Goal: Task Accomplishment & Management: Complete application form

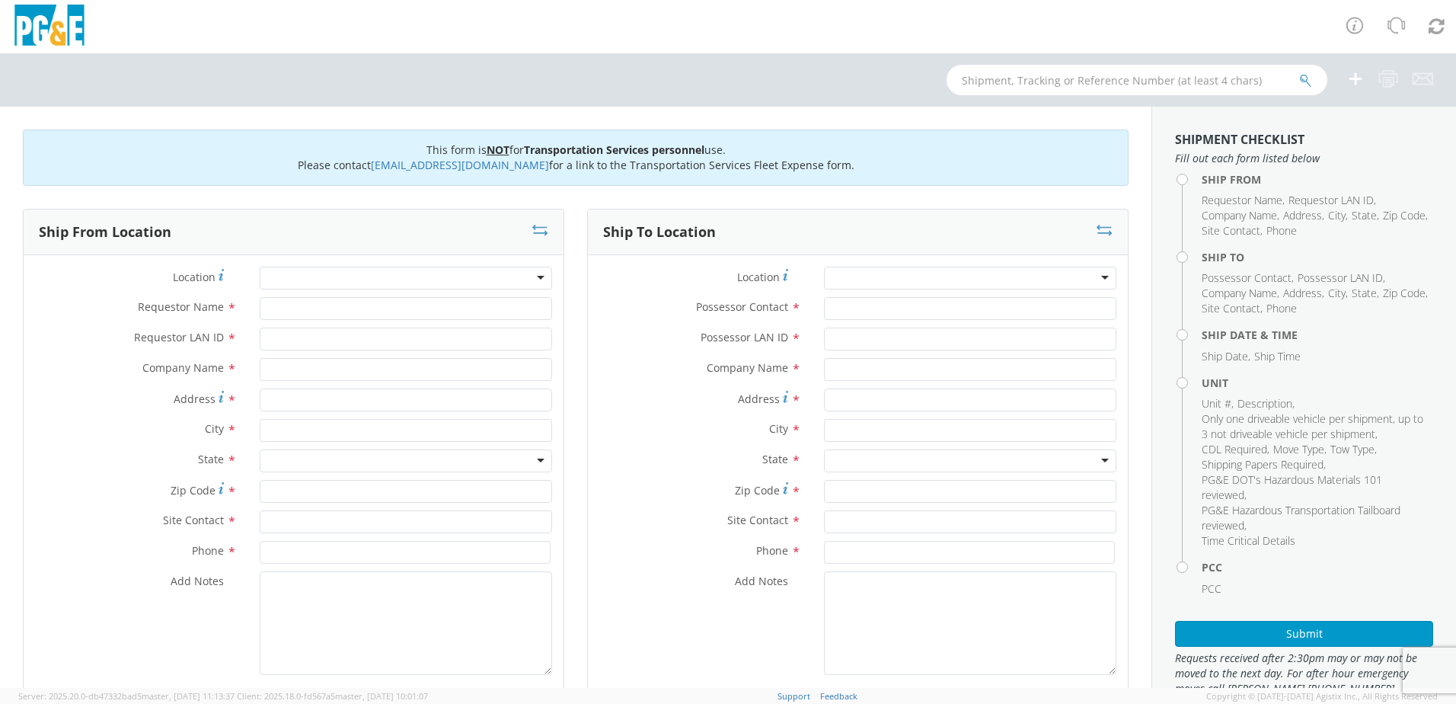
drag, startPoint x: 514, startPoint y: 281, endPoint x: 409, endPoint y: 307, distance: 108.2
click at [514, 281] on div at bounding box center [406, 277] width 292 height 23
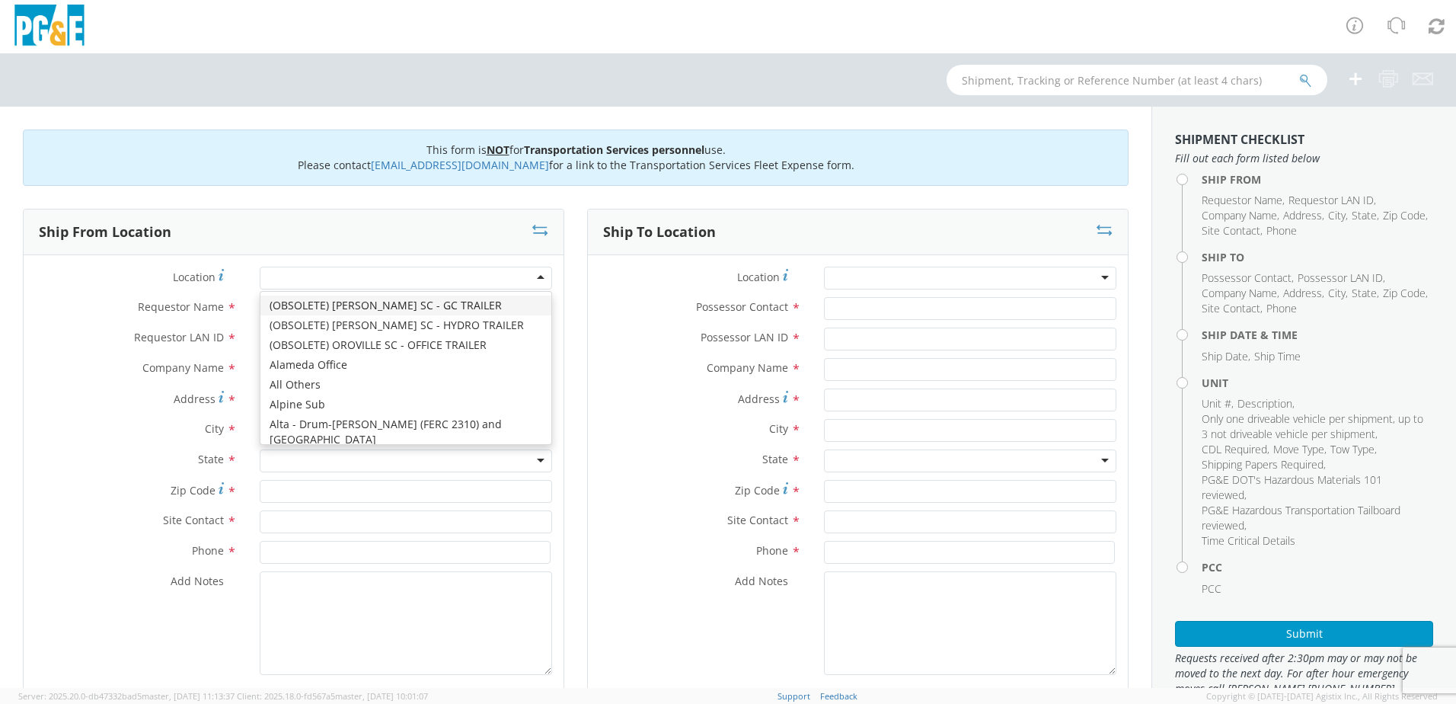
type input "PG&E"
type input "20806 BLACK RANCH ROAD"
type input "BURNEY"
type input "96013"
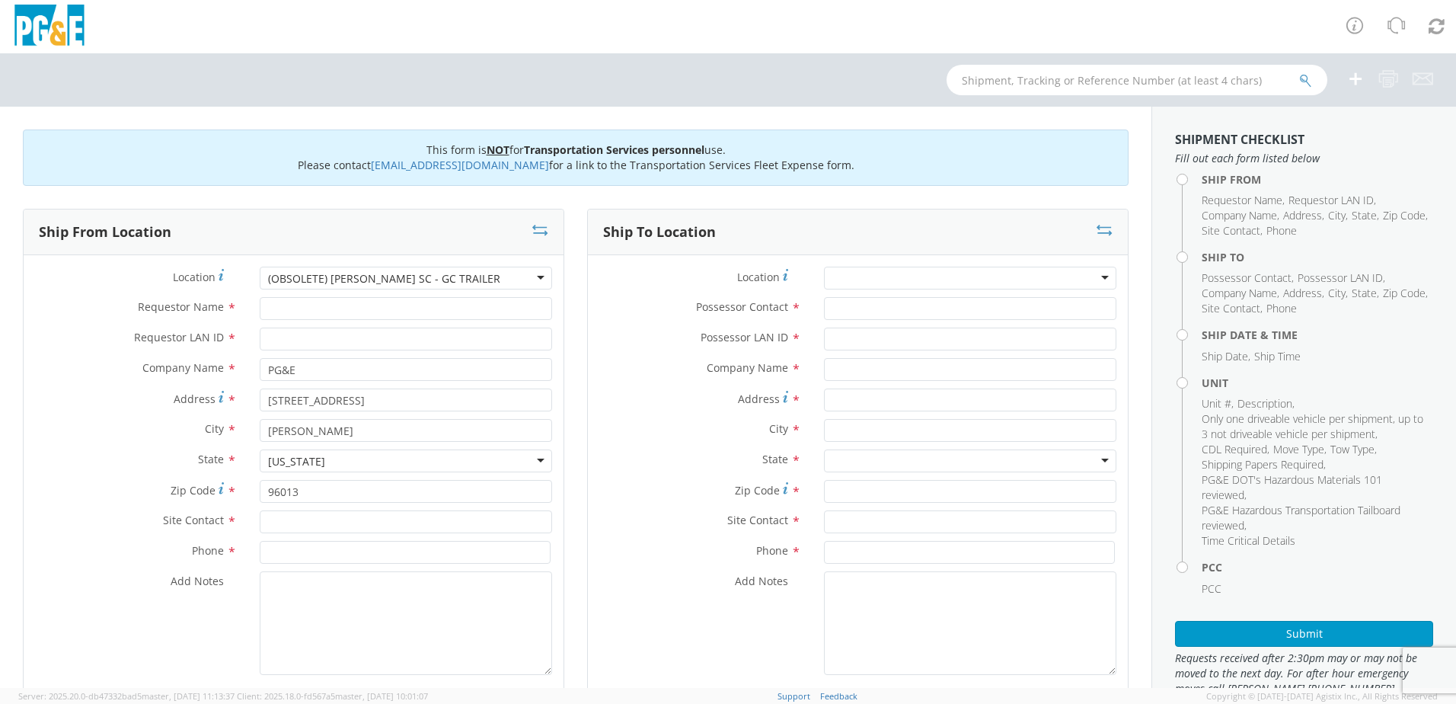
click at [538, 279] on div "(OBSOLETE) [PERSON_NAME] SC - GC TRAILER" at bounding box center [406, 277] width 292 height 23
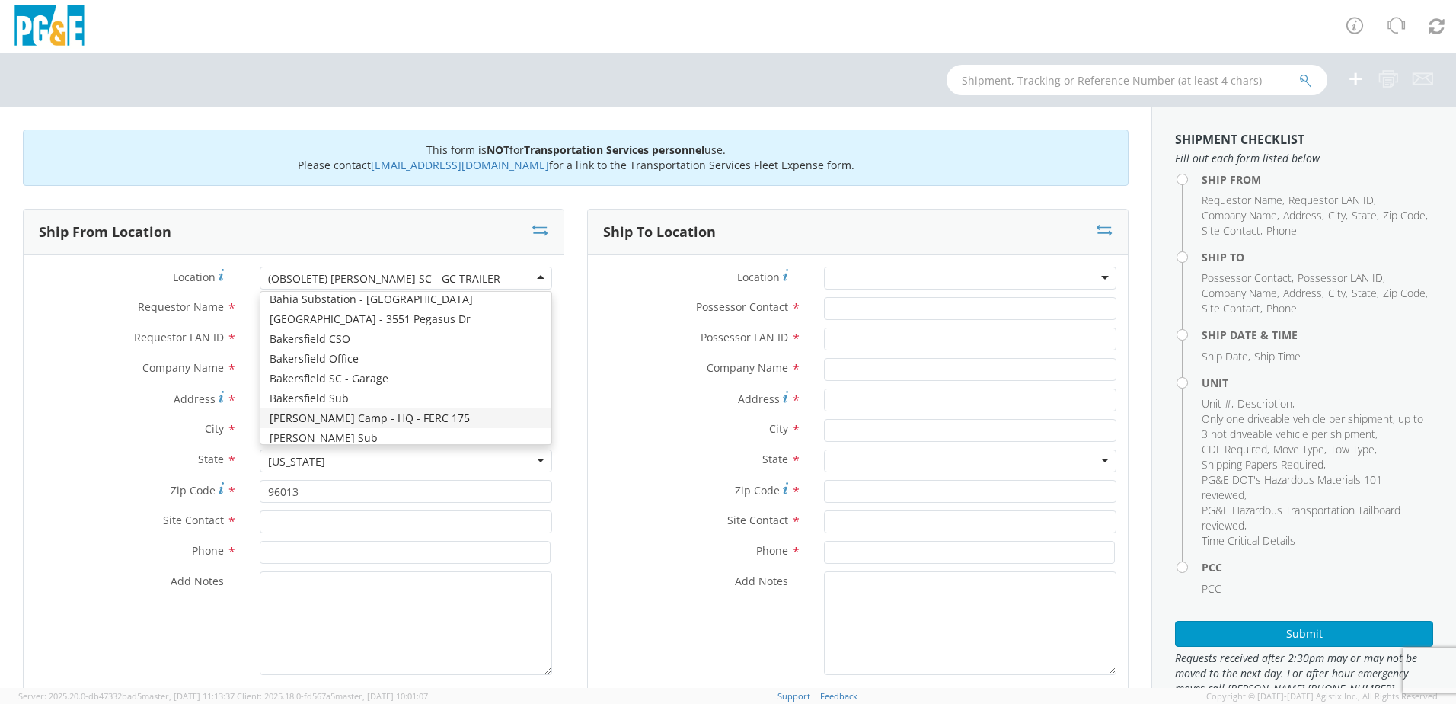
scroll to position [1142, 0]
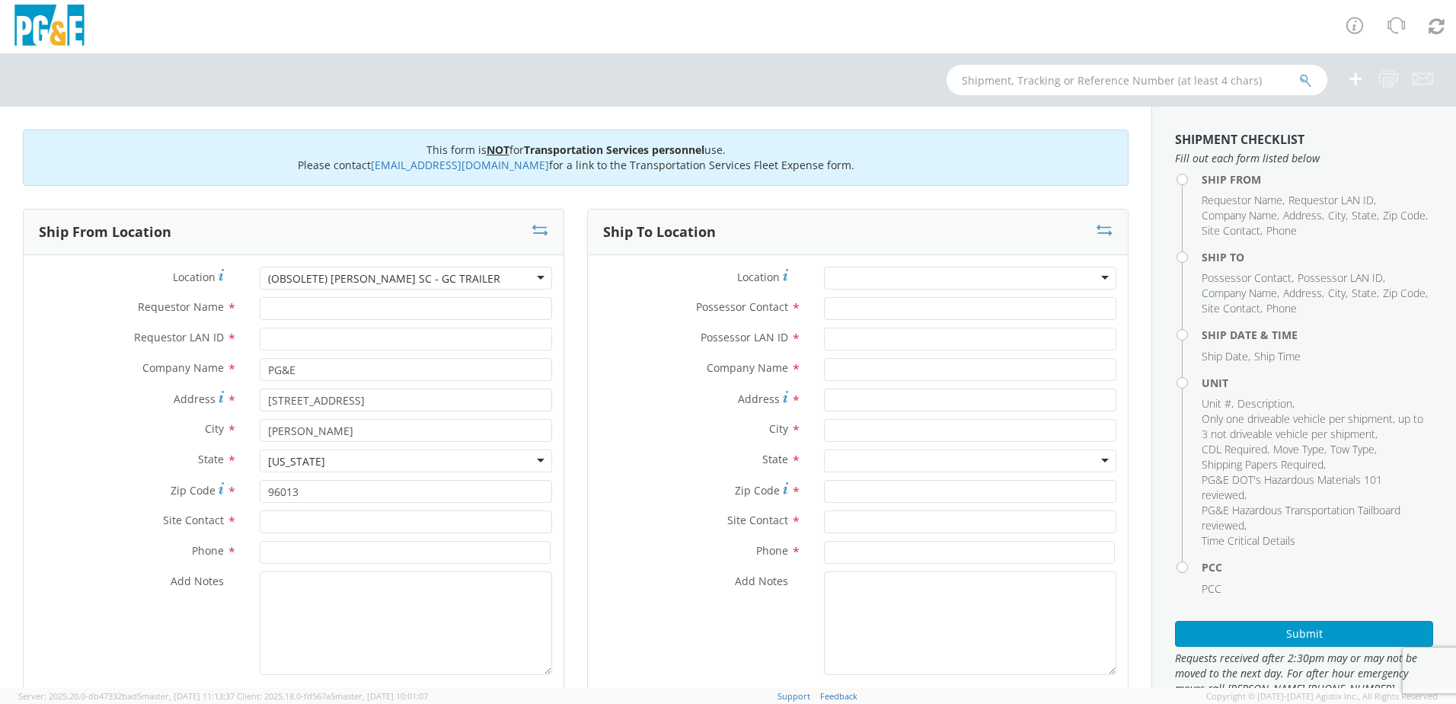
drag, startPoint x: 475, startPoint y: 277, endPoint x: 275, endPoint y: 250, distance: 202.1
click at [276, 248] on div "Ship From Location Location * (OBSOLETE) BURNEY SC - GC TRAILER (OBSOLETE) BURN…" at bounding box center [293, 452] width 541 height 486
click at [327, 273] on div "(OBSOLETE) [PERSON_NAME] SC - GC TRAILER" at bounding box center [384, 278] width 232 height 15
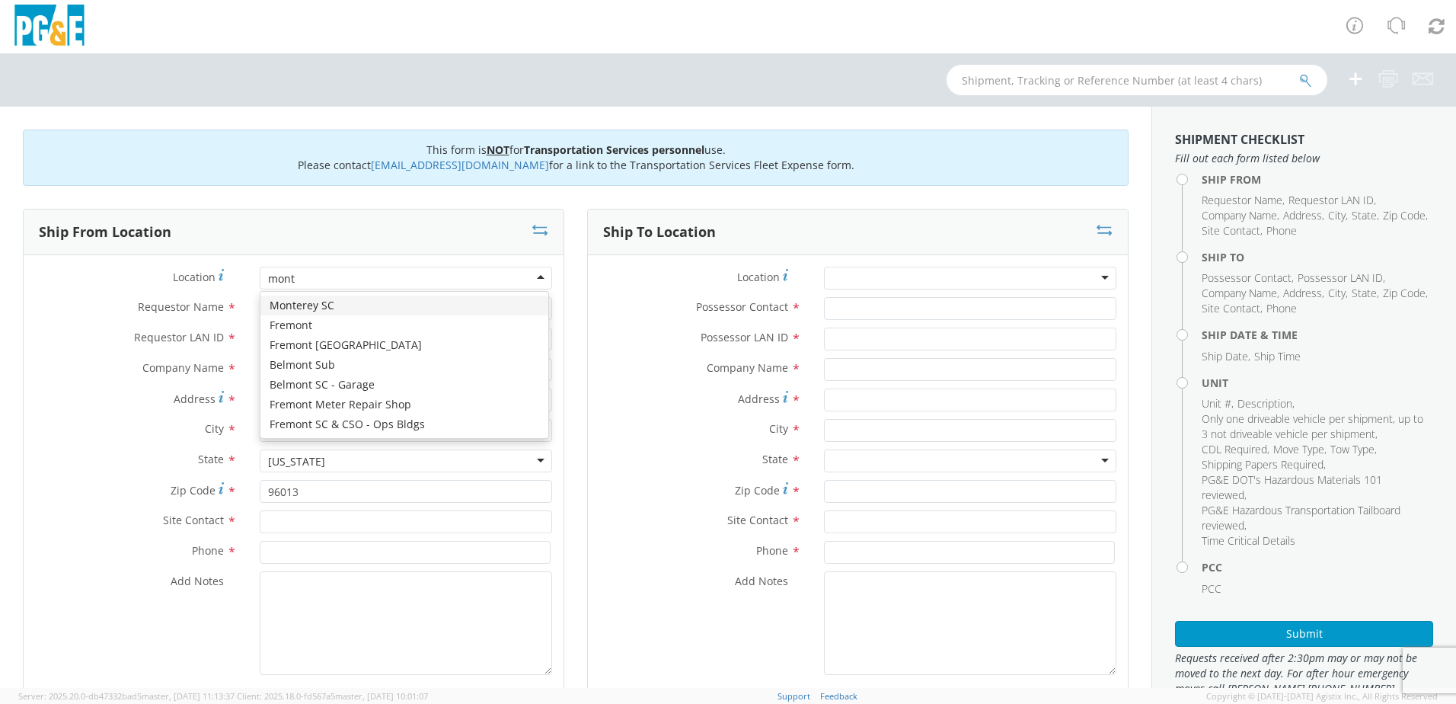
scroll to position [0, 0]
type input "monterey"
type input "[STREET_ADDRESS]"
type input "Monterey"
type input "93940"
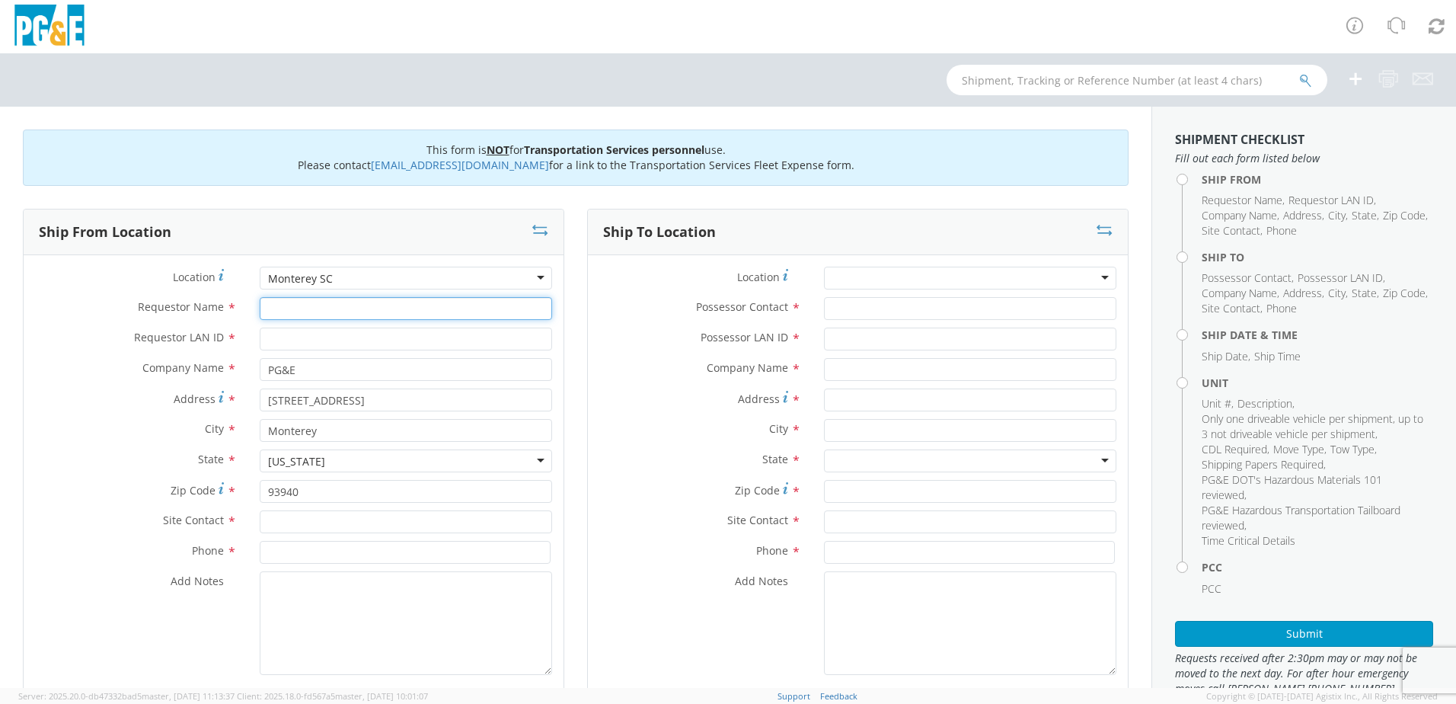
click at [323, 311] on input "Requestor Name *" at bounding box center [406, 308] width 292 height 23
type input "d"
type input "[PERSON_NAME]"
click at [370, 330] on input "Requestor LAN ID *" at bounding box center [406, 338] width 292 height 23
type input "D8LH"
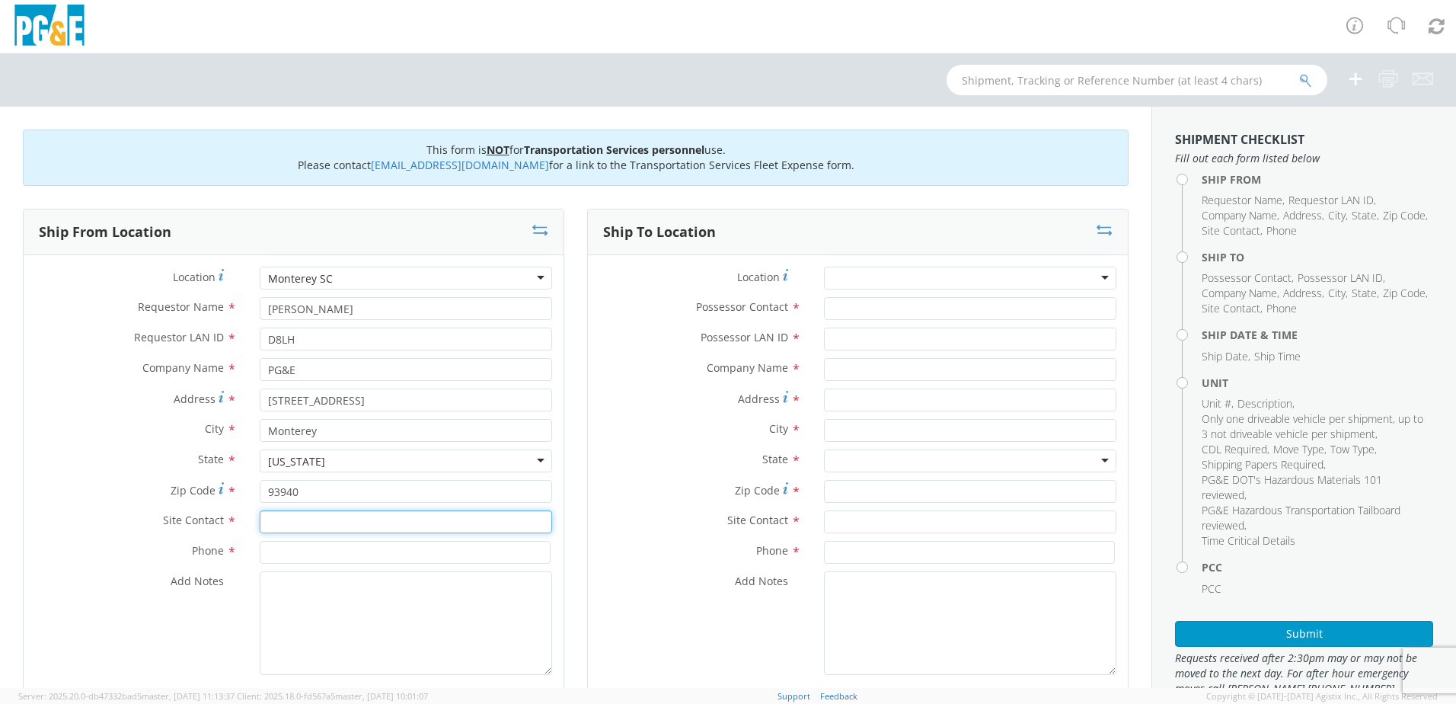
click at [337, 517] on input "text" at bounding box center [406, 521] width 292 height 23
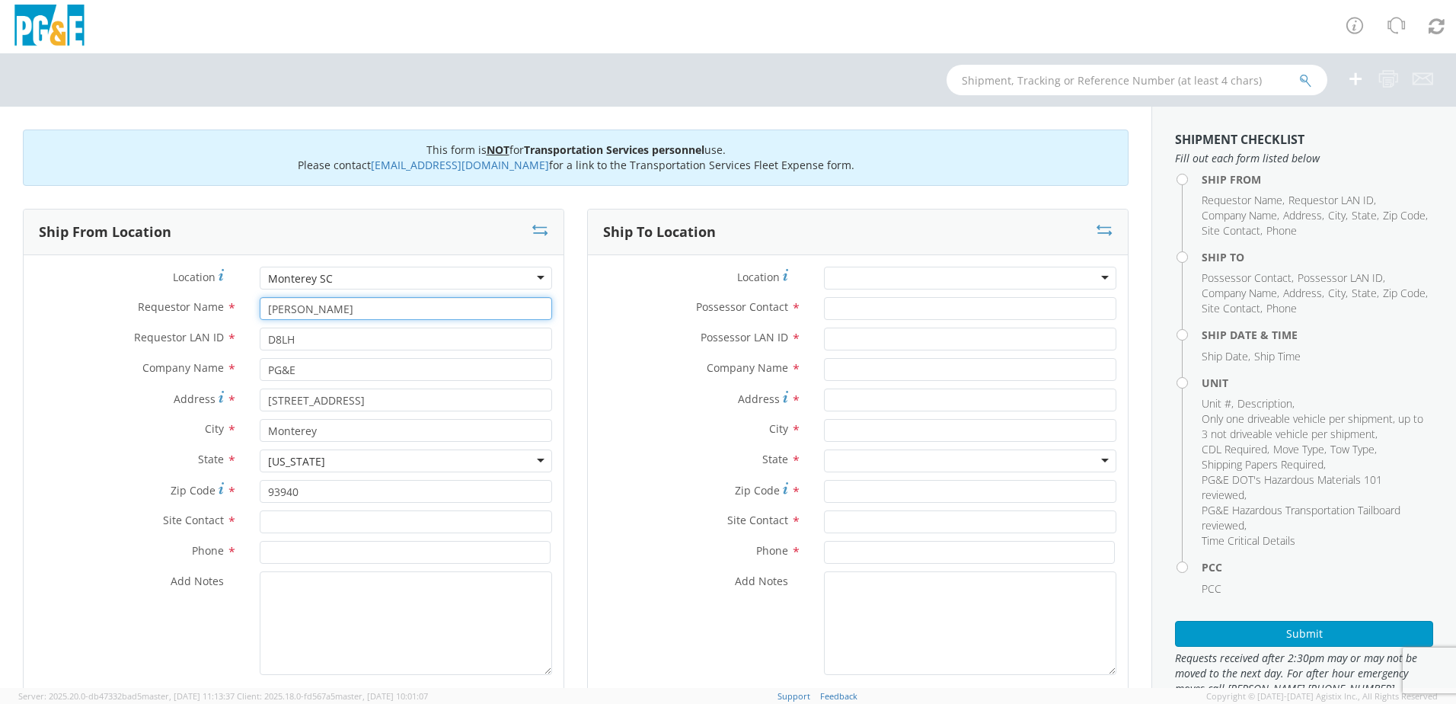
drag, startPoint x: 378, startPoint y: 310, endPoint x: 250, endPoint y: 303, distance: 127.3
click at [250, 303] on div "[PERSON_NAME]" at bounding box center [405, 308] width 315 height 23
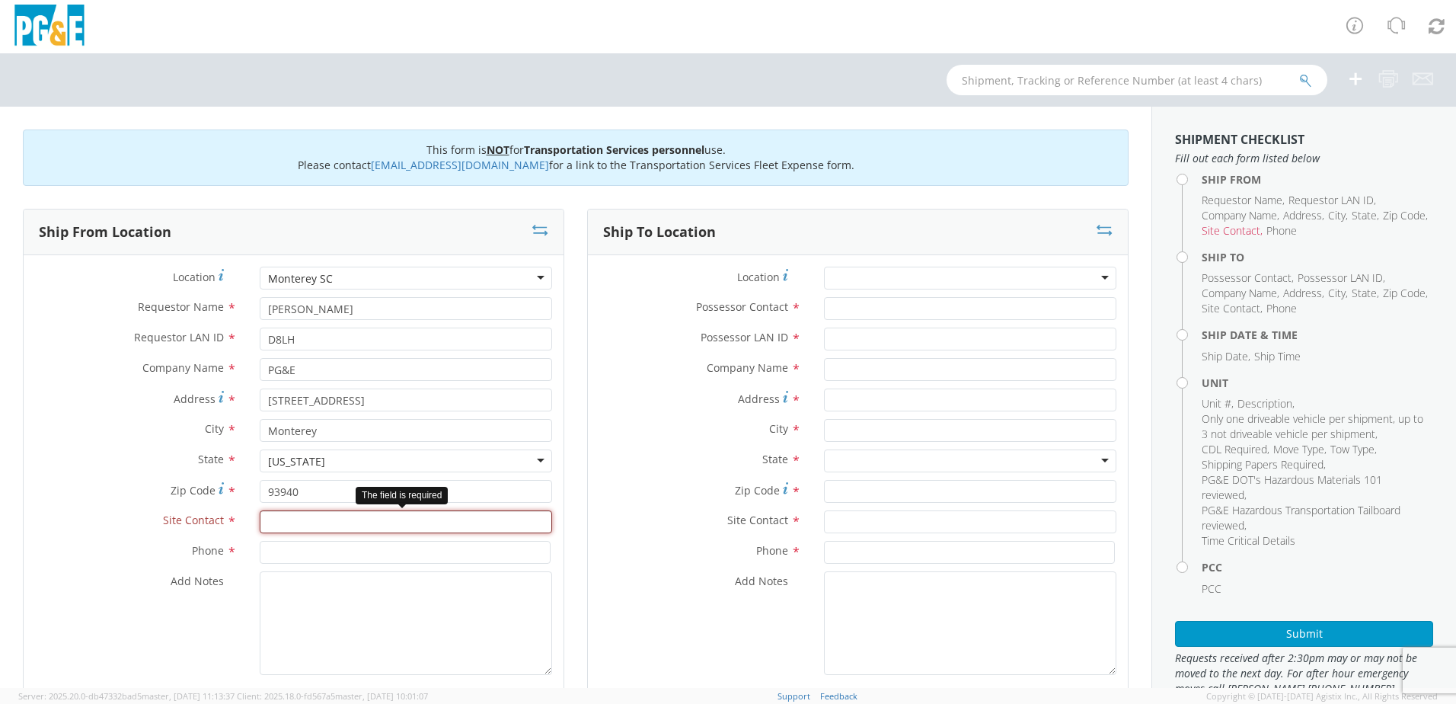
click at [308, 520] on input "text" at bounding box center [406, 521] width 292 height 23
paste input "[PERSON_NAME]"
click at [313, 550] on div "searching..." at bounding box center [405, 550] width 291 height 23
type input "[PERSON_NAME]"
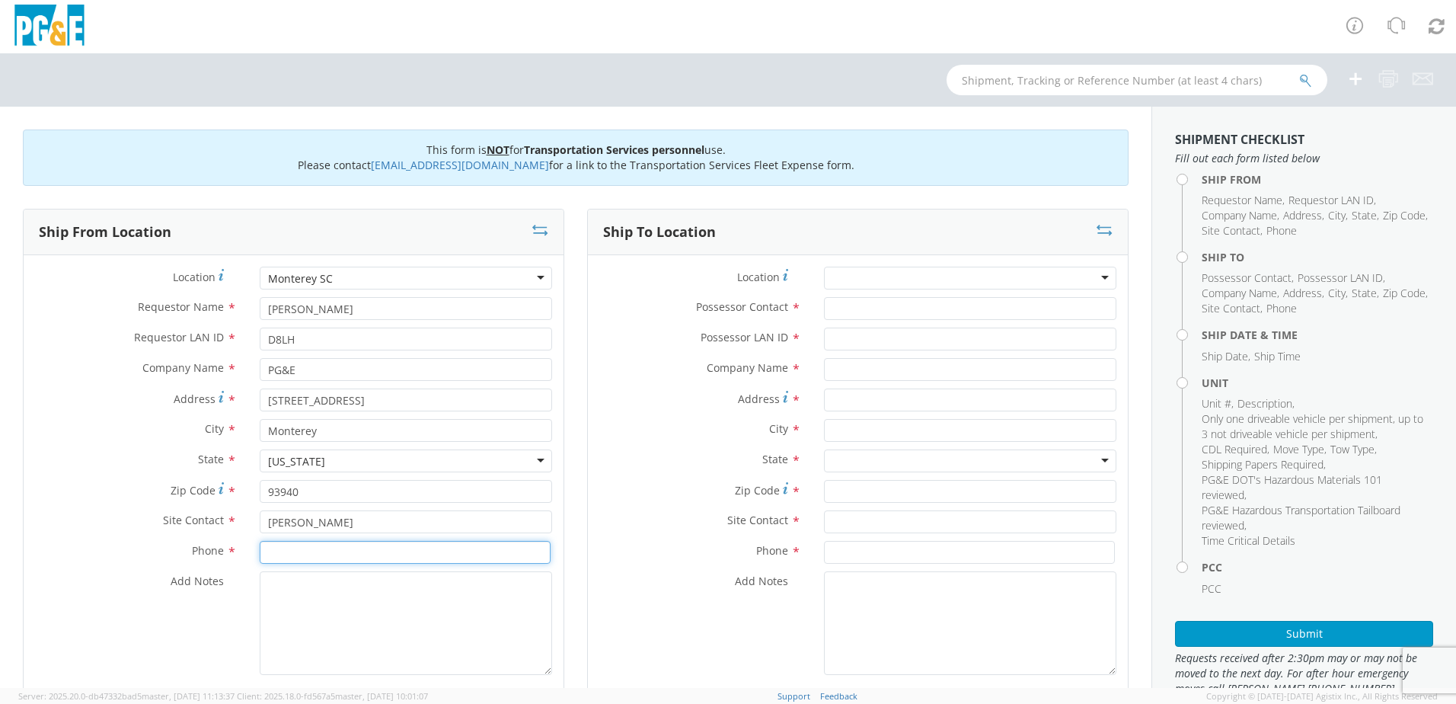
click at [313, 554] on input at bounding box center [405, 552] width 291 height 23
type input "[PHONE_NUMBER]"
click at [377, 629] on textarea "Add Notes *" at bounding box center [406, 623] width 292 height 104
paste textarea "1595 Josselyn Cnyn Rd"
type textarea "1595 Josselyn Cnyn Rd"
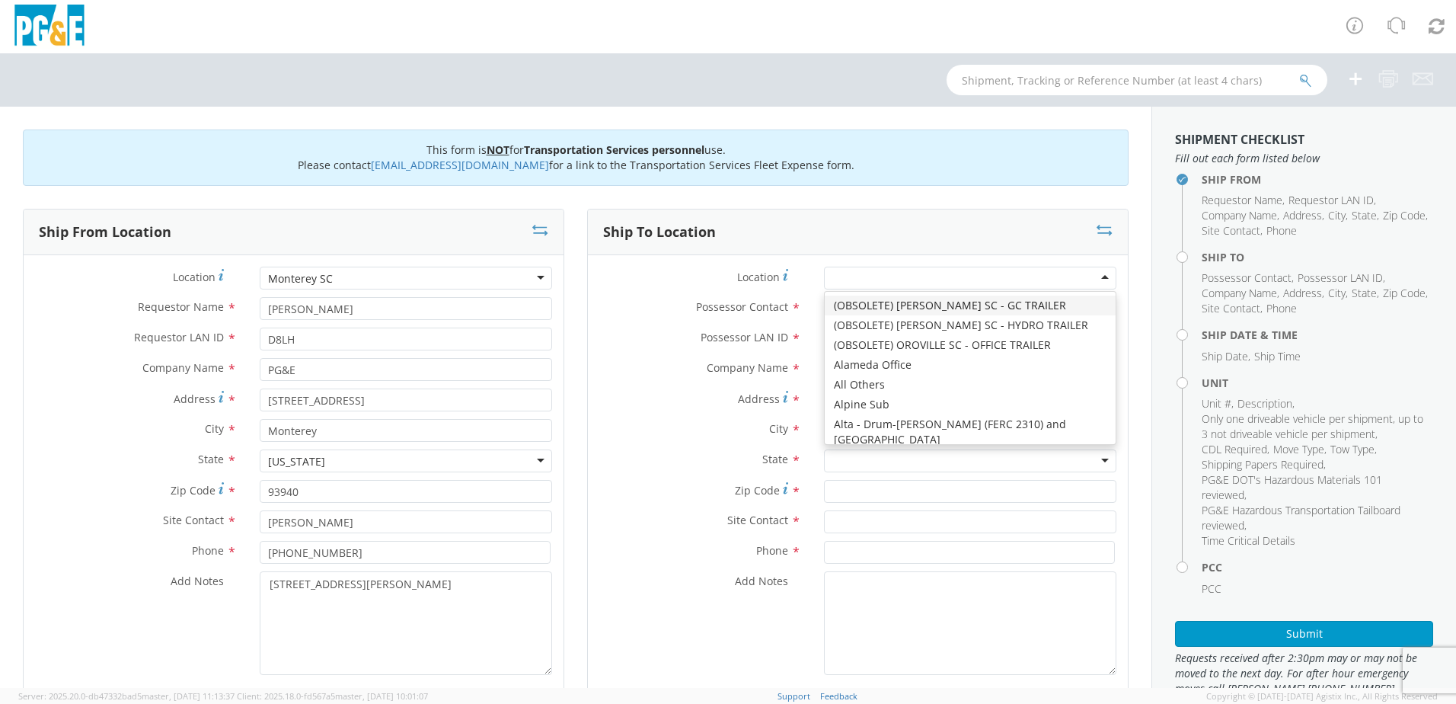
click at [1014, 270] on div at bounding box center [970, 277] width 292 height 23
type input "MON"
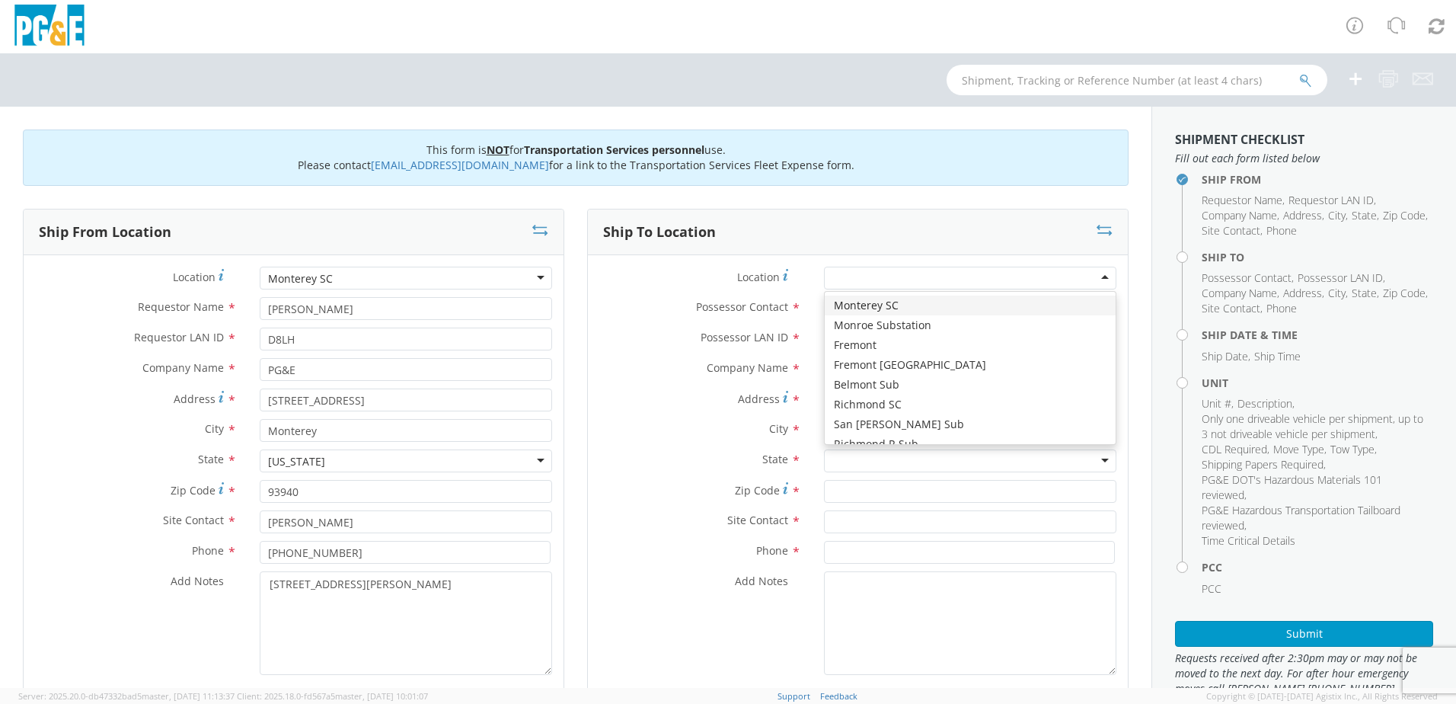
type input "PG&E"
type input "[STREET_ADDRESS]"
type input "Monterey"
type input "93940"
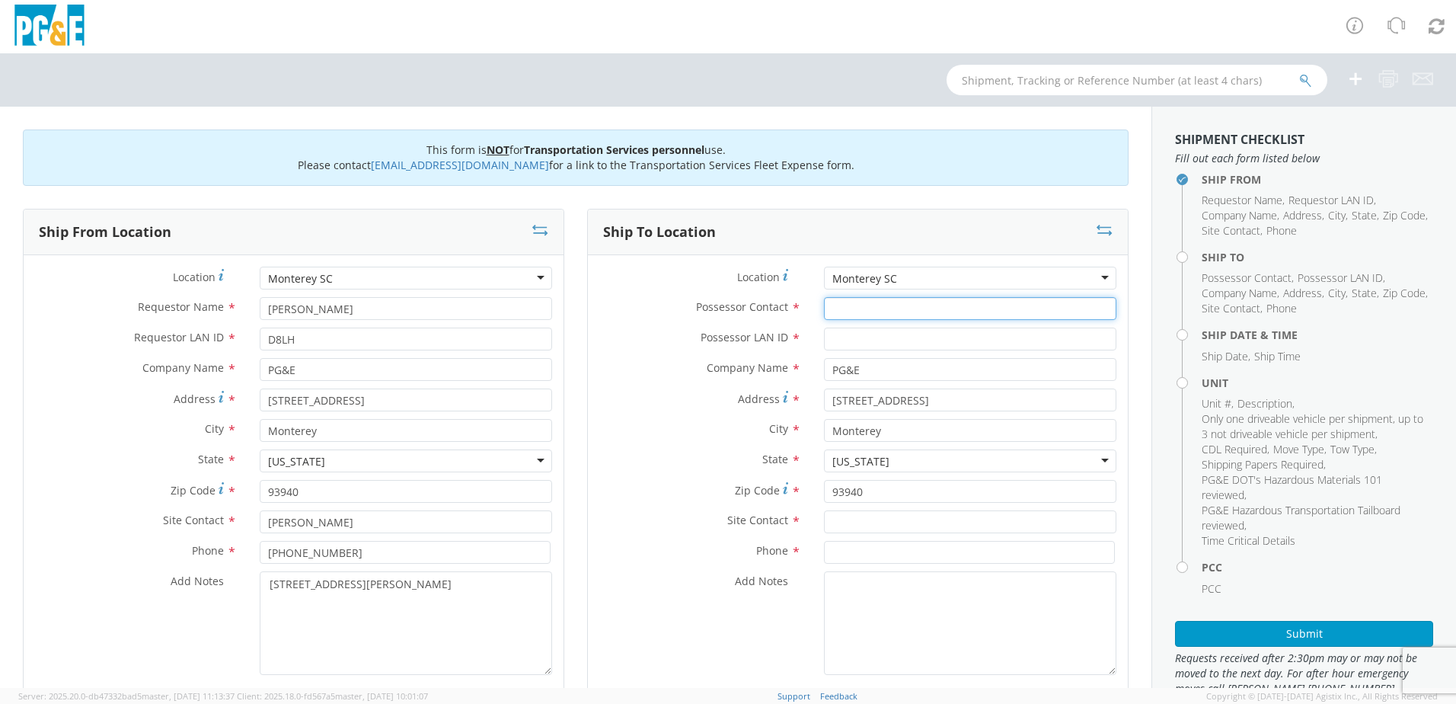
click at [898, 309] on input "Possessor Contact *" at bounding box center [970, 308] width 292 height 23
click at [892, 557] on input at bounding box center [969, 552] width 291 height 23
paste input "1595 Josselyn Cnyn Rd"
type input "1595 Josselyn Cnyn Rd"
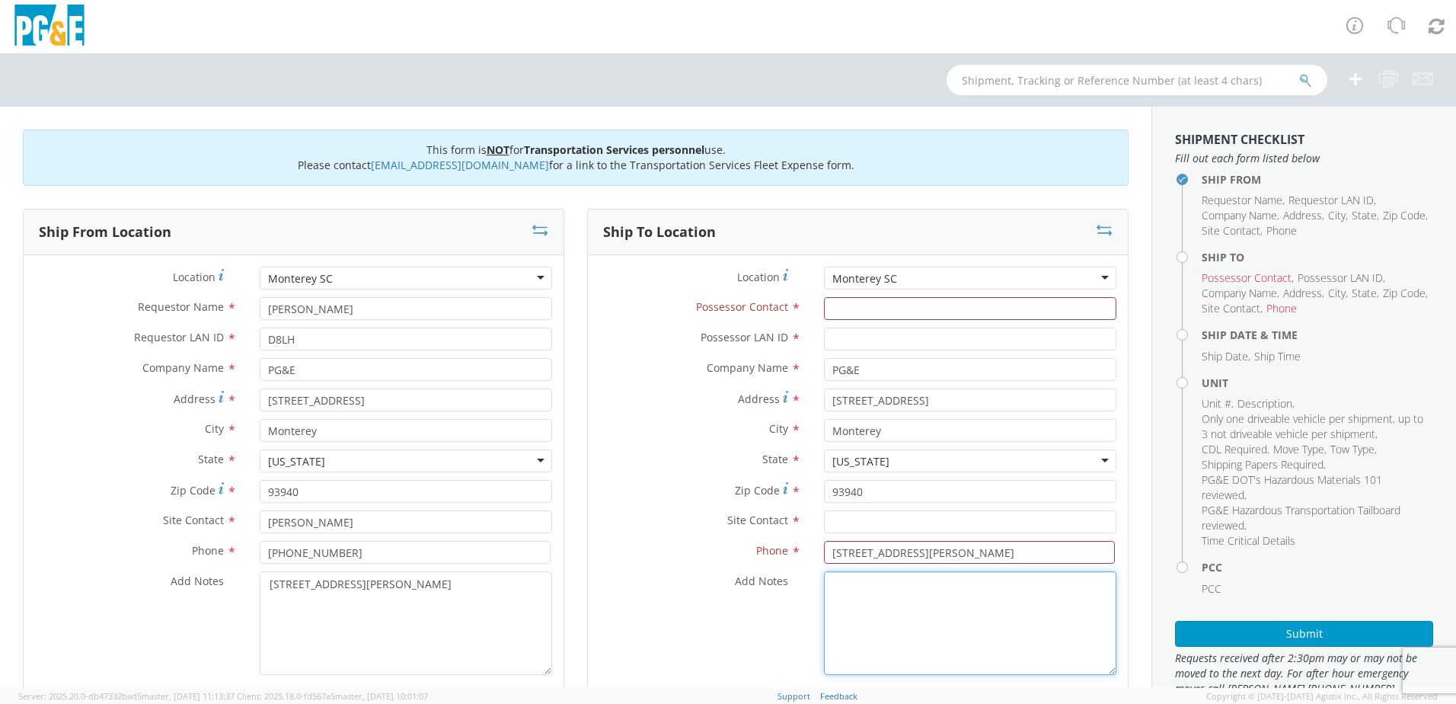
click at [965, 611] on textarea "Add Notes *" at bounding box center [970, 623] width 292 height 104
paste textarea "1595 Josselyn Cnyn Rd"
type textarea "1595 Josselyn Cnyn Rd"
drag, startPoint x: 988, startPoint y: 550, endPoint x: 707, endPoint y: 521, distance: 281.7
click at [709, 519] on div "Location * [GEOGRAPHIC_DATA] SC Monterey [GEOGRAPHIC_DATA] (OBSOLETE) [PERSON_N…" at bounding box center [858, 474] width 540 height 416
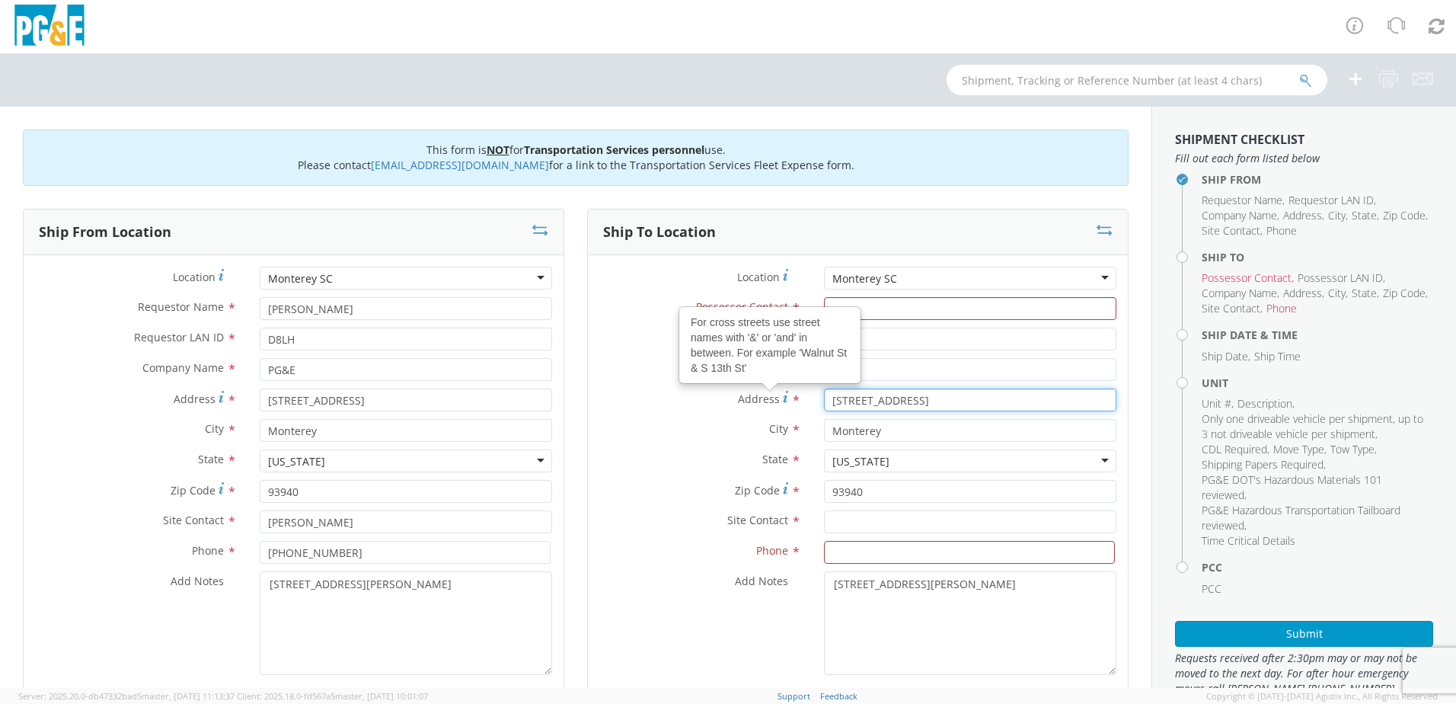
drag, startPoint x: 951, startPoint y: 404, endPoint x: 758, endPoint y: 398, distance: 192.7
click at [758, 398] on div "Address For cross streets use street names with '&' or 'and' in between. For ex…" at bounding box center [858, 399] width 540 height 23
paste input "1595 Josselyn Cnyn Rd"
type input "1595 Josselyn Cnyn Rd"
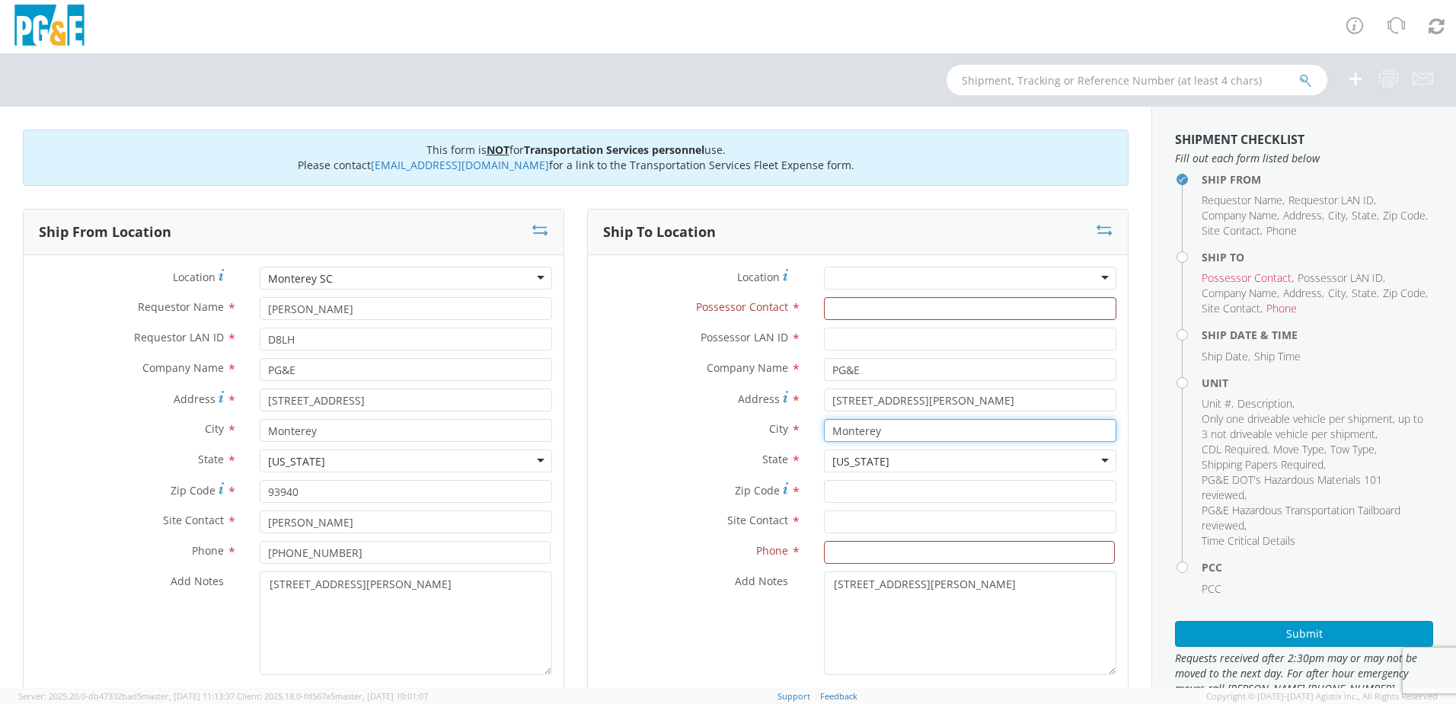
click at [944, 436] on input "Monterey" at bounding box center [970, 430] width 292 height 23
click at [885, 337] on input "Possessor LAN ID *" at bounding box center [970, 338] width 292 height 23
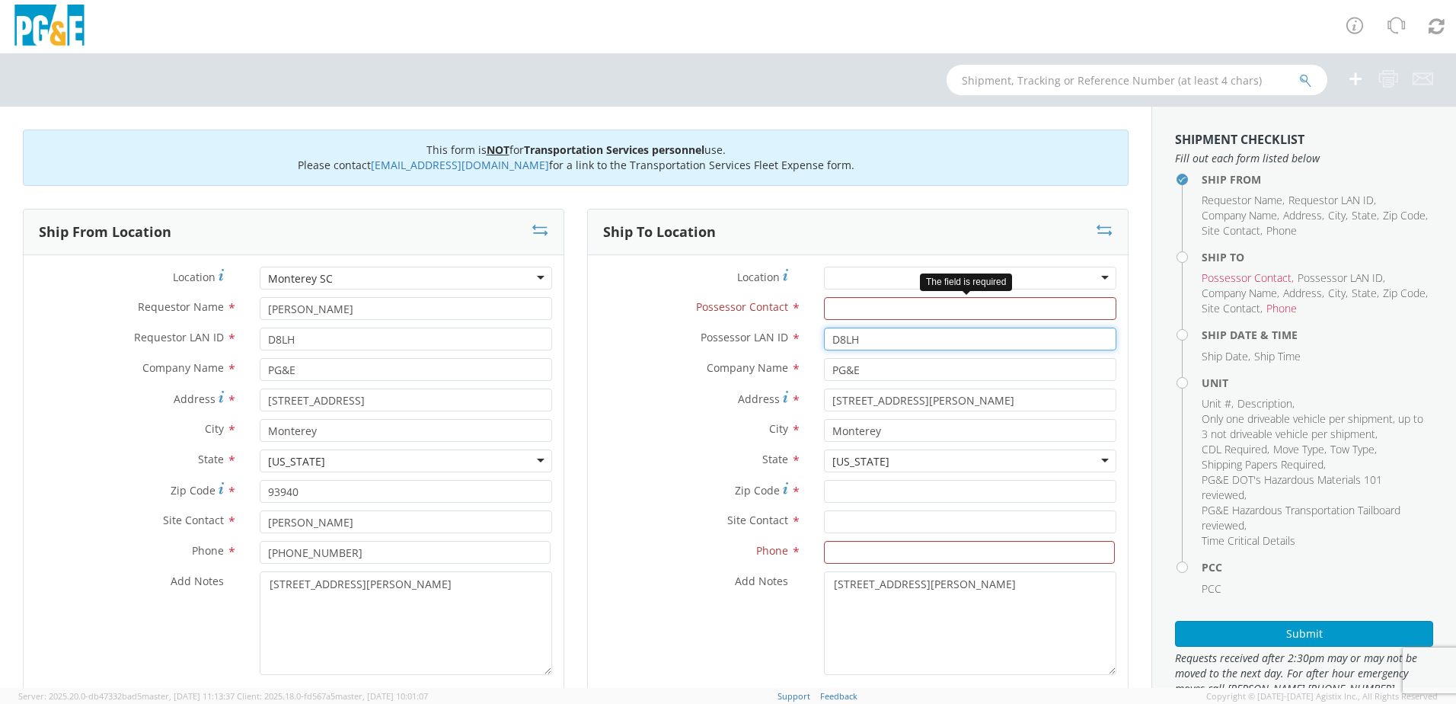
type input "D8LH"
click at [898, 302] on input "Possessor Contact *" at bounding box center [970, 308] width 292 height 23
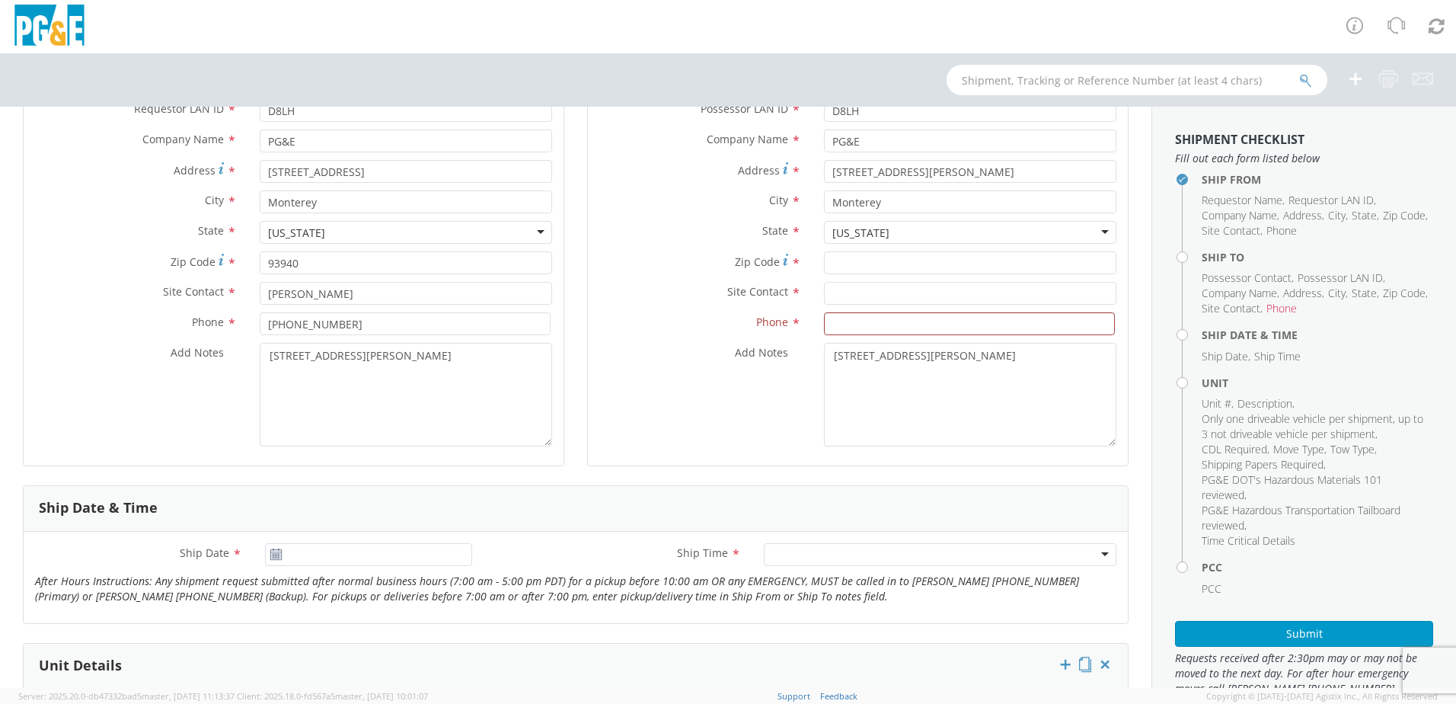
type input "[PERSON_NAME]"
click at [921, 358] on textarea "1595 Josselyn Canyn Rd" at bounding box center [970, 395] width 292 height 104
type textarea "1595 Josselyn Canyon Rd"
drag, startPoint x: 353, startPoint y: 358, endPoint x: 372, endPoint y: 356, distance: 19.9
click at [356, 358] on textarea "1595 Josselyn Cnyn Rd" at bounding box center [406, 395] width 292 height 104
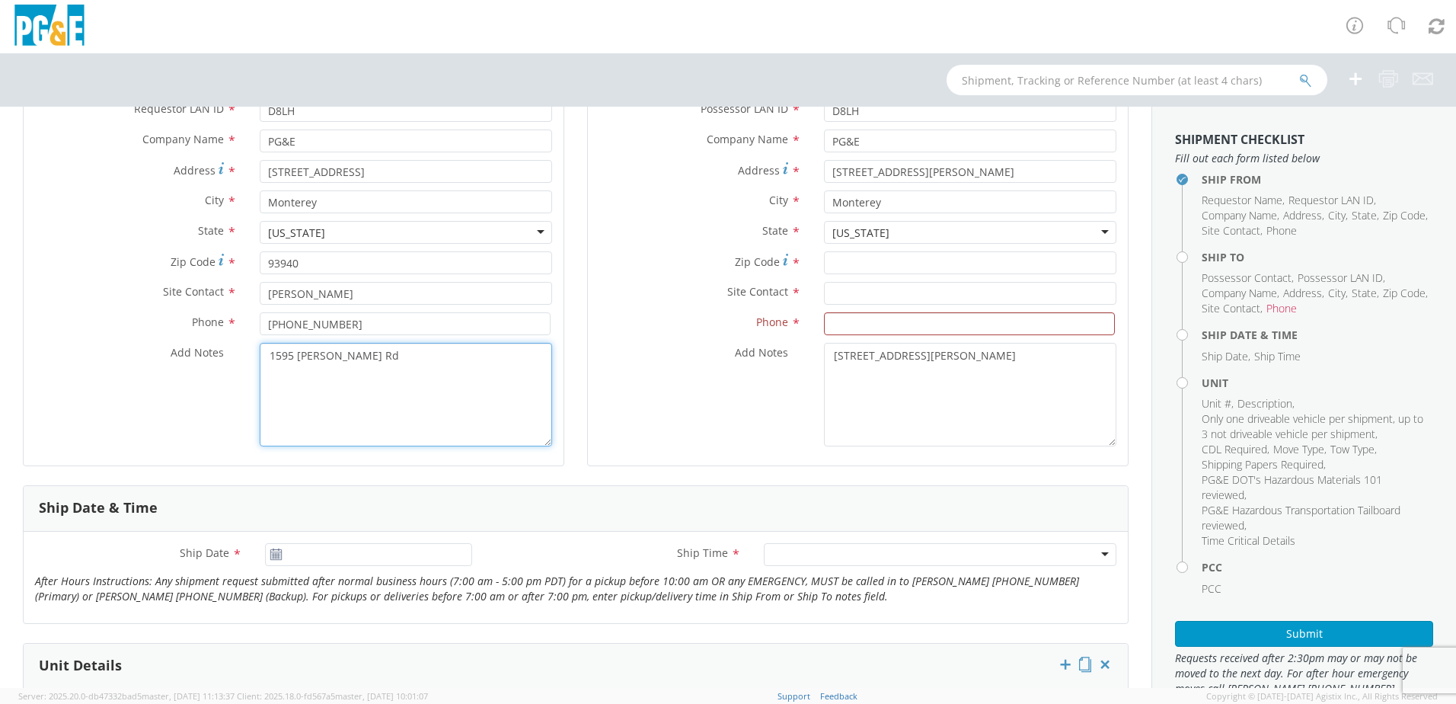
type textarea "1595 Josselyn Cnyon Rd"
click at [270, 556] on icon at bounding box center [276, 554] width 13 height 12
click at [275, 557] on icon at bounding box center [276, 554] width 13 height 12
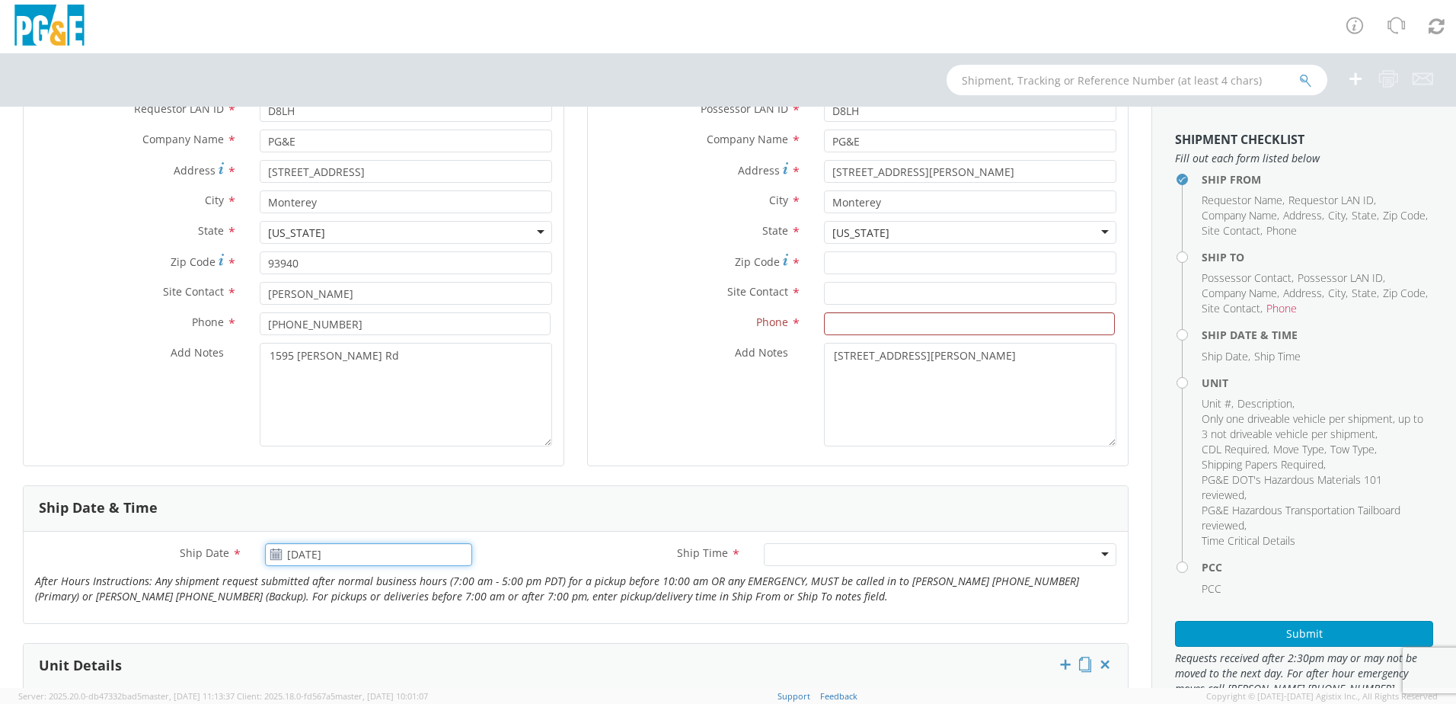
click at [344, 554] on input "[DATE]" at bounding box center [368, 554] width 207 height 23
click at [343, 460] on td "14" at bounding box center [340, 457] width 27 height 23
type input "10/14/2025"
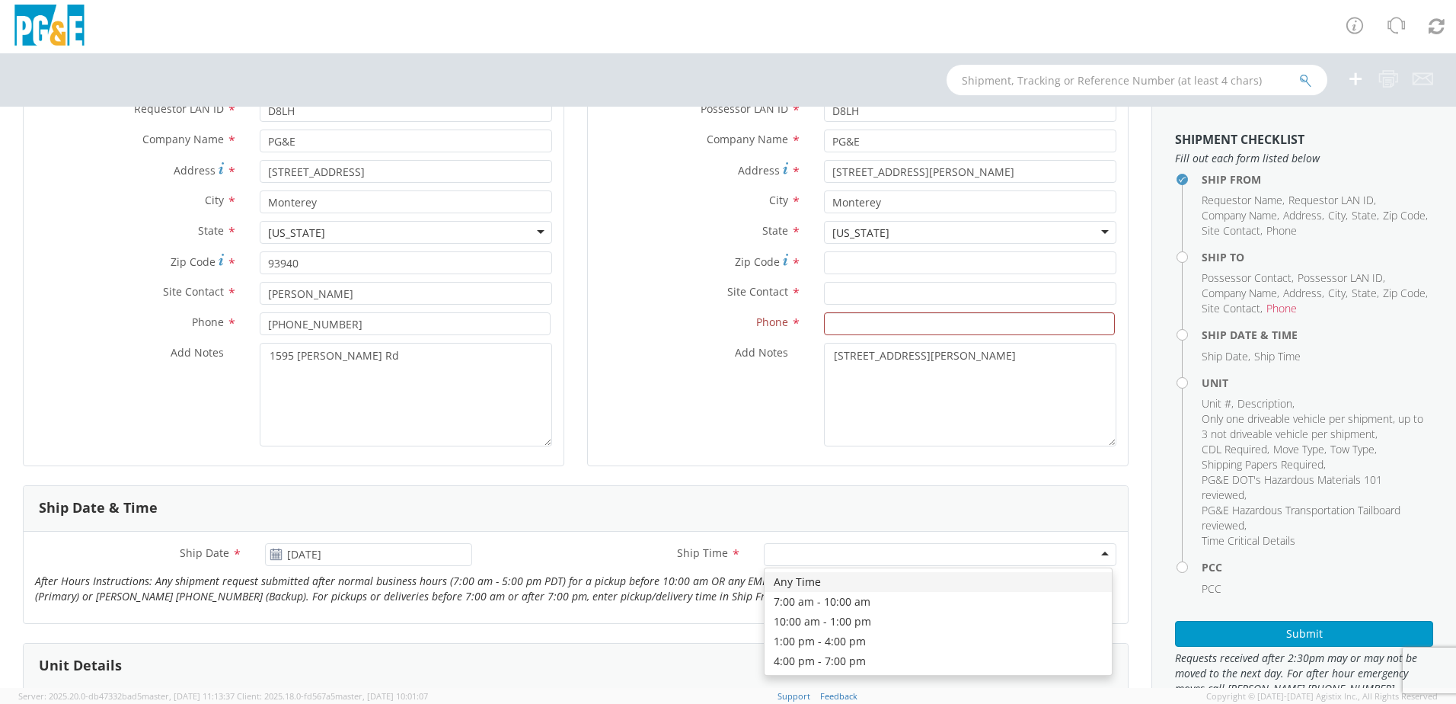
click at [853, 557] on div at bounding box center [940, 554] width 353 height 23
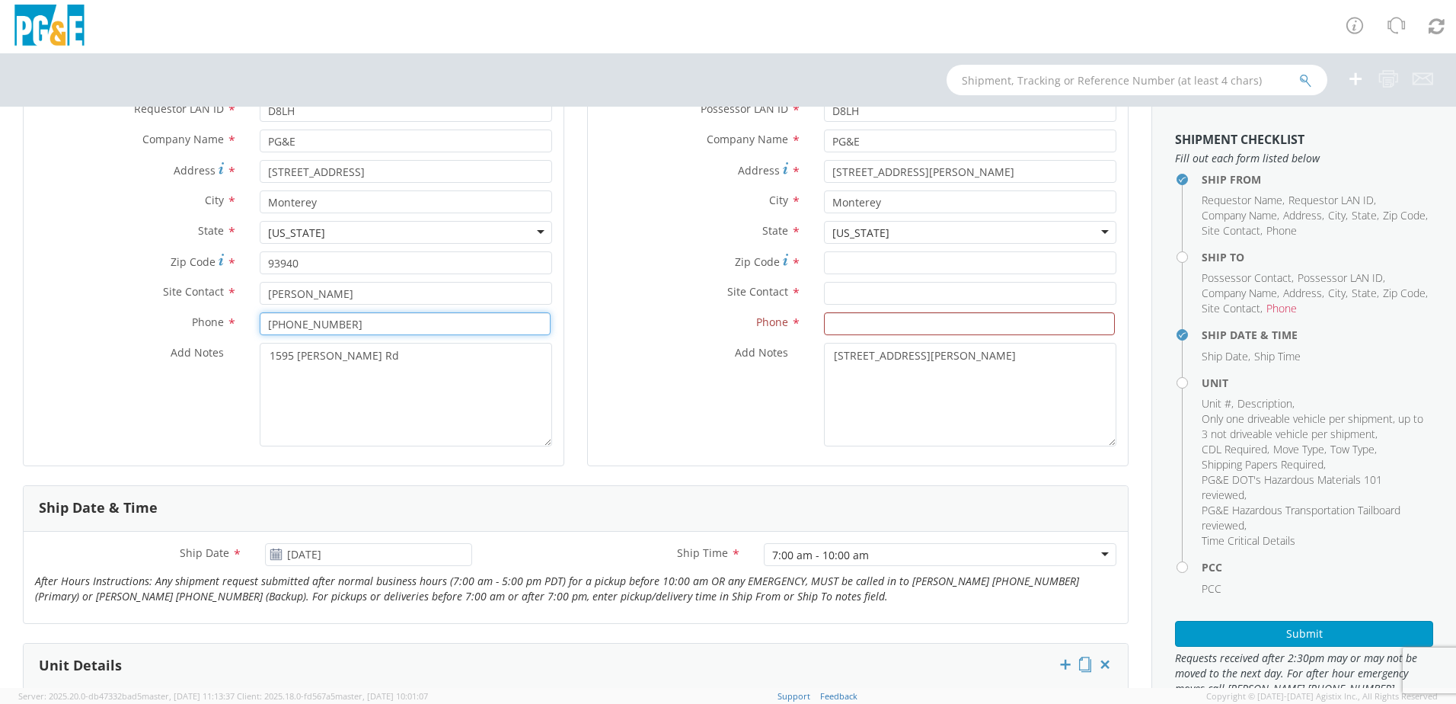
drag, startPoint x: 352, startPoint y: 317, endPoint x: 202, endPoint y: 311, distance: 150.1
click at [202, 311] on div "Location * [GEOGRAPHIC_DATA] SC Monterey [GEOGRAPHIC_DATA] (OBSOLETE) [PERSON_N…" at bounding box center [294, 246] width 540 height 416
click at [1008, 327] on input at bounding box center [969, 323] width 291 height 23
paste input "[PHONE_NUMBER]"
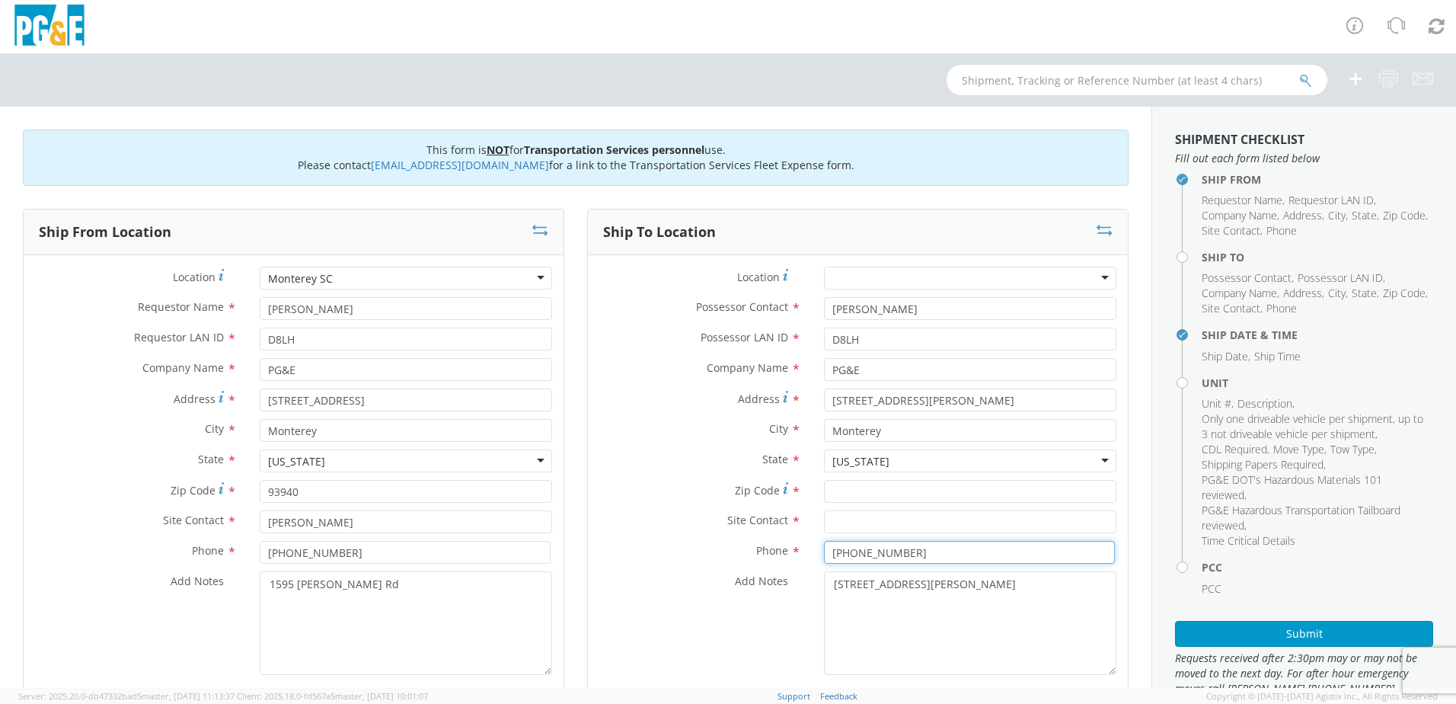
type input "[PHONE_NUMBER]"
drag, startPoint x: 946, startPoint y: 308, endPoint x: 702, endPoint y: 301, distance: 244.5
click at [702, 301] on div "Possessor Contact * [PERSON_NAME]" at bounding box center [858, 308] width 540 height 23
click at [850, 520] on input "text" at bounding box center [970, 521] width 292 height 23
paste input "[PERSON_NAME]"
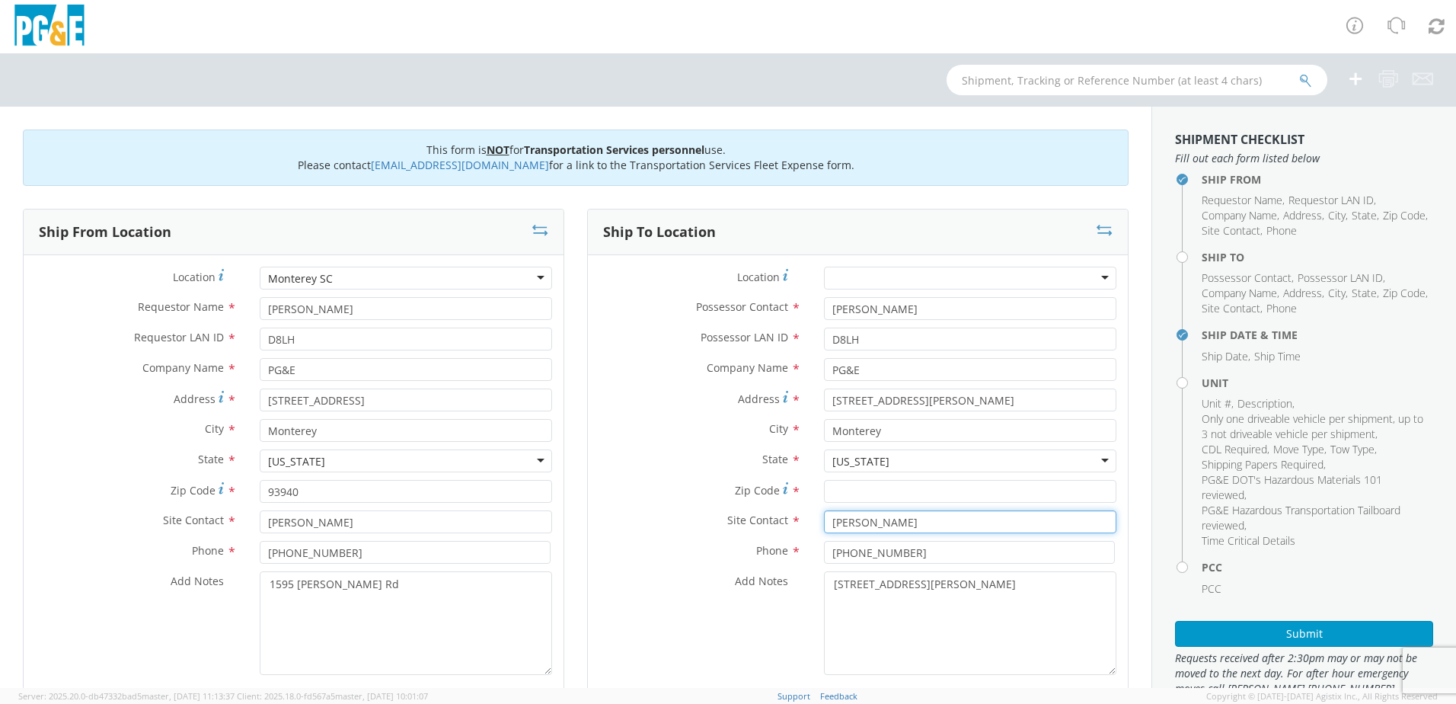
type input "[PERSON_NAME]"
click at [870, 489] on input "Zip Code *" at bounding box center [970, 491] width 292 height 23
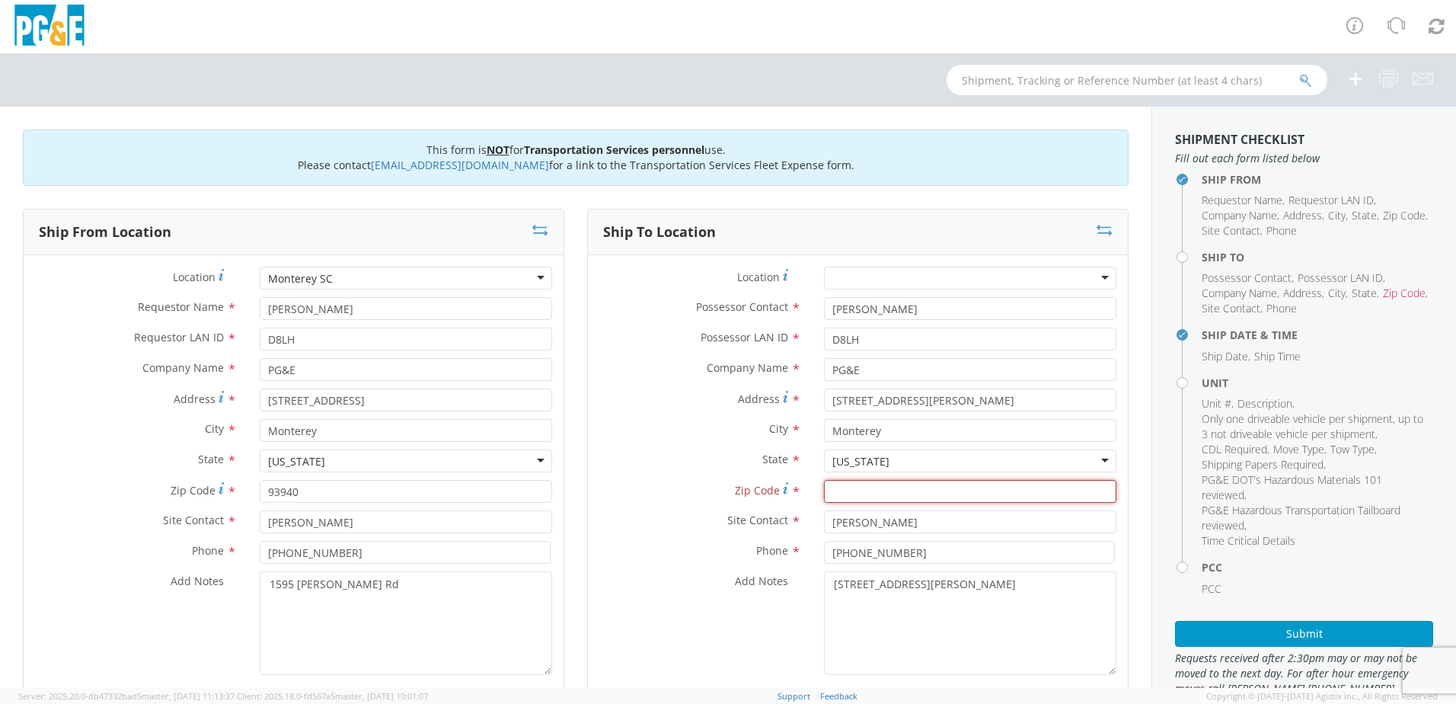
click at [862, 488] on input "Zip Code *" at bounding box center [970, 491] width 292 height 23
type input "93940"
click at [687, 566] on div "Phone * [PHONE_NUMBER]" at bounding box center [858, 556] width 540 height 30
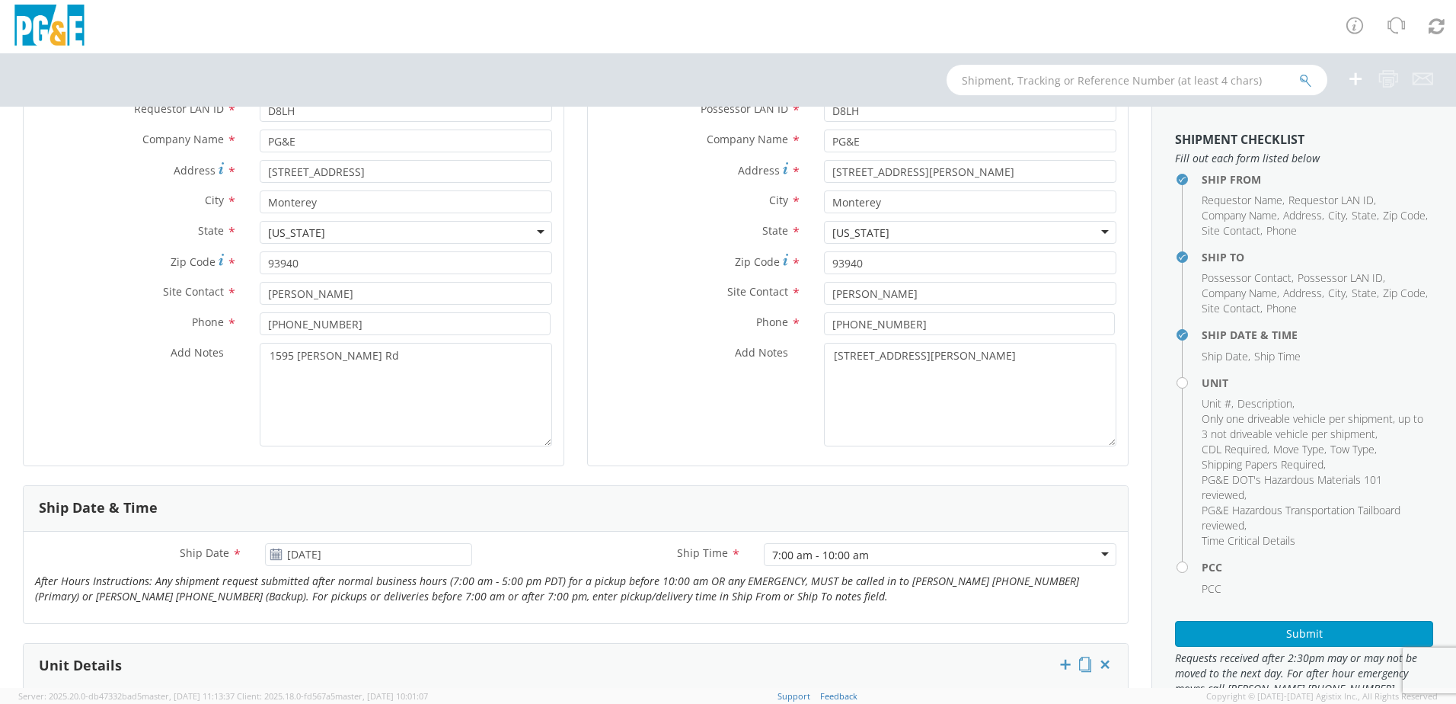
scroll to position [457, 0]
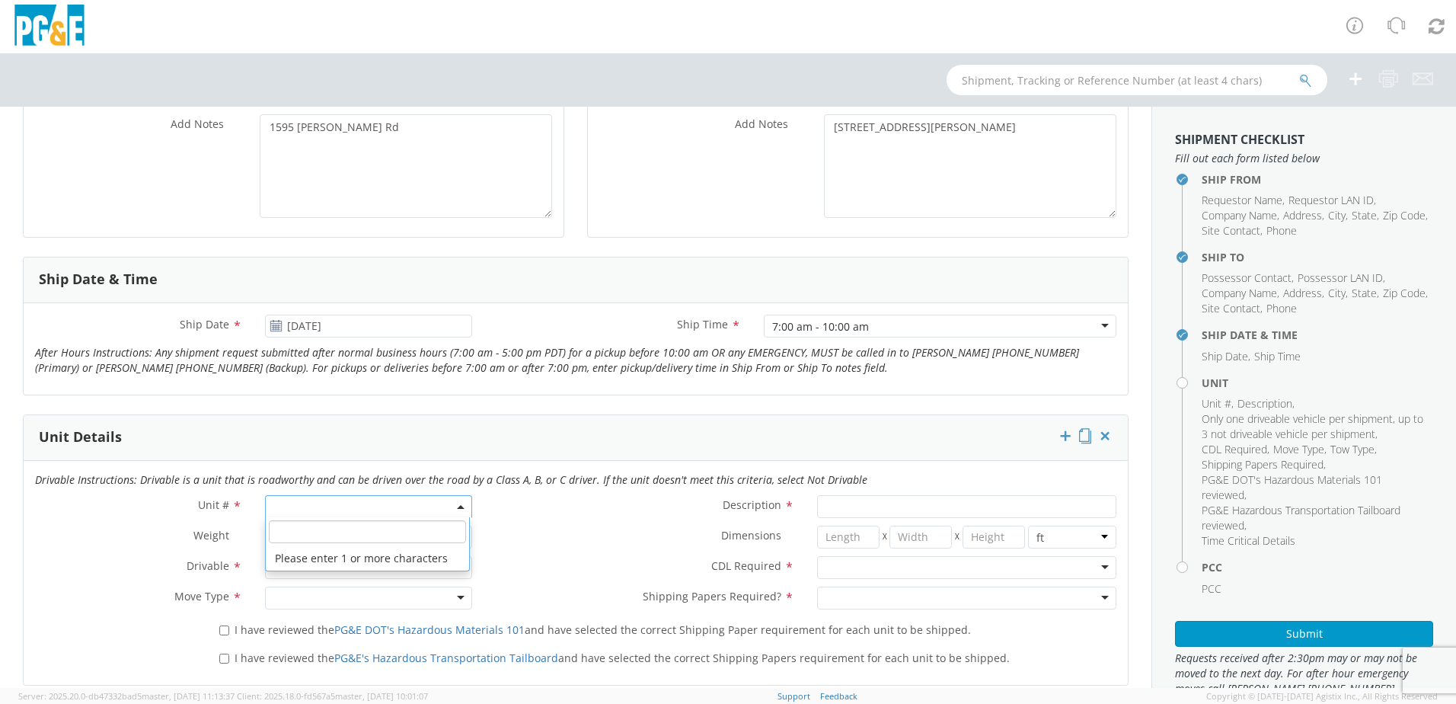
click at [310, 514] on span at bounding box center [368, 506] width 207 height 23
click at [414, 534] on input "search" at bounding box center [367, 531] width 197 height 23
type input "1"
click at [569, 579] on div "CDL Required * N - CDL Not Required Y - CDL Required" at bounding box center [805, 571] width 644 height 30
click at [407, 509] on span at bounding box center [368, 506] width 207 height 23
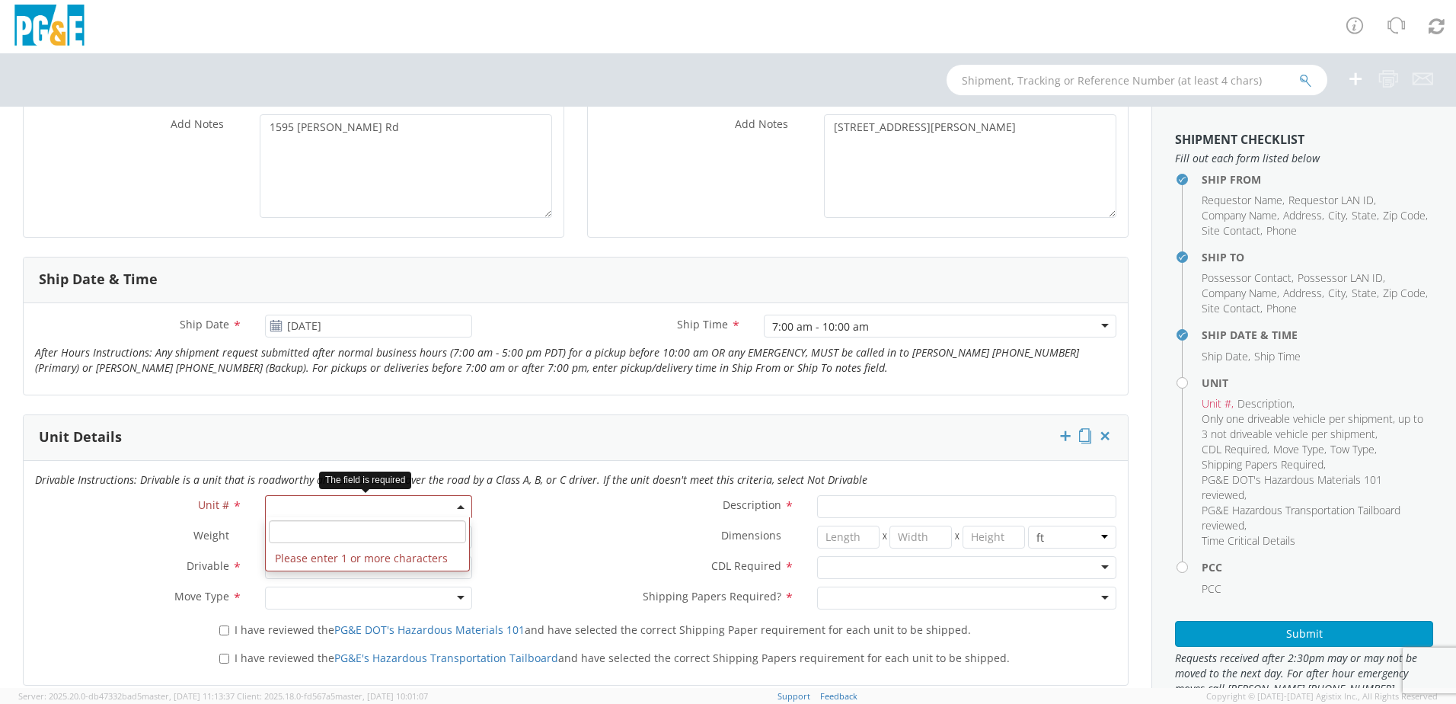
click at [410, 498] on span at bounding box center [368, 506] width 207 height 23
click at [448, 499] on span at bounding box center [368, 506] width 207 height 23
click at [426, 528] on input "search" at bounding box center [367, 531] width 197 height 23
type input "1"
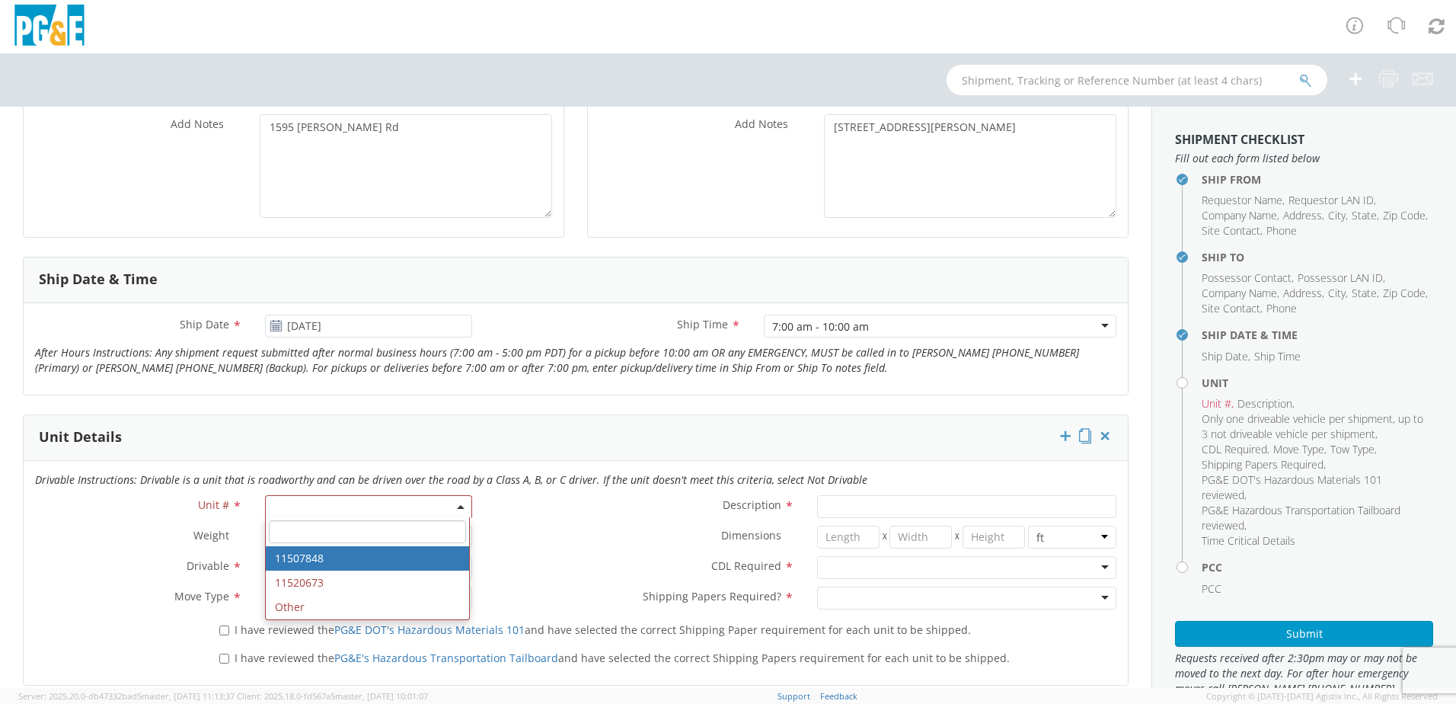
click at [518, 571] on label "CDL Required *" at bounding box center [644, 566] width 322 height 20
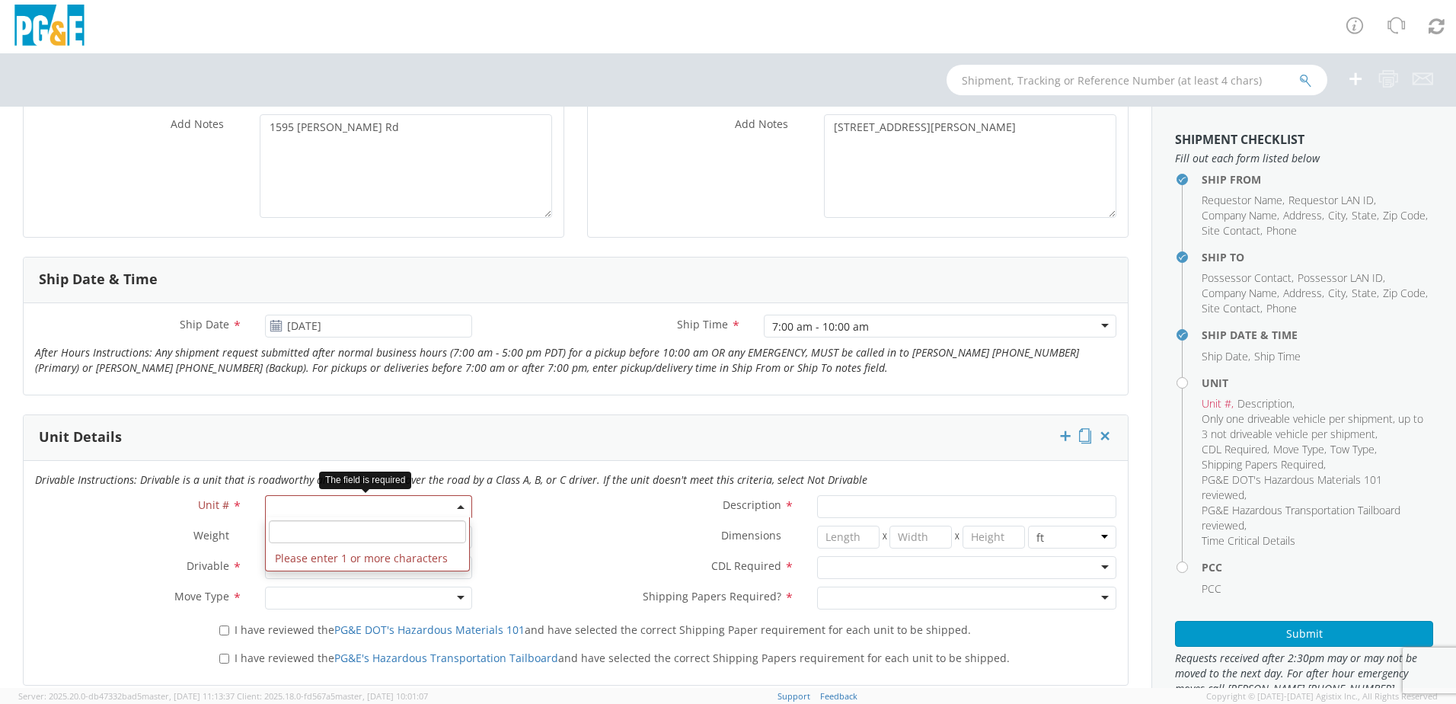
click at [397, 499] on span at bounding box center [368, 506] width 207 height 23
click at [310, 536] on input "search" at bounding box center [367, 531] width 197 height 23
type input "1"
click at [310, 536] on input "number" at bounding box center [336, 536] width 142 height 23
click at [309, 506] on span at bounding box center [368, 506] width 207 height 23
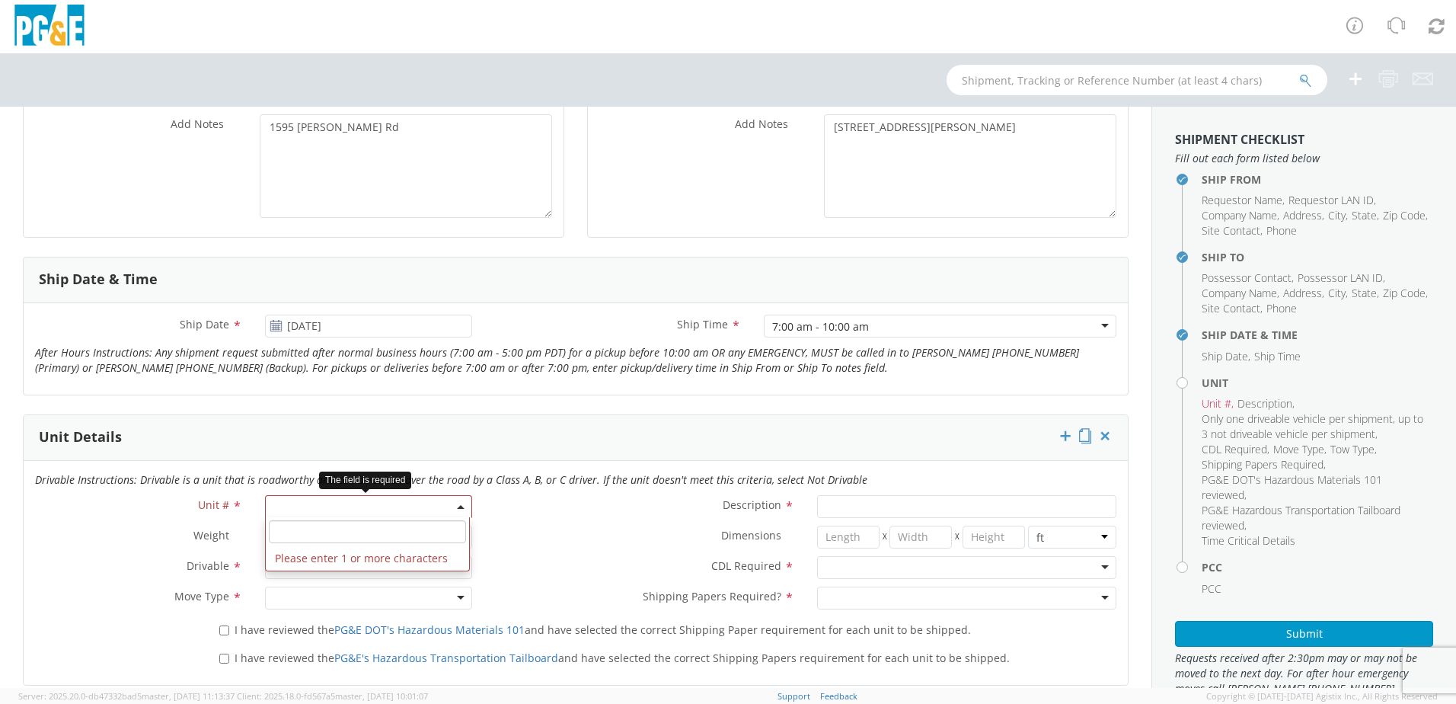
click at [305, 528] on input "search" at bounding box center [367, 531] width 197 height 23
type input "1"
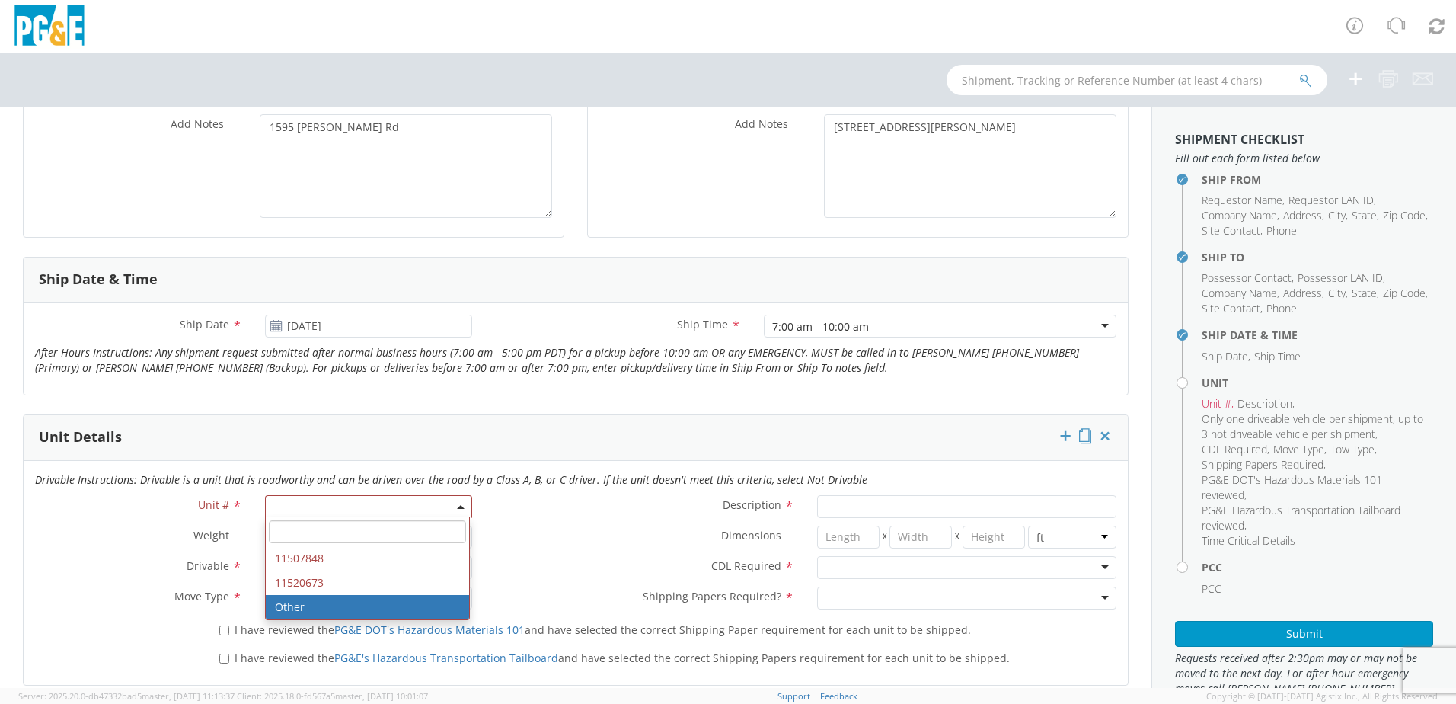
click at [548, 610] on div "Shipping Papers Required? * No Yes" at bounding box center [805, 601] width 644 height 30
click at [520, 516] on div "Description *" at bounding box center [805, 506] width 644 height 23
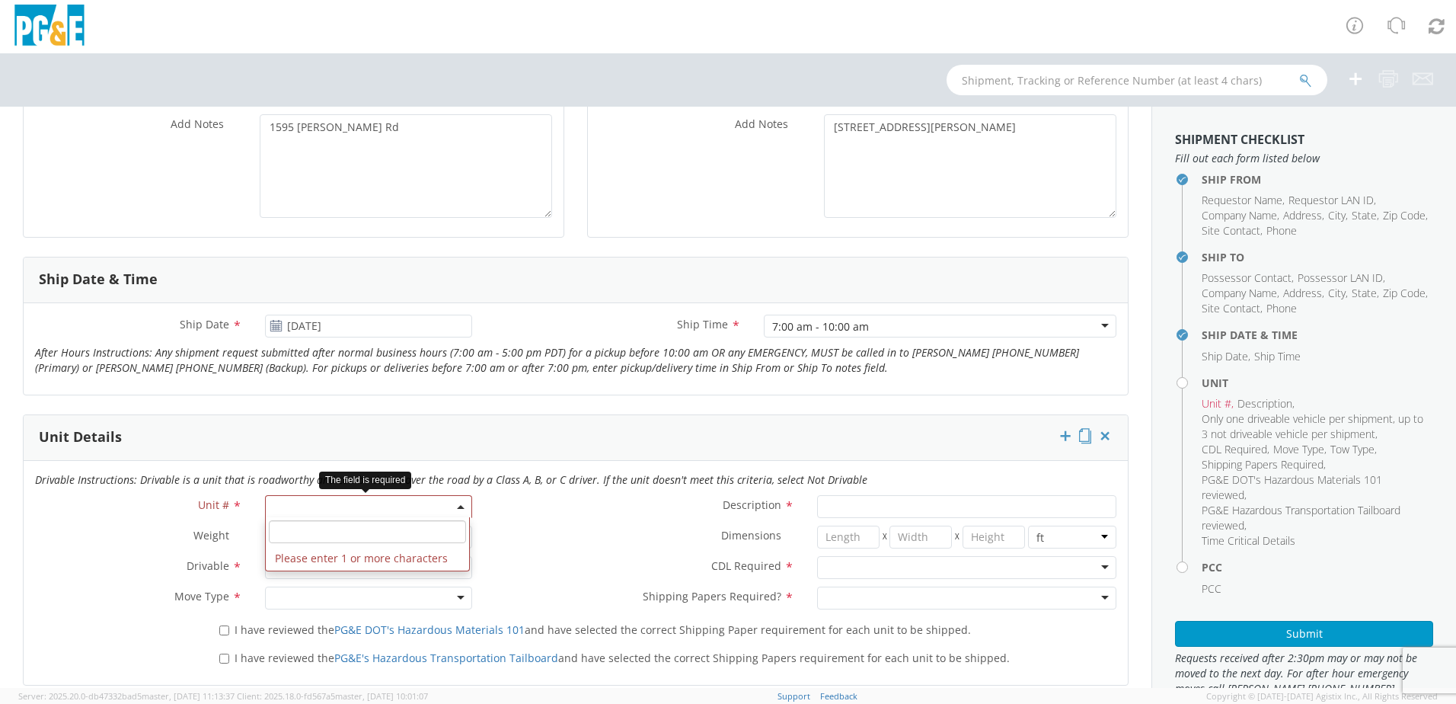
click at [445, 514] on span at bounding box center [368, 506] width 207 height 23
click at [395, 528] on input "search" at bounding box center [367, 531] width 197 height 23
type input "one"
click at [601, 551] on div "Dimensions * X X in cm ft" at bounding box center [805, 540] width 644 height 30
click at [389, 512] on span at bounding box center [368, 506] width 207 height 23
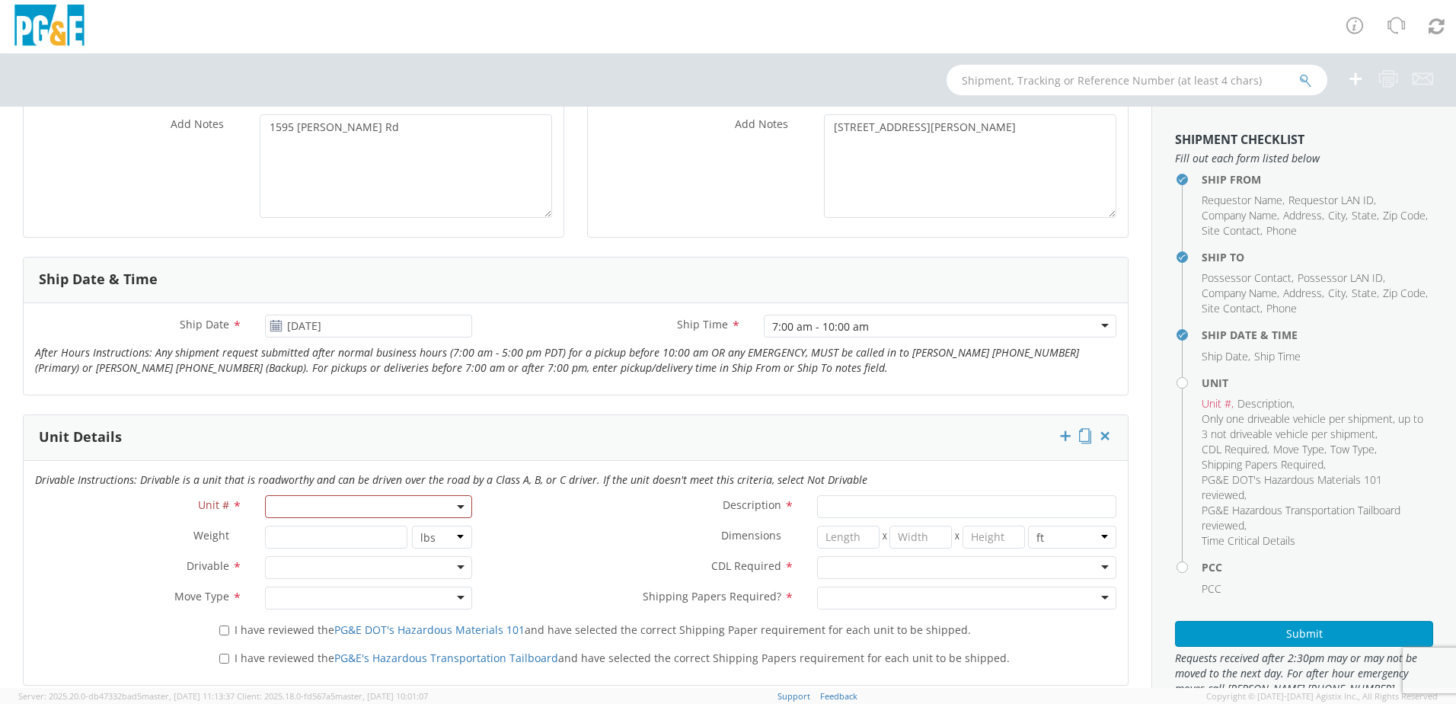
click at [566, 557] on label "CDL Required *" at bounding box center [644, 566] width 322 height 20
click at [392, 507] on span at bounding box center [368, 506] width 207 height 23
click at [384, 529] on input "search" at bounding box center [367, 531] width 197 height 23
type input "35620878"
click at [541, 515] on div "Description *" at bounding box center [805, 506] width 644 height 23
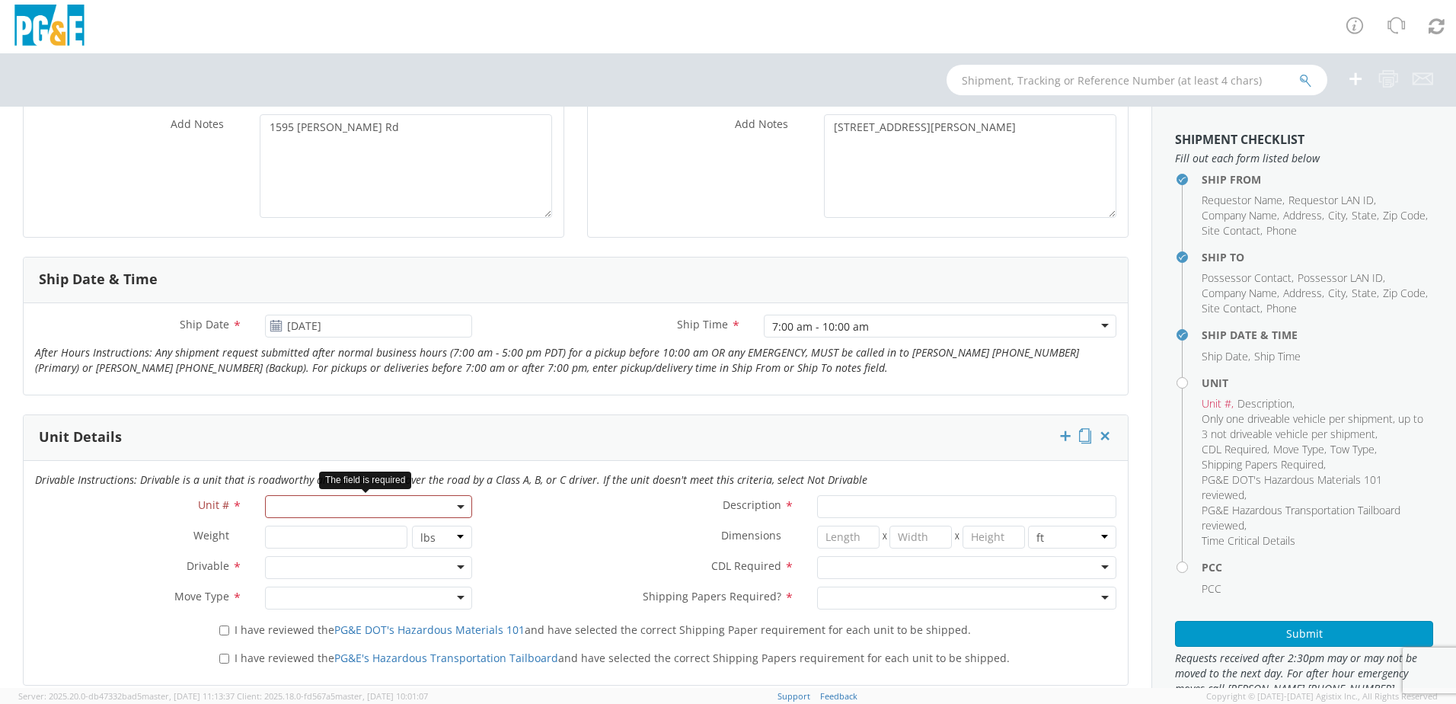
click at [438, 506] on span at bounding box center [368, 506] width 207 height 23
click at [378, 566] on li "Please enter 1 or more characters" at bounding box center [367, 558] width 203 height 24
click at [365, 544] on span at bounding box center [367, 531] width 203 height 29
click at [353, 528] on input "search" at bounding box center [367, 531] width 197 height 23
type input "e"
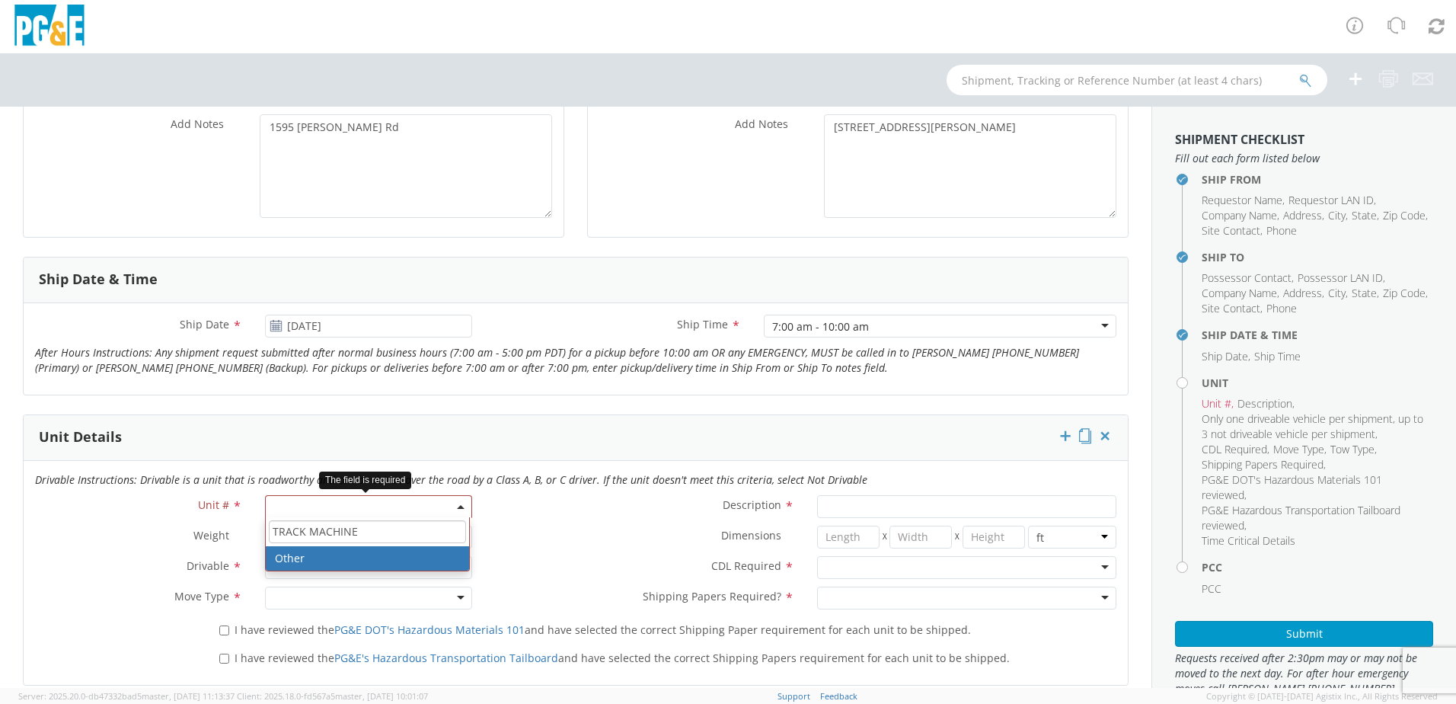
type input "TRACK MACHINE"
click at [499, 540] on label "Dimensions *" at bounding box center [644, 535] width 322 height 20
click at [379, 503] on span at bounding box center [368, 506] width 207 height 23
click at [336, 528] on input "search" at bounding box center [367, 531] width 197 height 23
type input "TR"
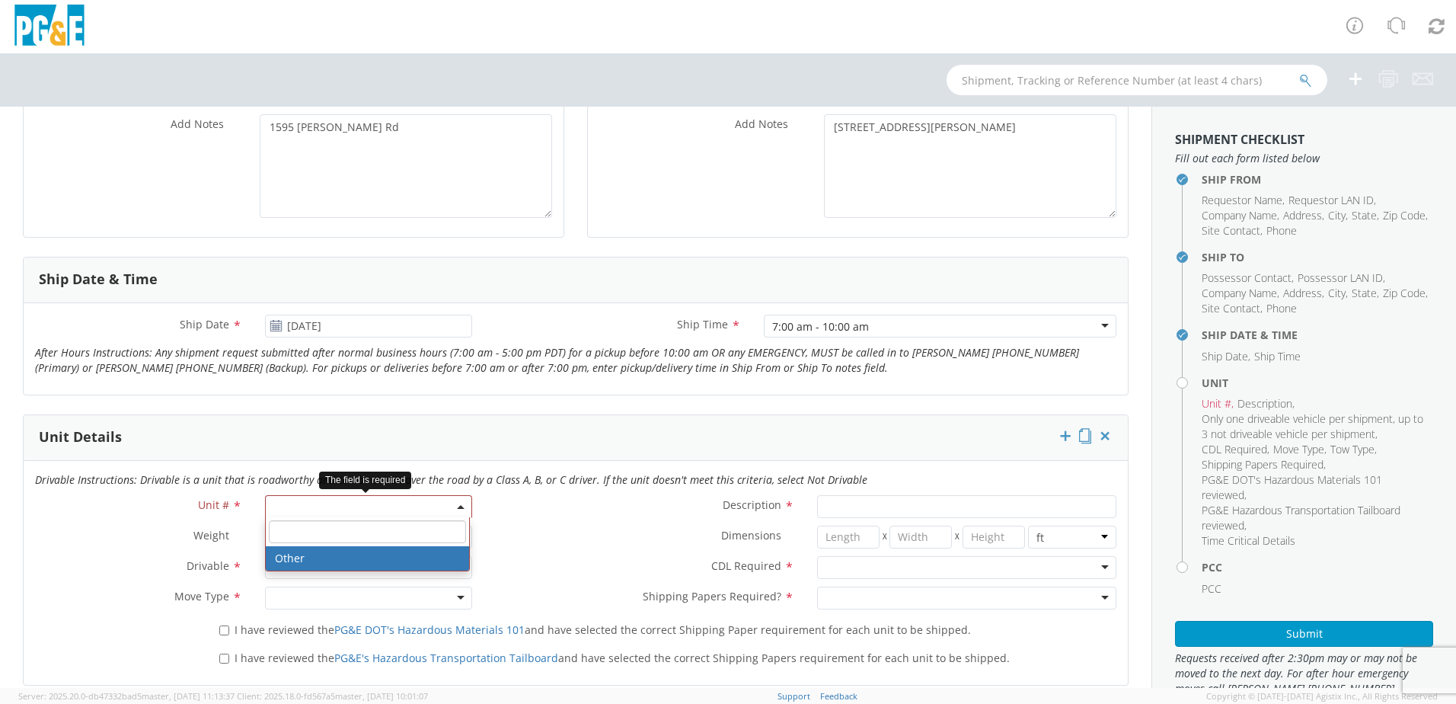
select select "Other"
select select "? undefined:undefined ?"
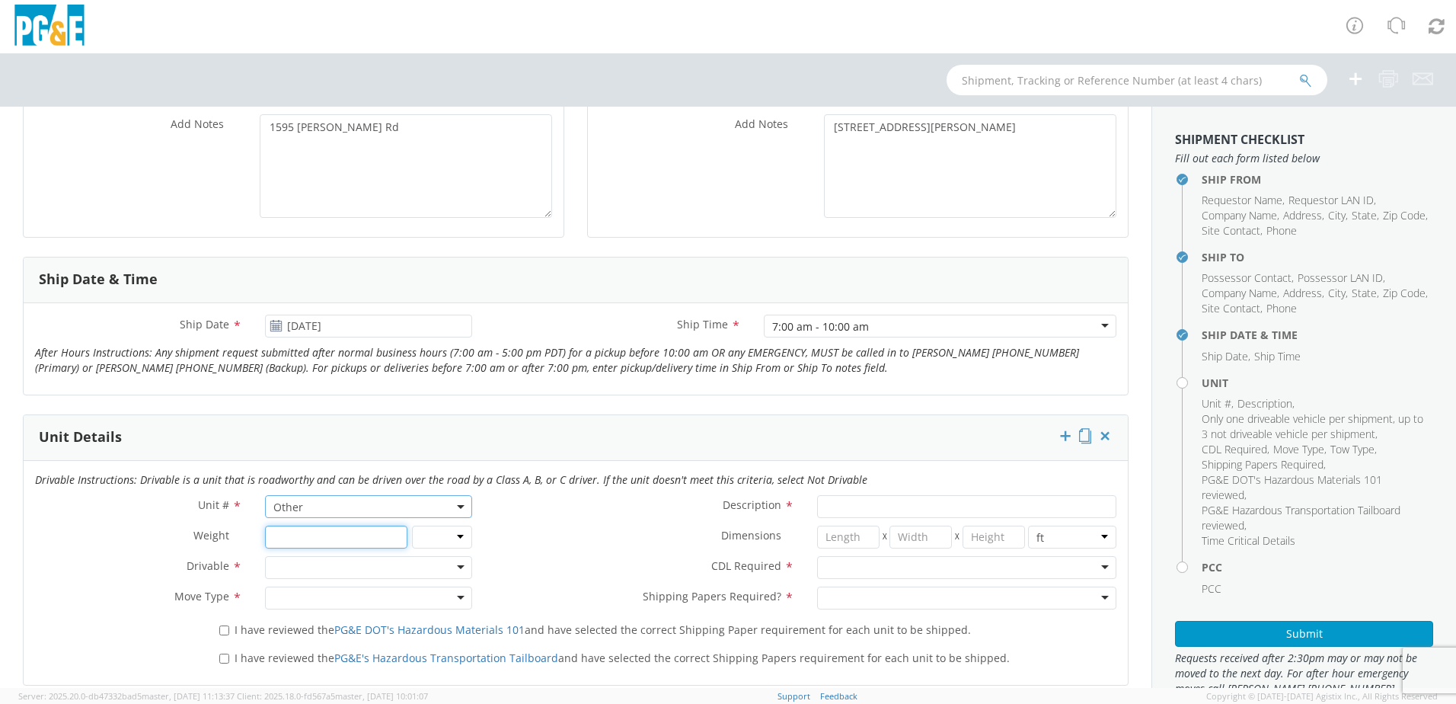
click at [324, 534] on input "number" at bounding box center [336, 536] width 142 height 23
click at [297, 564] on div at bounding box center [368, 567] width 207 height 23
click at [299, 598] on div at bounding box center [368, 597] width 207 height 23
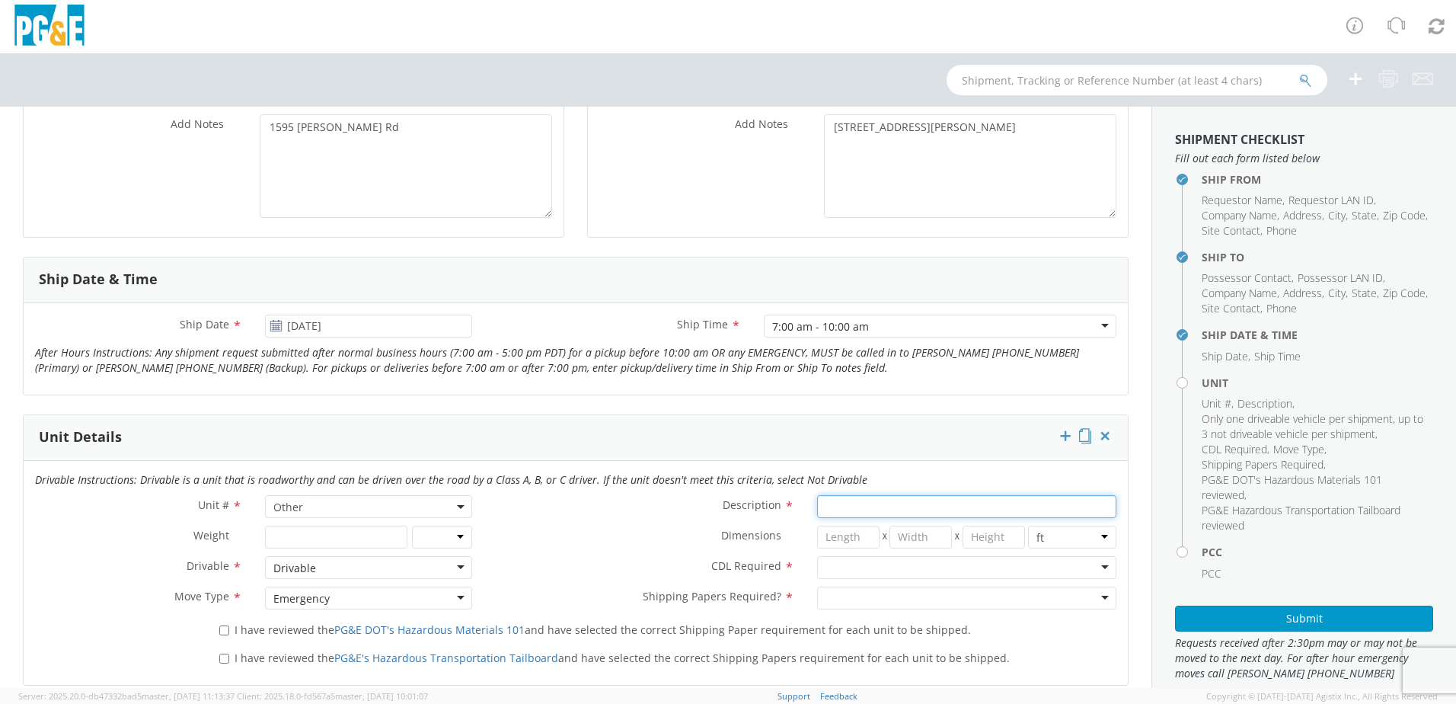
click at [855, 501] on input "Description *" at bounding box center [966, 506] width 299 height 23
click at [863, 509] on input "Description *" at bounding box center [966, 506] width 299 height 23
paste input "Eppler Track Machine"
type input "Eppler Track Machine"
click at [847, 576] on div at bounding box center [966, 567] width 299 height 23
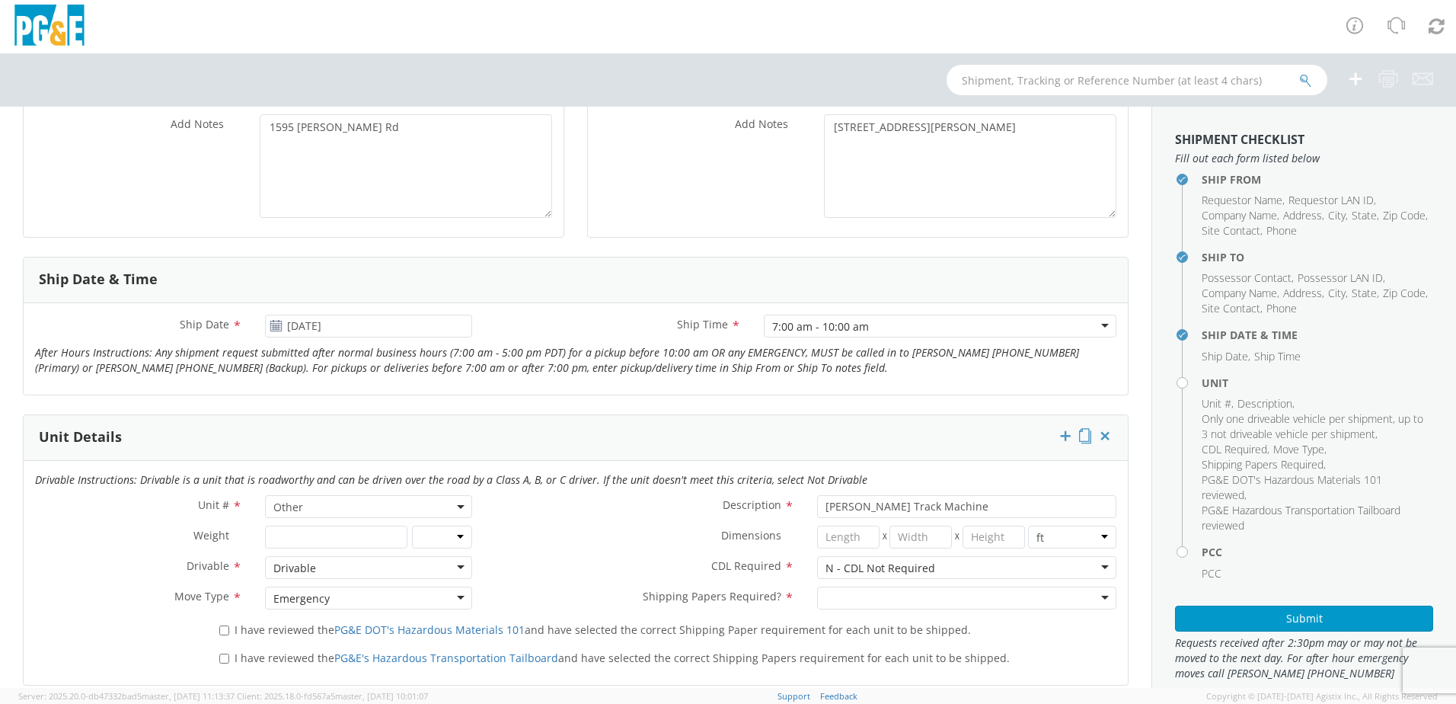
click at [852, 595] on div at bounding box center [966, 597] width 299 height 23
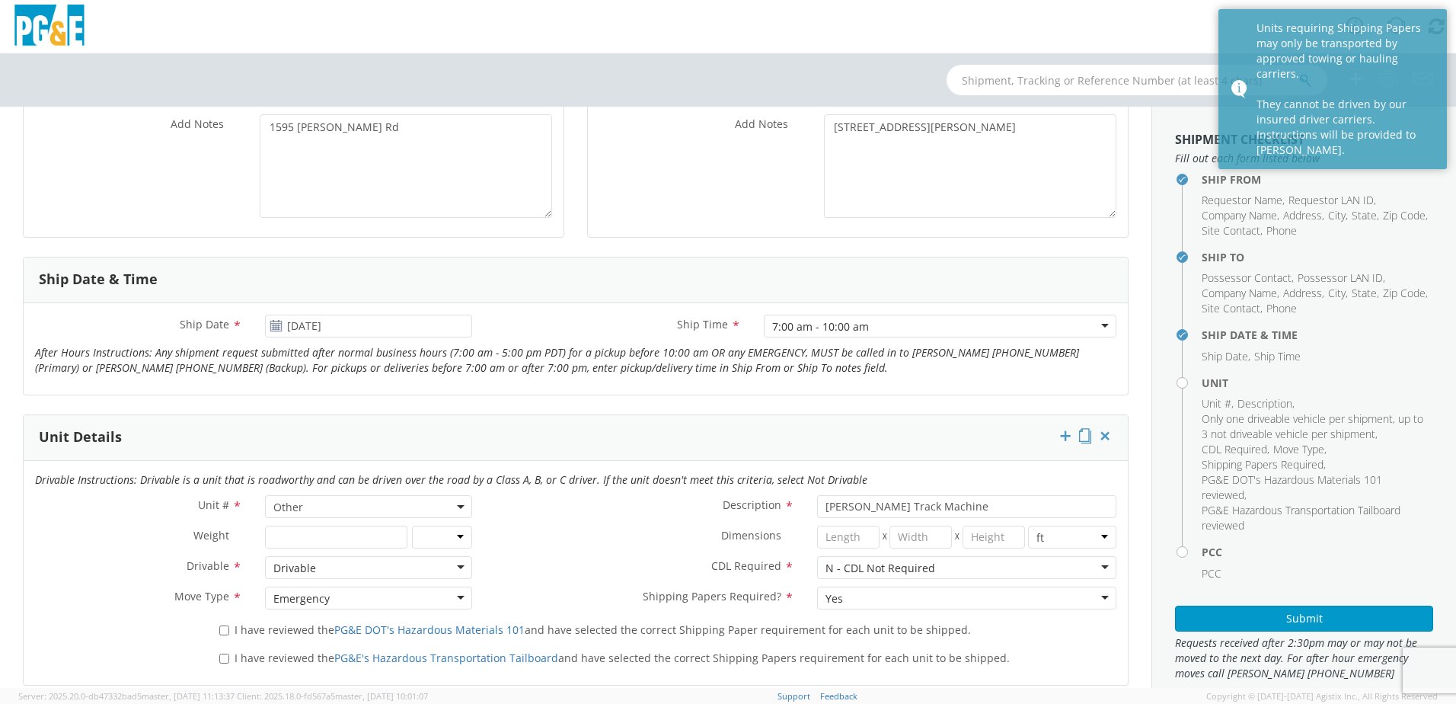
click at [885, 605] on div "Yes" at bounding box center [966, 597] width 299 height 23
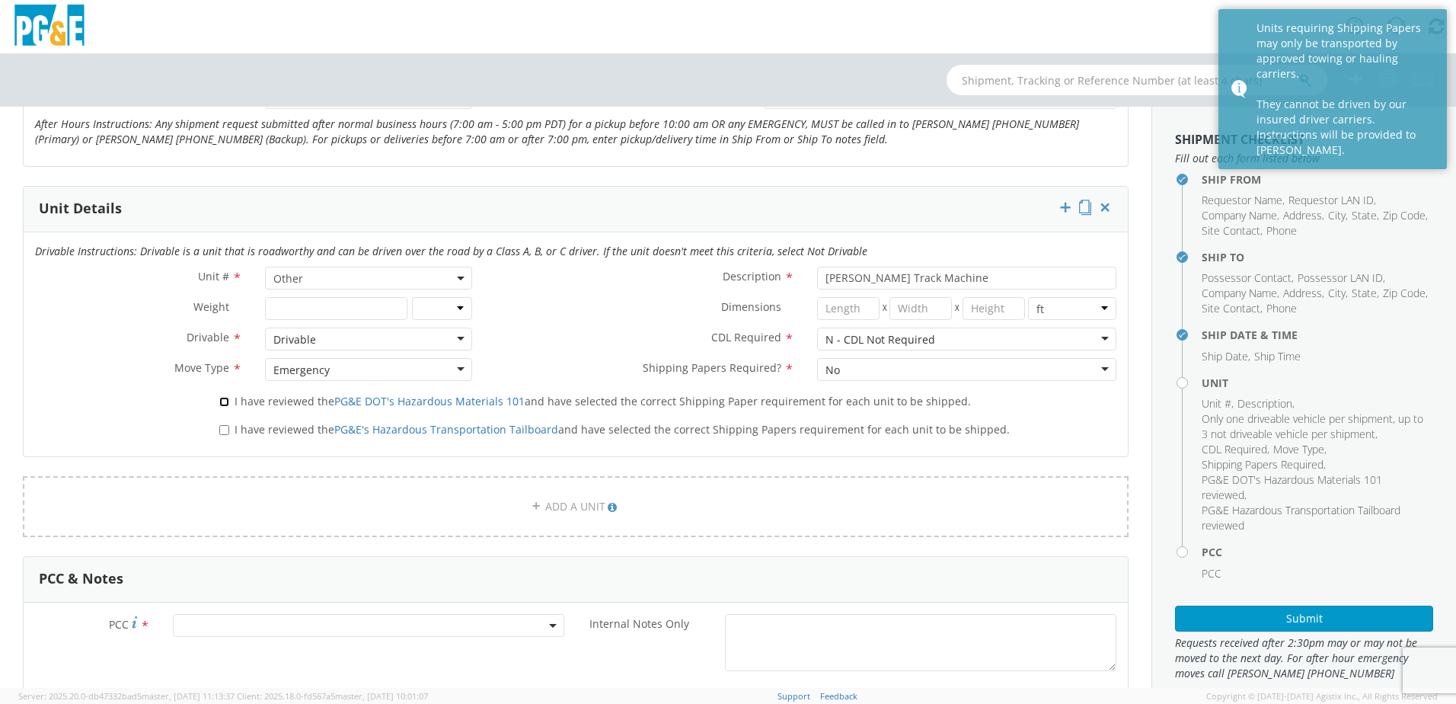
click at [225, 405] on input "I have reviewed the PG&E DOT's Hazardous Materials 101 and have selected the co…" at bounding box center [224, 402] width 10 height 10
checkbox input "true"
click at [228, 423] on label "I have reviewed the PG&E's Hazardous Transportation Tailboard and have selected…" at bounding box center [615, 429] width 793 height 18
click at [228, 425] on input "I have reviewed the PG&E's Hazardous Transportation Tailboard and have selected…" at bounding box center [224, 430] width 10 height 10
checkbox input "true"
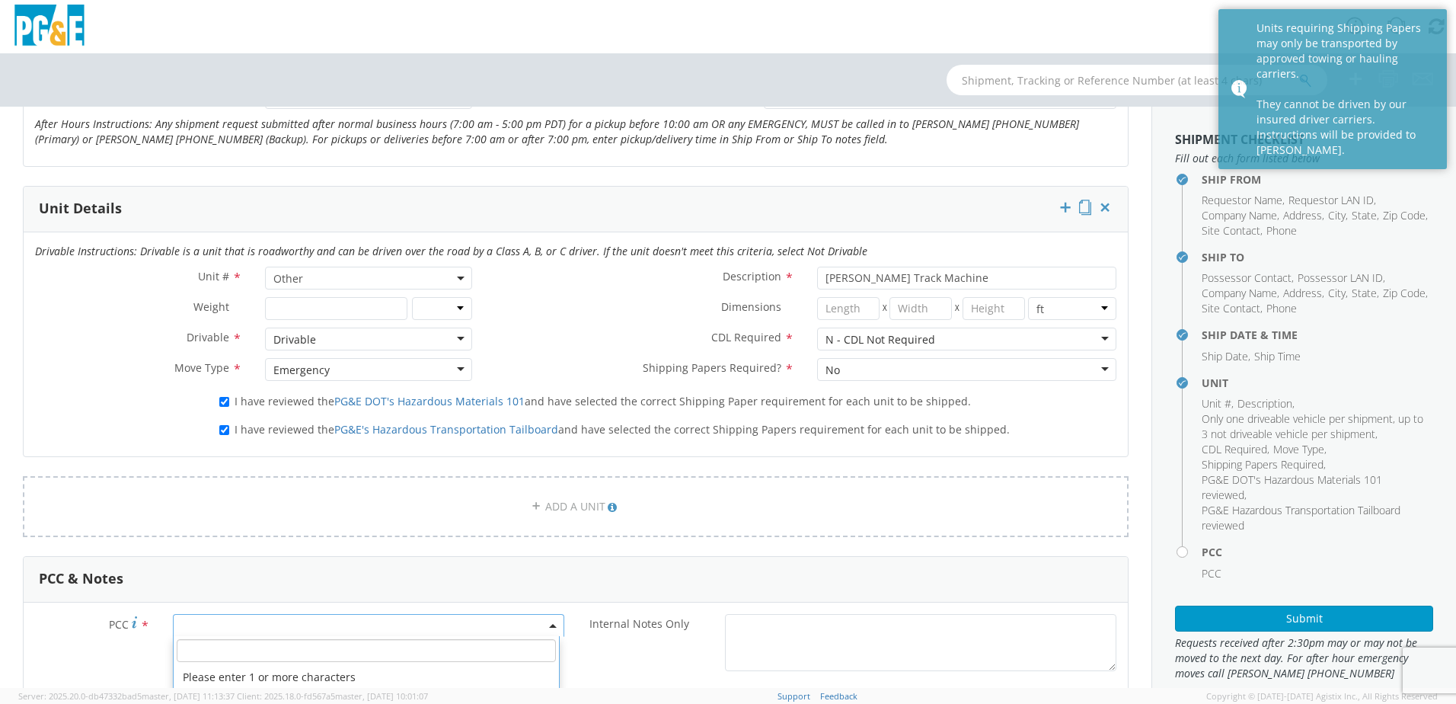
click at [452, 632] on span at bounding box center [368, 625] width 391 height 23
click at [461, 653] on input "number" at bounding box center [366, 650] width 379 height 23
type input "11986"
click at [898, 645] on textarea "Internal Notes Only *" at bounding box center [920, 642] width 391 height 57
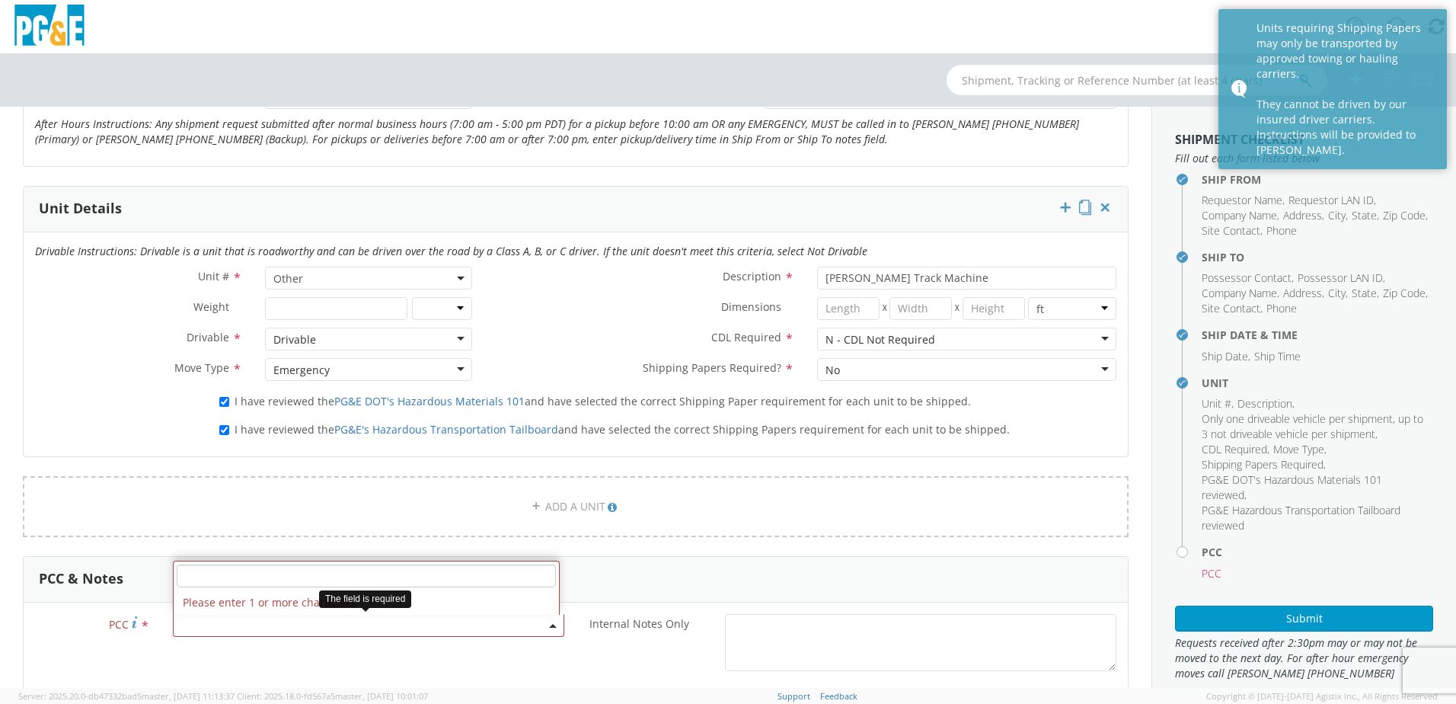
click at [268, 632] on span at bounding box center [368, 625] width 391 height 23
click at [254, 577] on input "number" at bounding box center [366, 575] width 379 height 23
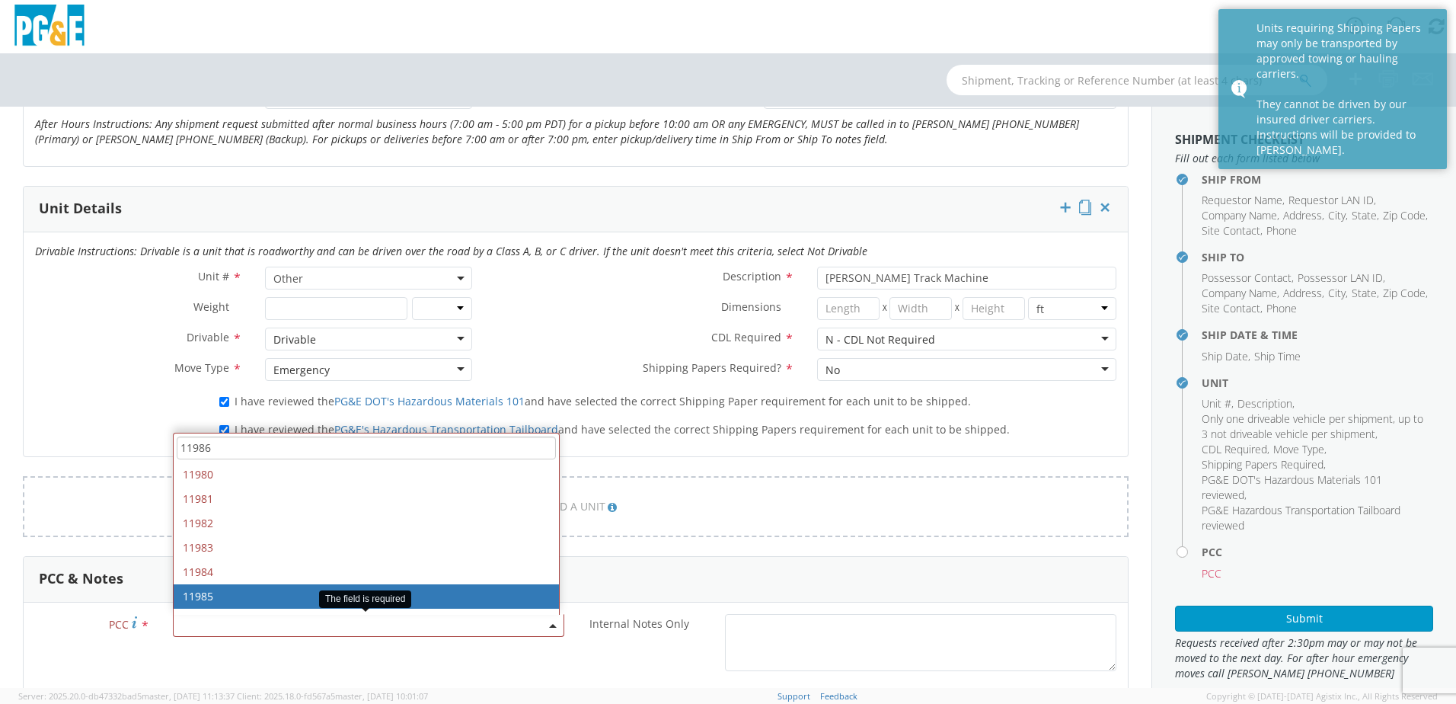
scroll to position [67, 0]
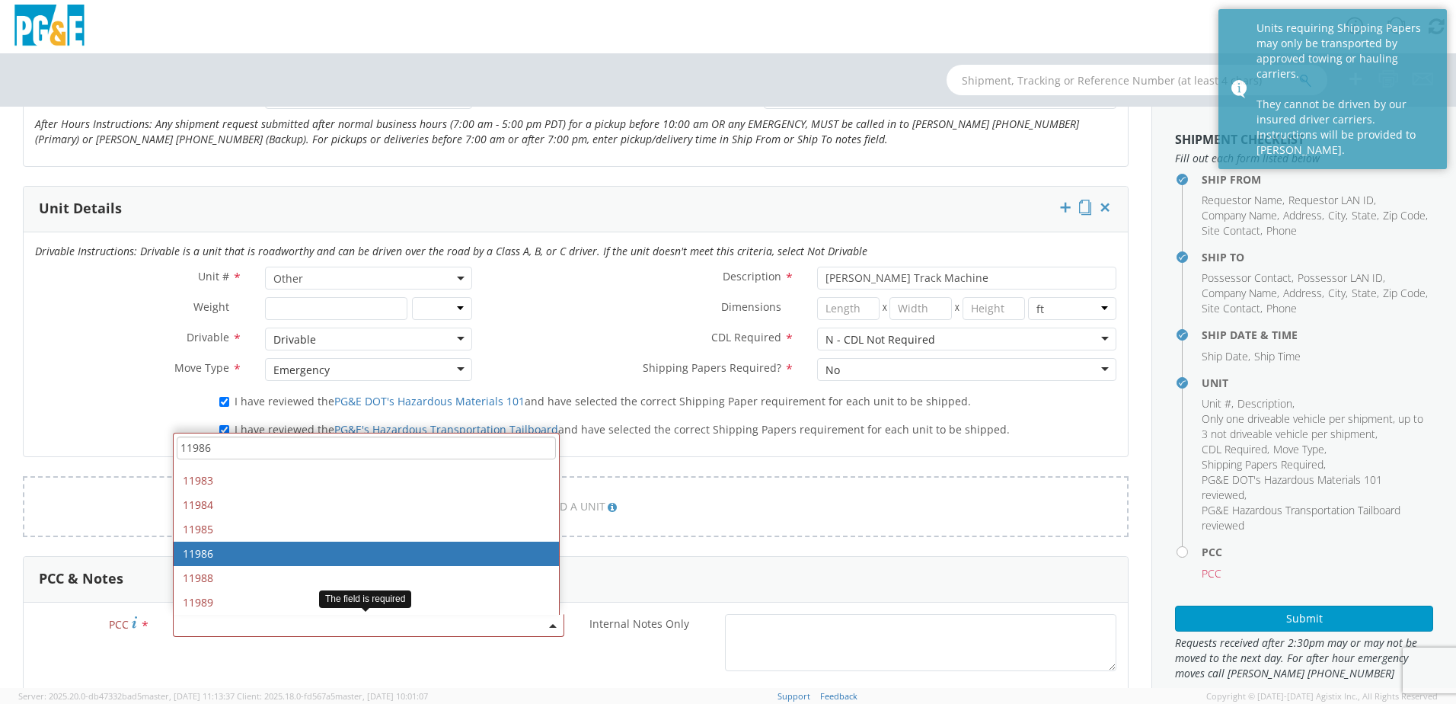
type input "11986"
select select "11986"
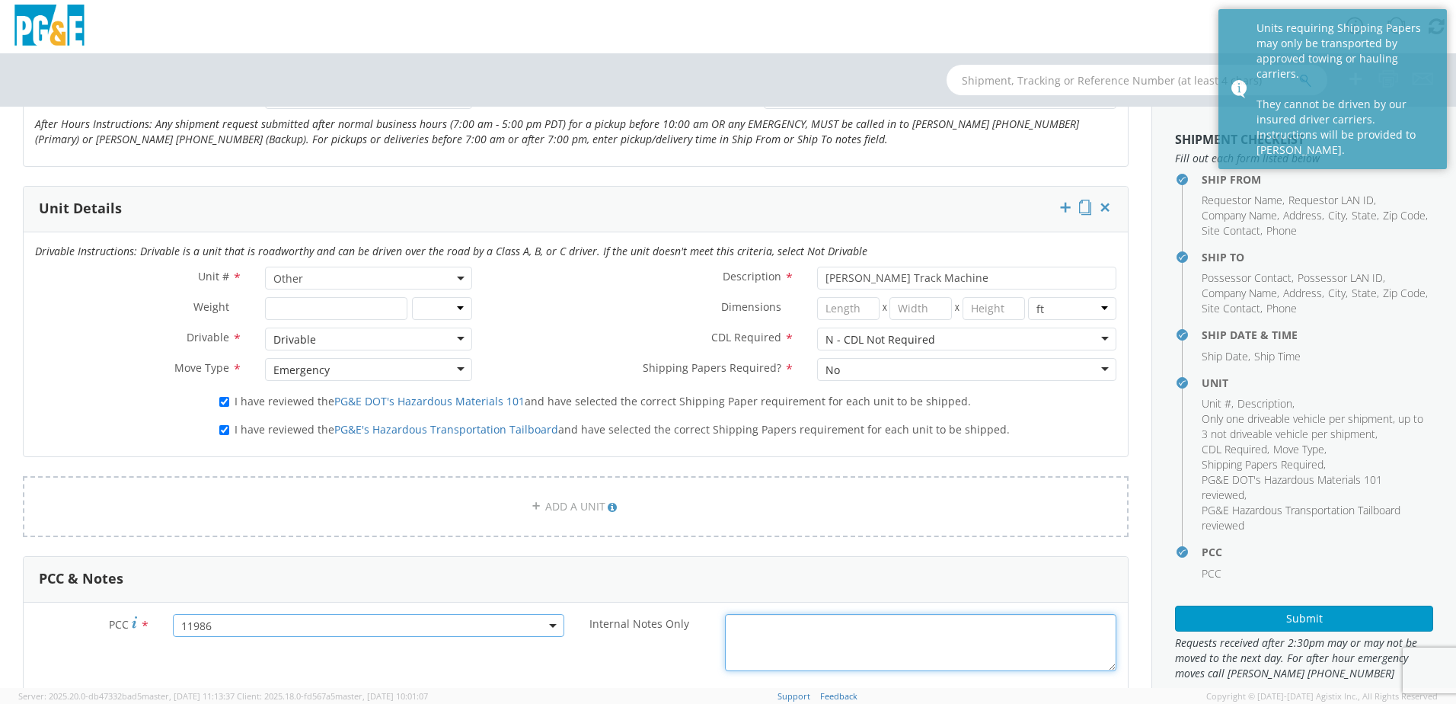
click at [748, 639] on textarea "Internal Notes Only *" at bounding box center [920, 642] width 391 height 57
click at [825, 642] on textarea "Internal Notes Only *" at bounding box center [920, 642] width 391 height 57
click at [986, 628] on textarea "PLEASE USE EPPLER TO MAKE MOVE ON" at bounding box center [920, 642] width 391 height 57
type textarea "PLEASE USE EPPLER TO MAKE MOVE ON 35620878"
click at [1125, 586] on div "Ship From Location Location * Monterey SC Monterey SC (OBSOLETE) BURNEY SC - GC…" at bounding box center [575, 304] width 1151 height 1606
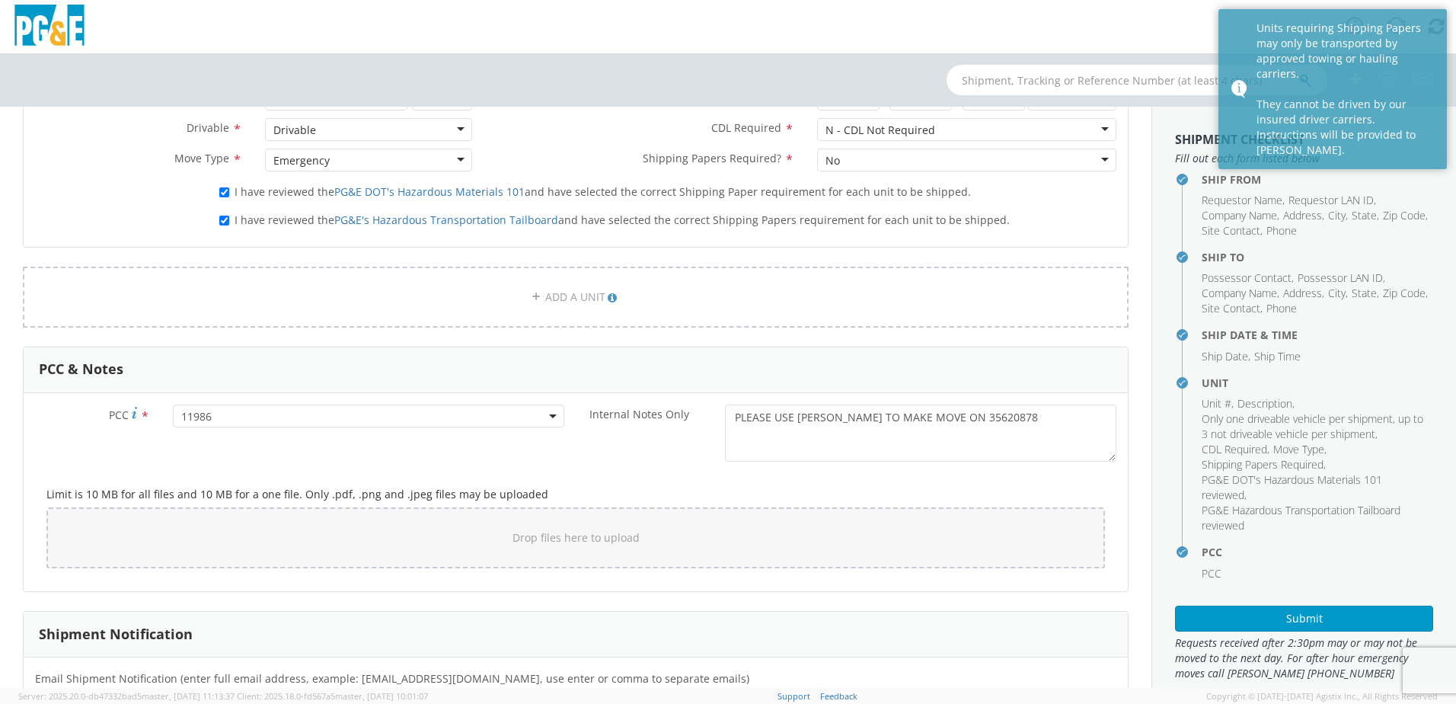
scroll to position [1123, 0]
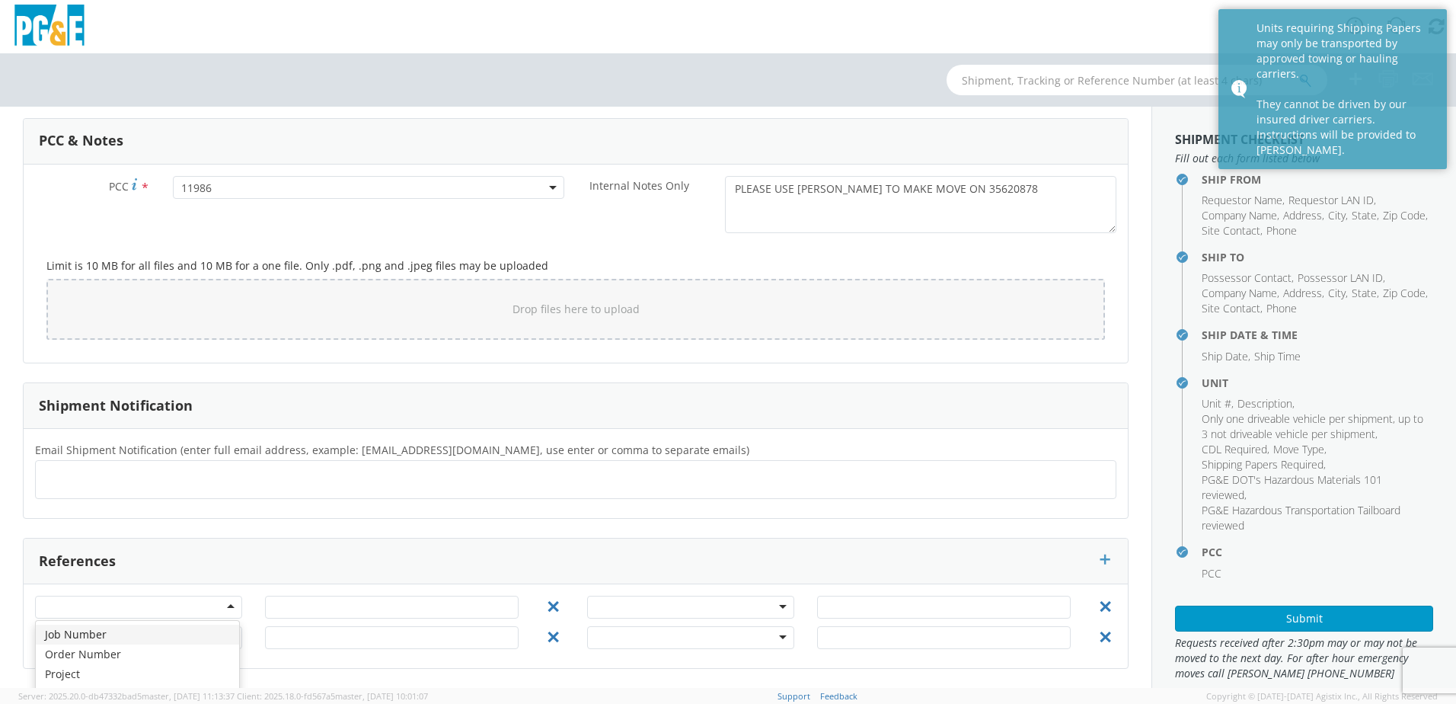
click at [219, 617] on div at bounding box center [138, 606] width 207 height 23
click at [372, 611] on input "text" at bounding box center [392, 606] width 254 height 23
type input "35620878"
click at [826, 71] on div at bounding box center [728, 79] width 1456 height 53
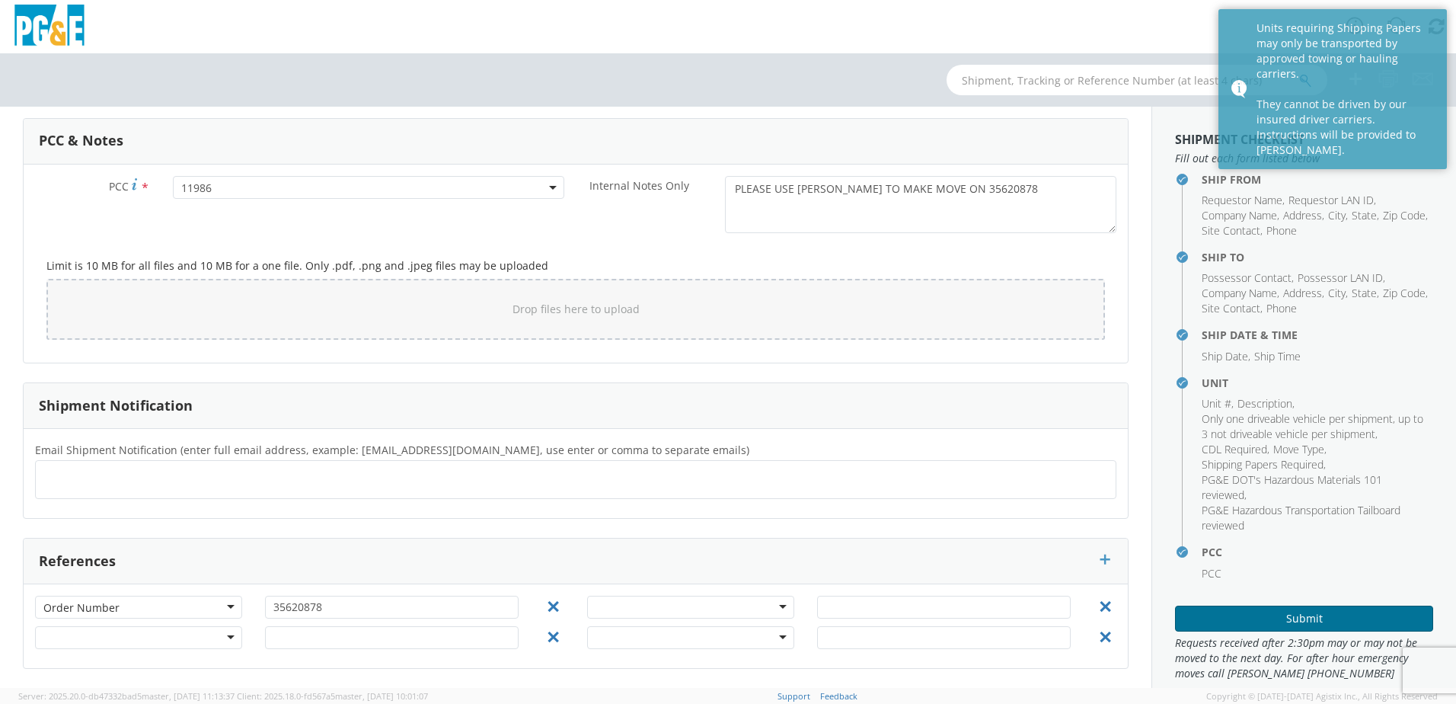
click at [1330, 619] on button "Submit" at bounding box center [1304, 618] width 258 height 26
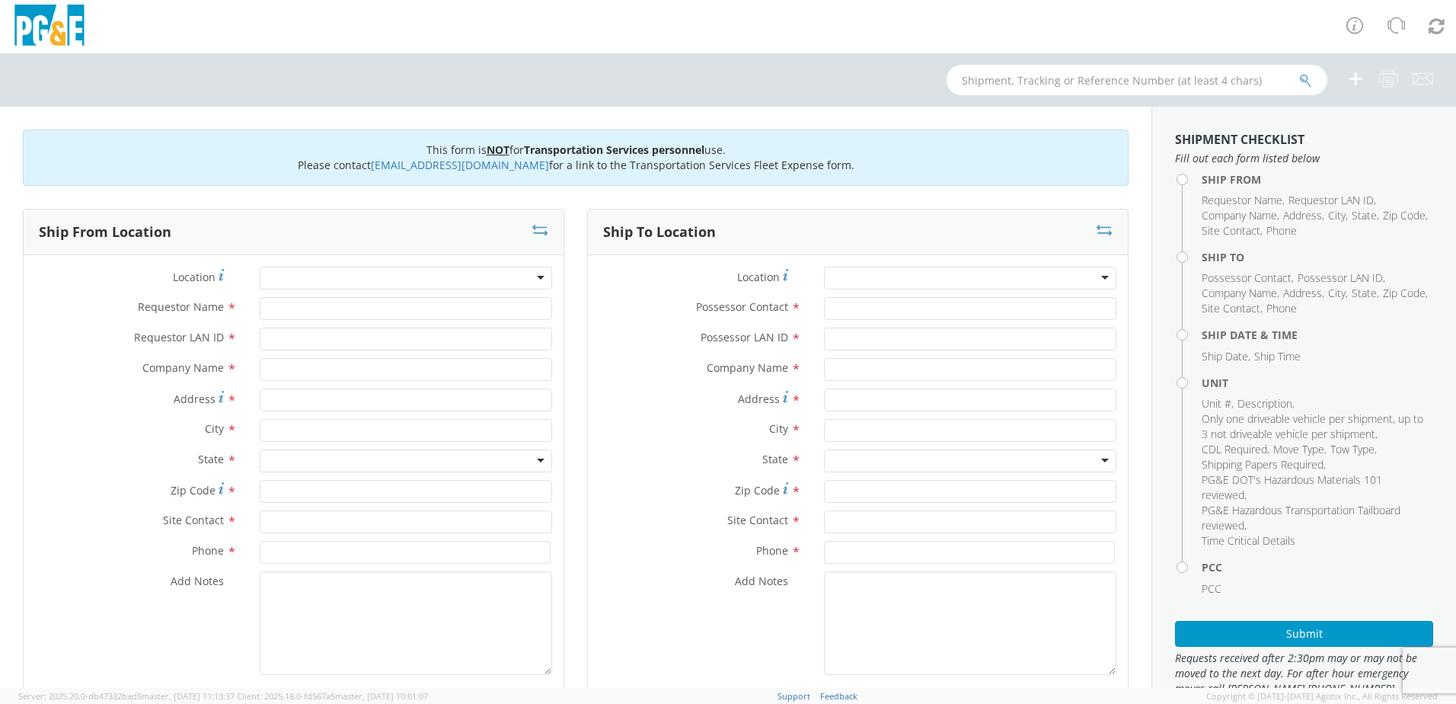
click at [535, 279] on div at bounding box center [406, 277] width 292 height 23
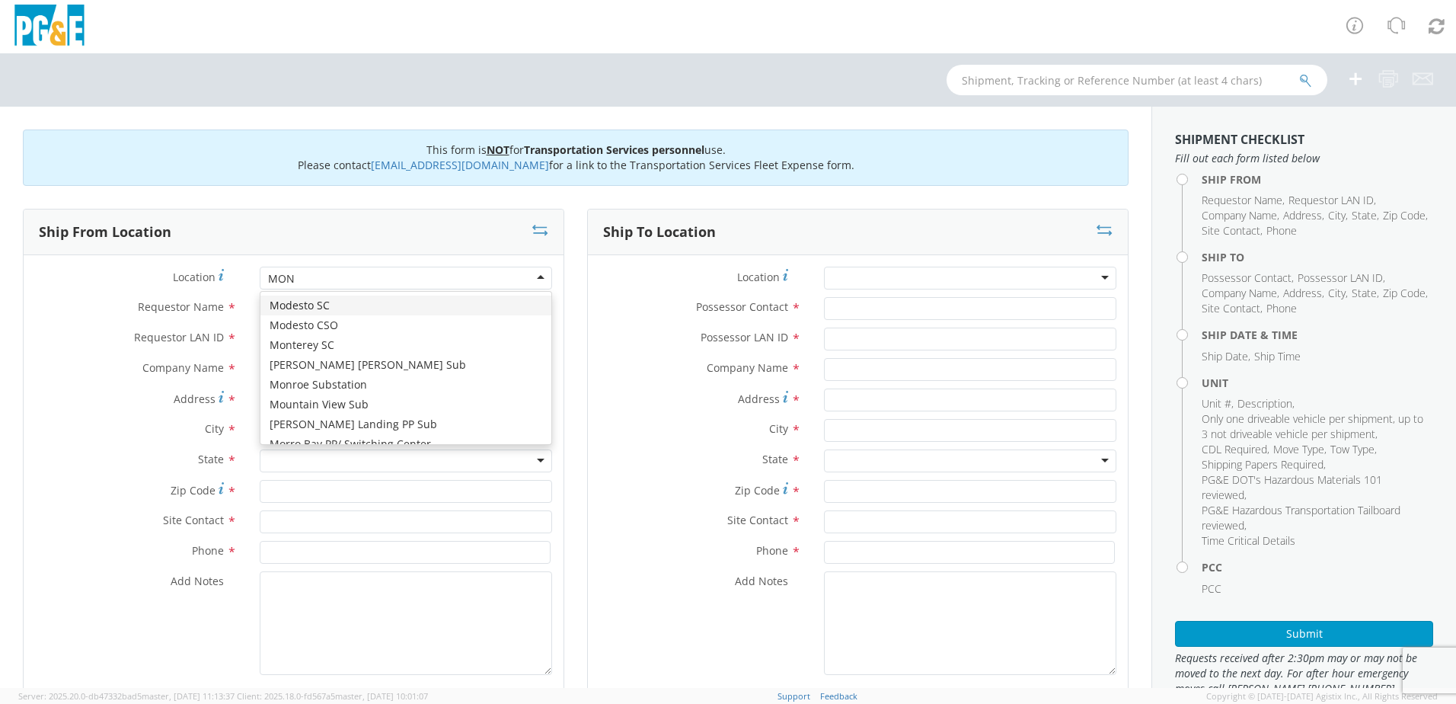
type input "MONT"
type input "PG&E"
type input "[STREET_ADDRESS]"
type input "Monterey"
type input "93940"
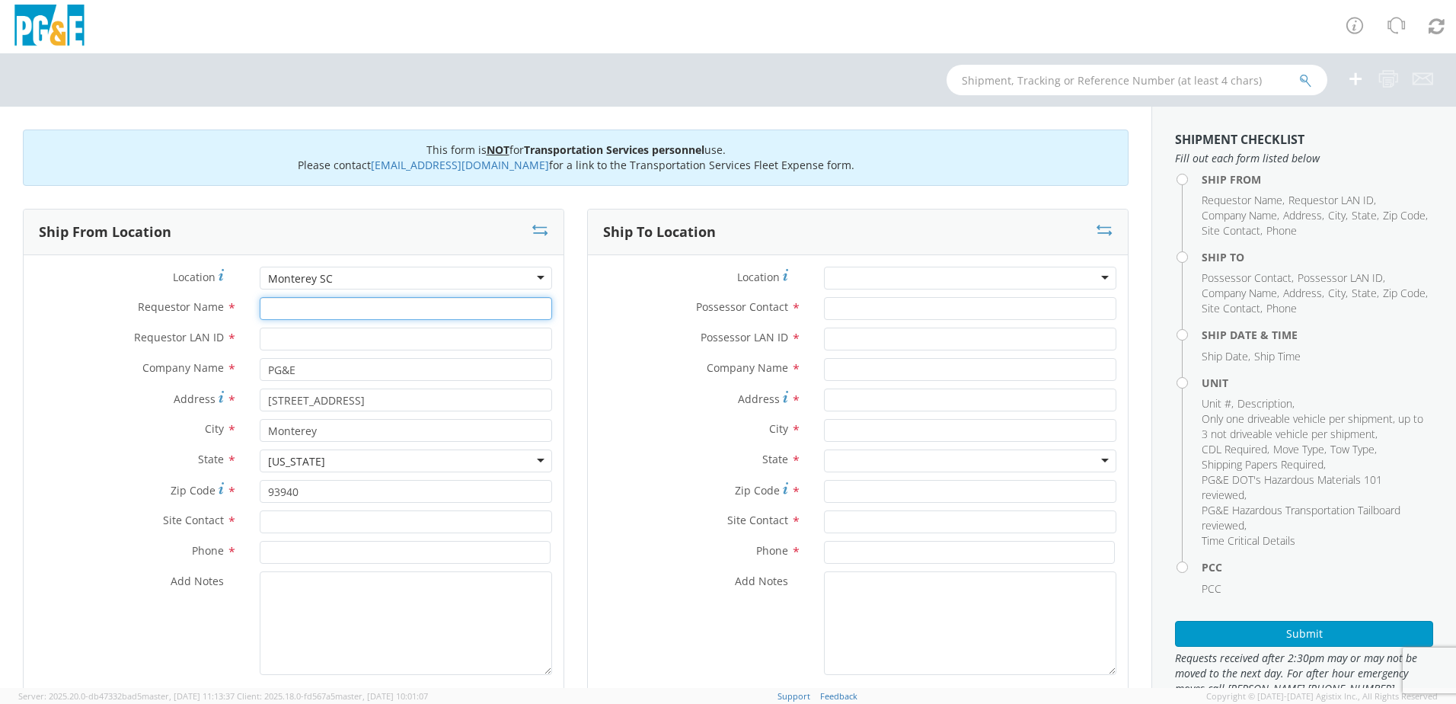
click at [361, 311] on input "Requestor Name *" at bounding box center [406, 308] width 292 height 23
type input "[PERSON_NAME]"
click at [317, 342] on input "Requestor LAN ID *" at bounding box center [406, 338] width 292 height 23
type input "D8LH"
click at [289, 524] on input "text" at bounding box center [406, 521] width 292 height 23
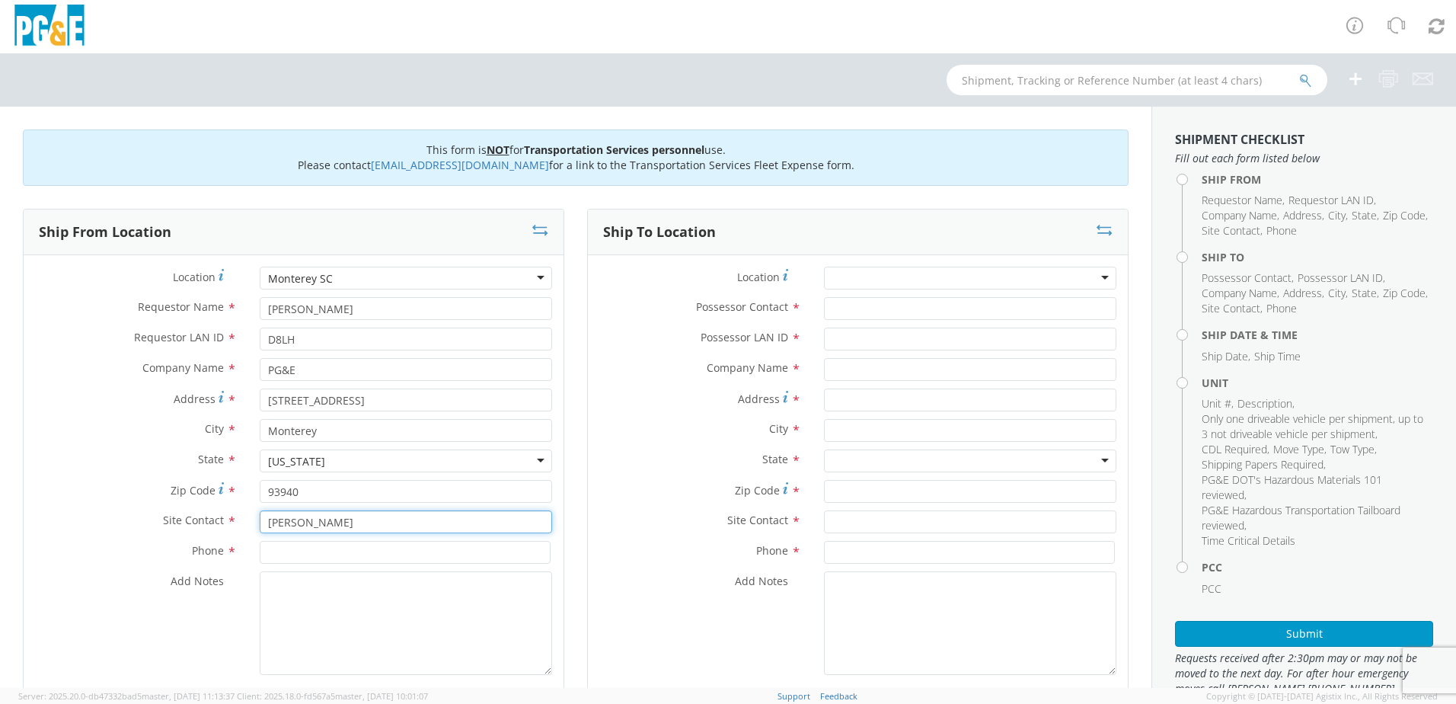
type input "[PERSON_NAME]"
click at [289, 550] on input at bounding box center [405, 552] width 291 height 23
paste input "[PHONE_NUMBER]"
type input "[PHONE_NUMBER]"
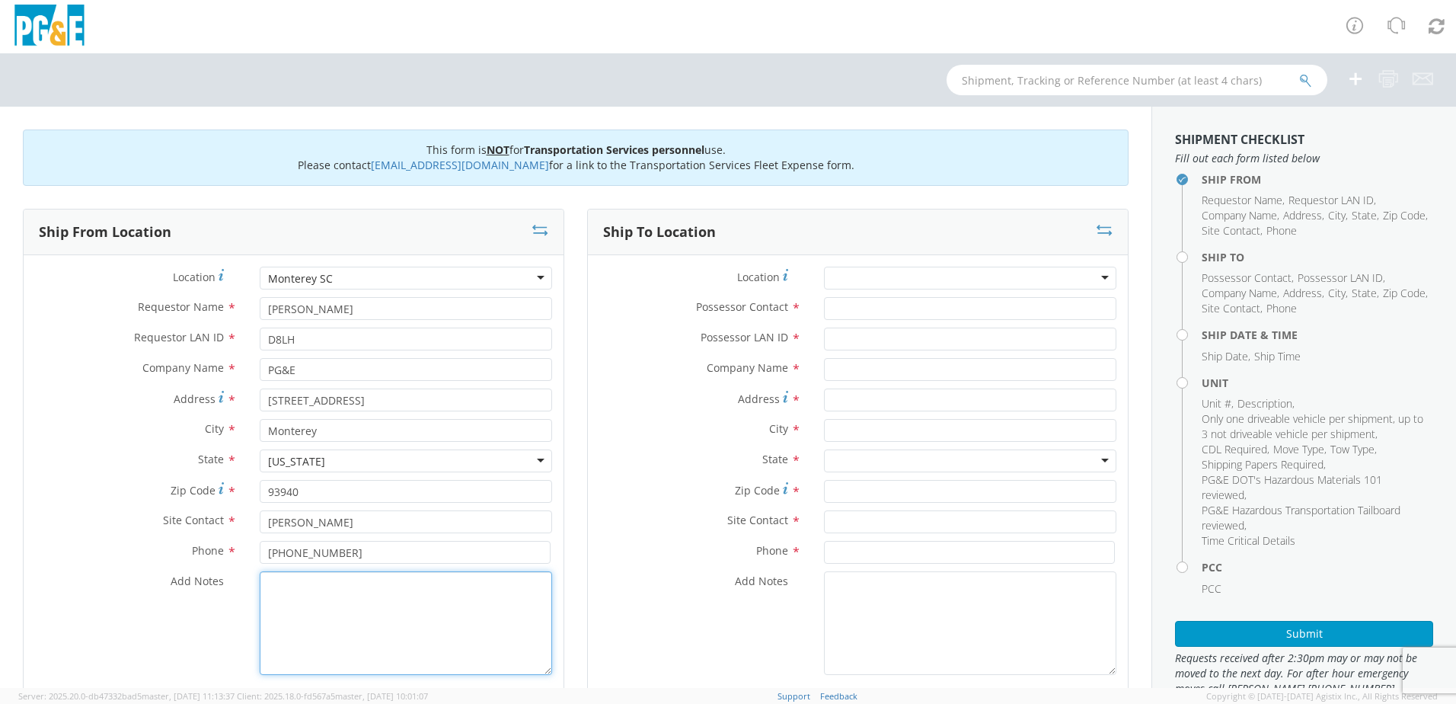
click at [310, 586] on textarea "Add Notes *" at bounding box center [406, 623] width 292 height 104
paste textarea "Laguna Seca Dr"
type textarea "Laguna Seca Dr"
click at [375, 585] on textarea "Laguna Seca Dr" at bounding box center [406, 623] width 292 height 104
drag, startPoint x: 375, startPoint y: 585, endPoint x: 270, endPoint y: 583, distance: 105.8
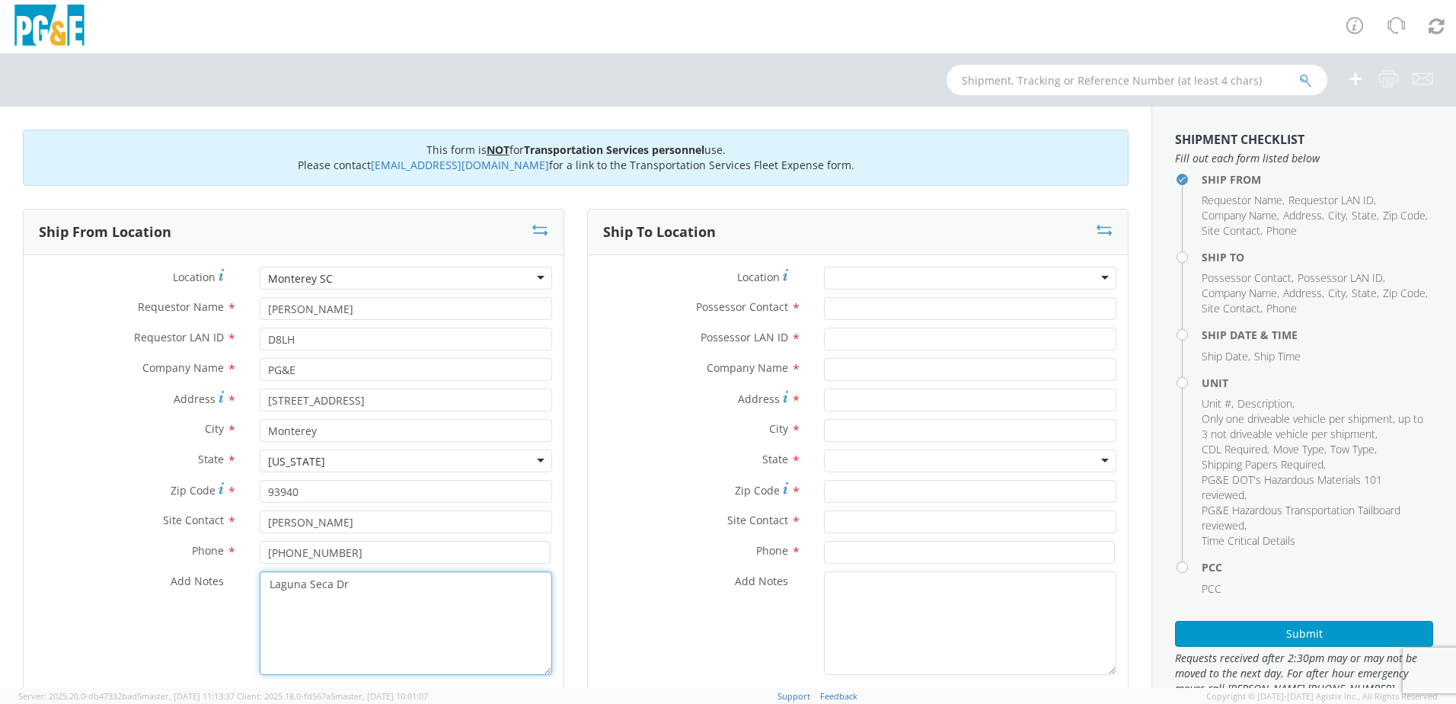
click at [270, 583] on textarea "Laguna Seca Dr" at bounding box center [406, 623] width 292 height 104
paste textarea "7/N/1/W/O [GEOGRAPHIC_DATA]"
click at [537, 591] on textarea "7/N/1/W/O [GEOGRAPHIC_DATA]" at bounding box center [406, 623] width 292 height 104
paste textarea "36.586383160926"
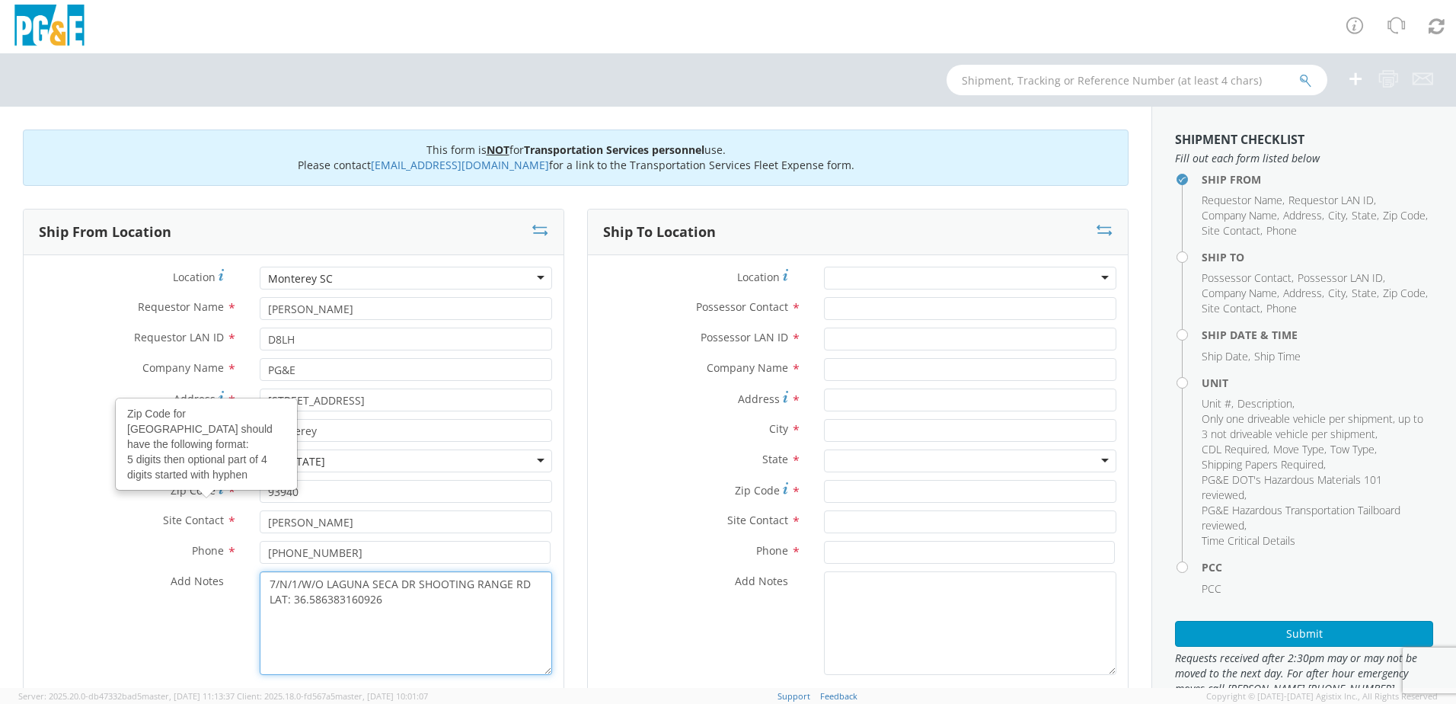
click at [429, 617] on textarea "7/N/1/W/O LAGUNA SECA DR SHOOTING RANGE RD LAT: 36.586383160926" at bounding box center [406, 623] width 292 height 104
paste textarea "121.757711775457-"
type textarea "7/N/1/W/O [GEOGRAPHIC_DATA] [GEOGRAPHIC_DATA]-"
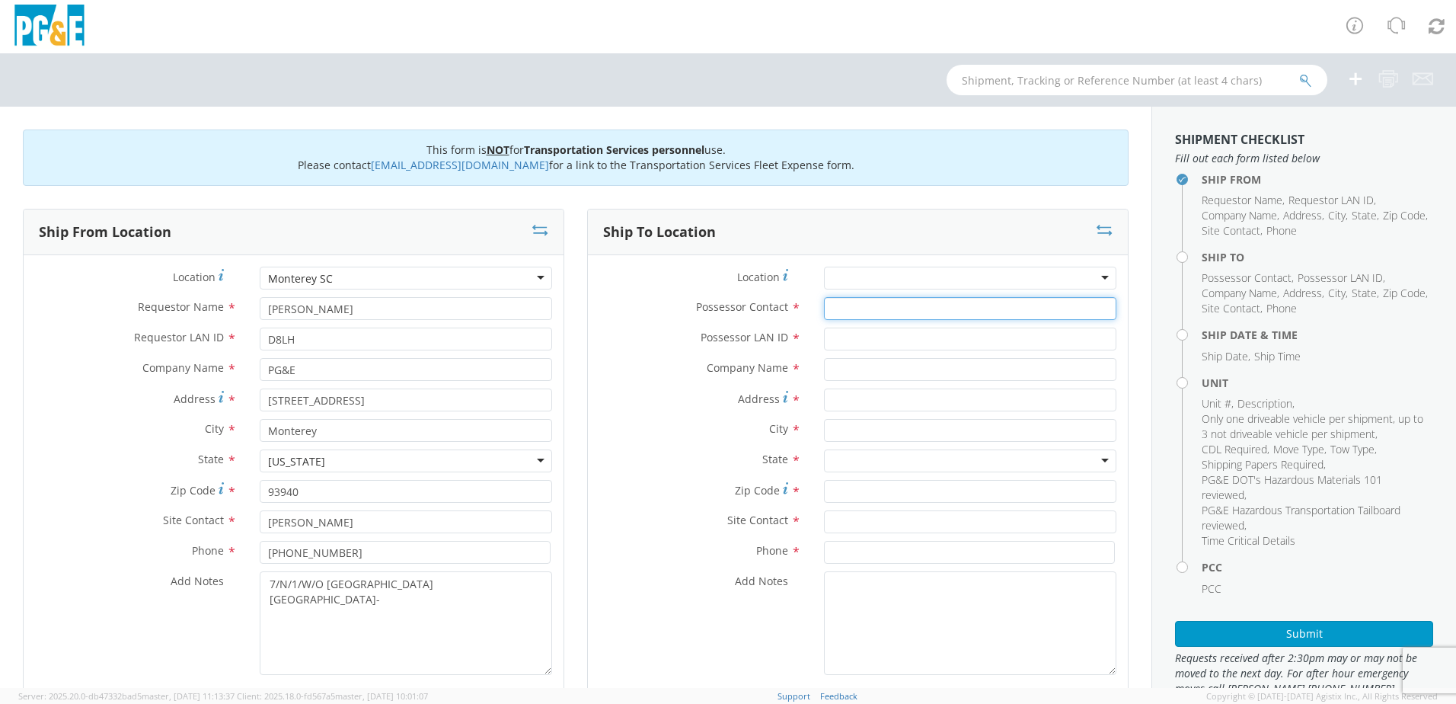
click at [887, 309] on input "Possessor Contact *" at bounding box center [970, 308] width 292 height 23
drag, startPoint x: 386, startPoint y: 303, endPoint x: 228, endPoint y: 298, distance: 157.7
click at [228, 298] on div "Requestor Name * [PERSON_NAME]" at bounding box center [294, 308] width 540 height 23
click at [930, 314] on input "Possessor Contact *" at bounding box center [970, 308] width 292 height 23
paste input "[PERSON_NAME]"
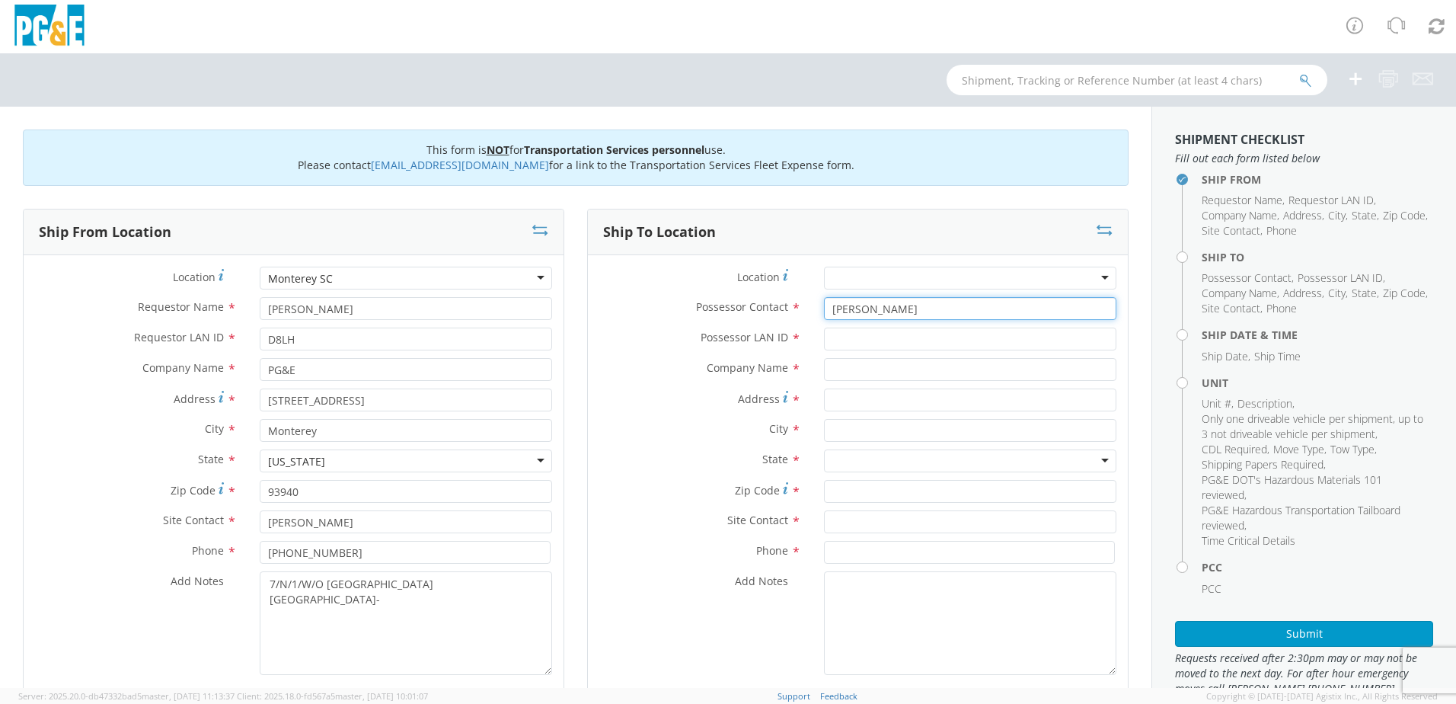
type input "[PERSON_NAME]"
click at [917, 340] on input "Possessor LAN ID *" at bounding box center [970, 338] width 292 height 23
type input "D8LH"
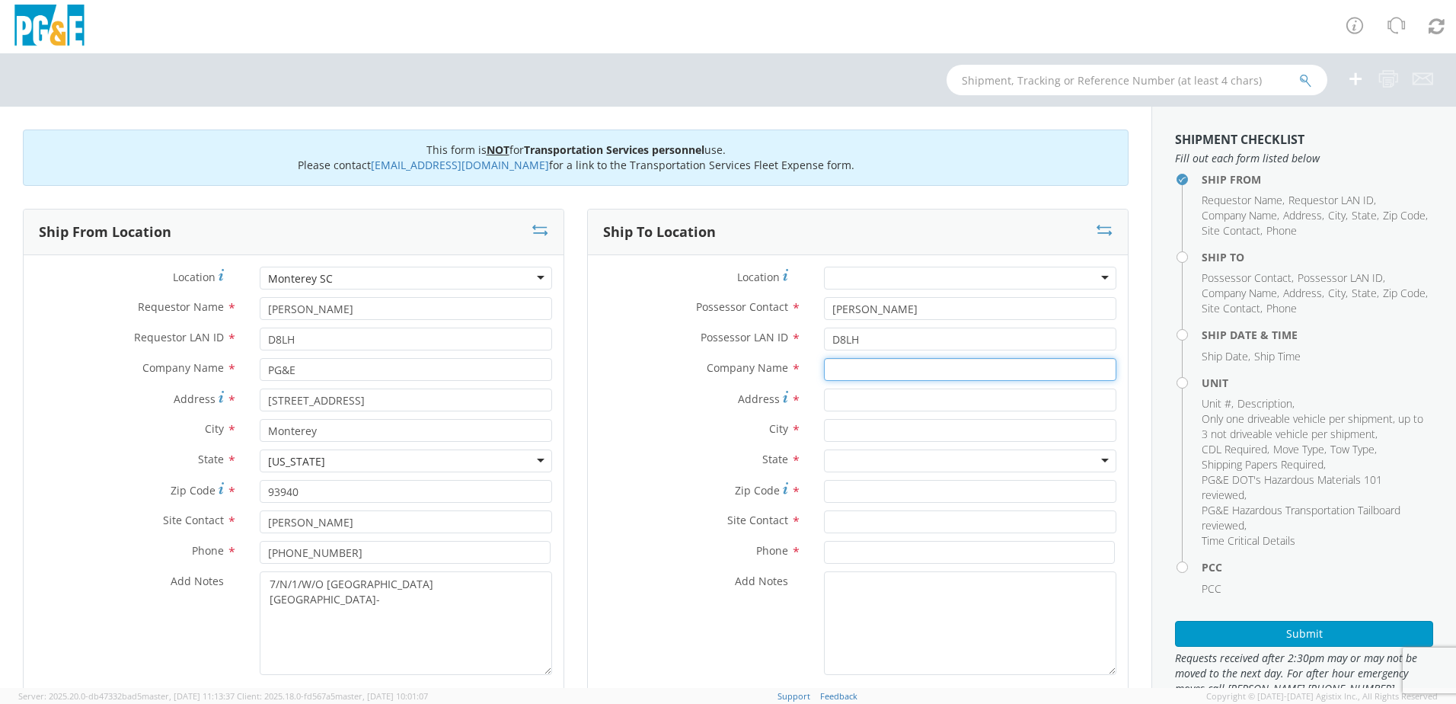
click at [918, 372] on input "text" at bounding box center [970, 369] width 292 height 23
drag, startPoint x: 387, startPoint y: 370, endPoint x: 246, endPoint y: 355, distance: 141.7
click at [246, 355] on div "Location * [GEOGRAPHIC_DATA] SC Monterey [GEOGRAPHIC_DATA] (OBSOLETE) [PERSON_N…" at bounding box center [294, 474] width 540 height 416
click at [957, 407] on input "Address *" at bounding box center [970, 399] width 292 height 23
paste input "PG&E"
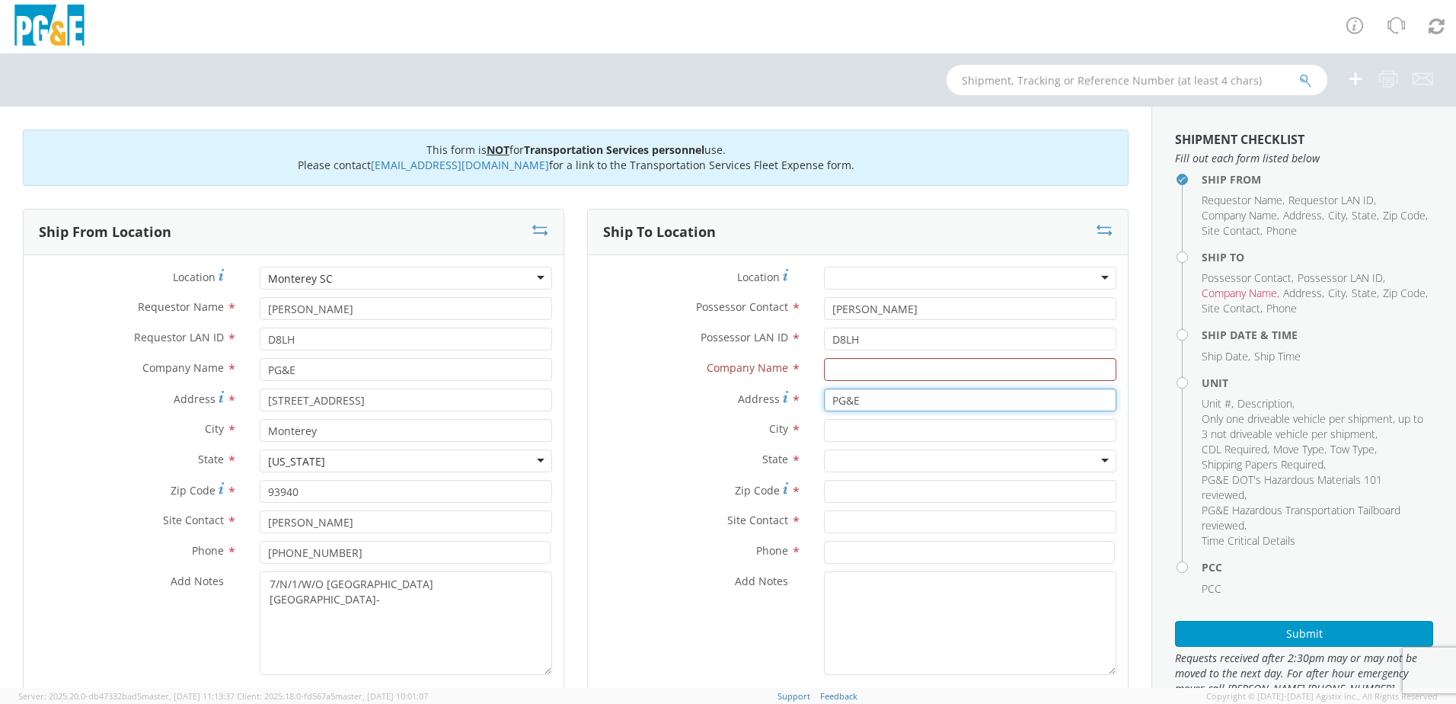
type input "PG&E"
click at [860, 371] on input "text" at bounding box center [970, 369] width 292 height 23
paste input "PG&E"
click at [868, 397] on div "searching..." at bounding box center [970, 398] width 291 height 23
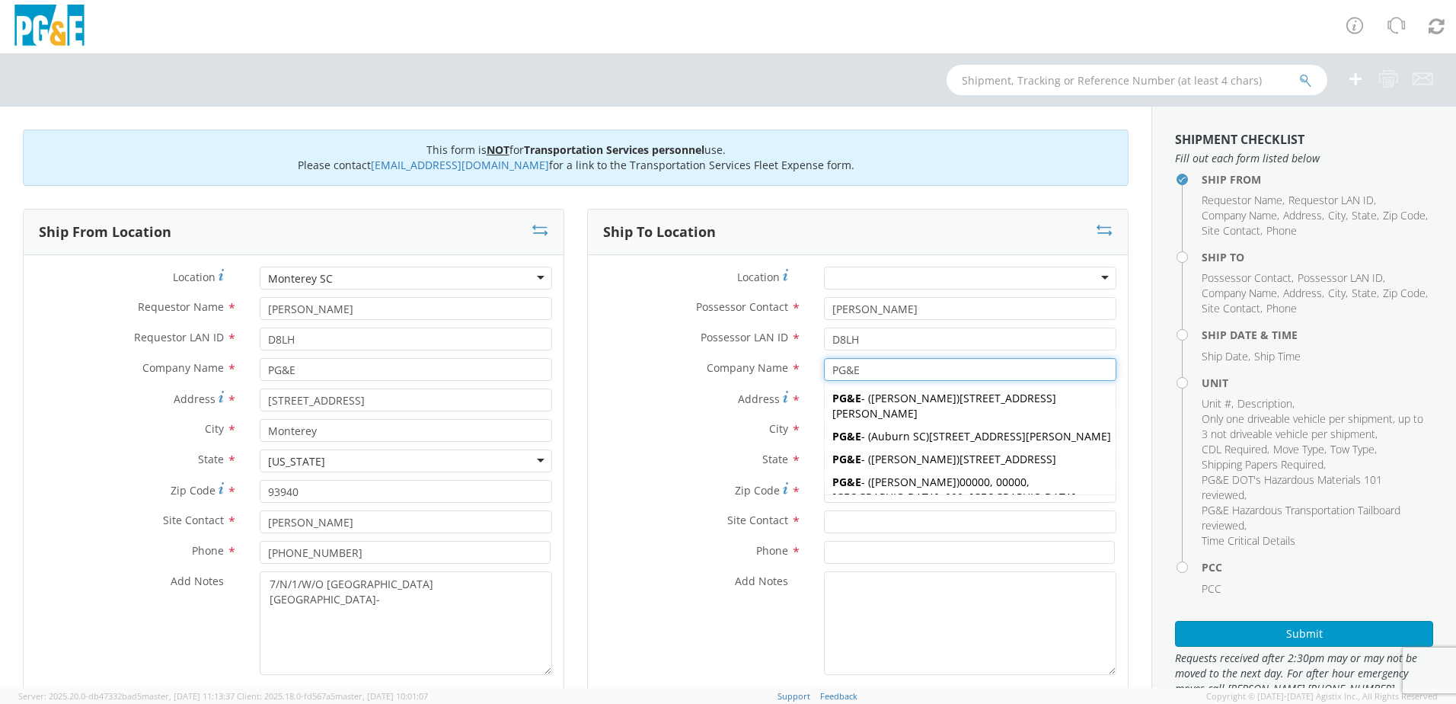
type input "PG&E"
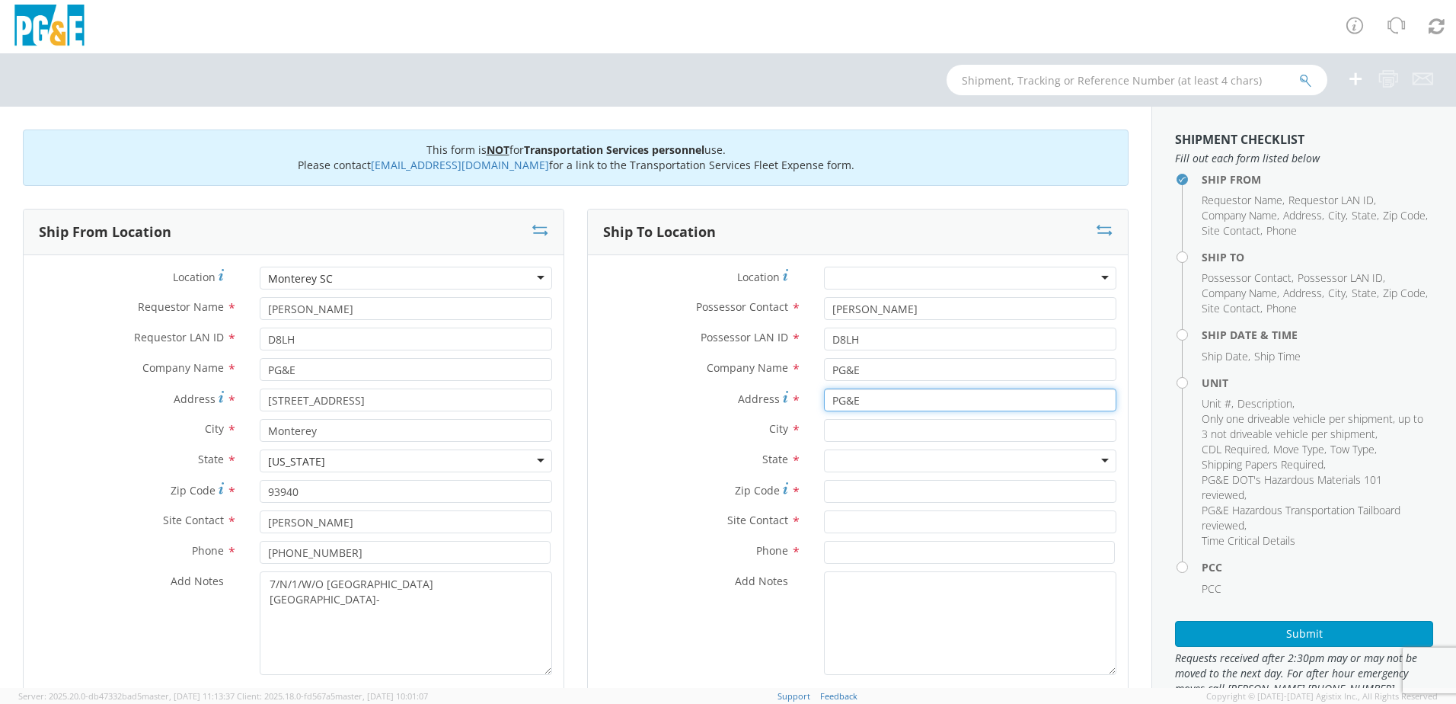
click at [874, 404] on input "PG&E" at bounding box center [970, 399] width 292 height 23
type input "P"
paste input "7/N/1/W/O [GEOGRAPHIC_DATA]"
type input "7/N/1/W/O [GEOGRAPHIC_DATA]"
click at [864, 426] on input "text" at bounding box center [970, 430] width 292 height 23
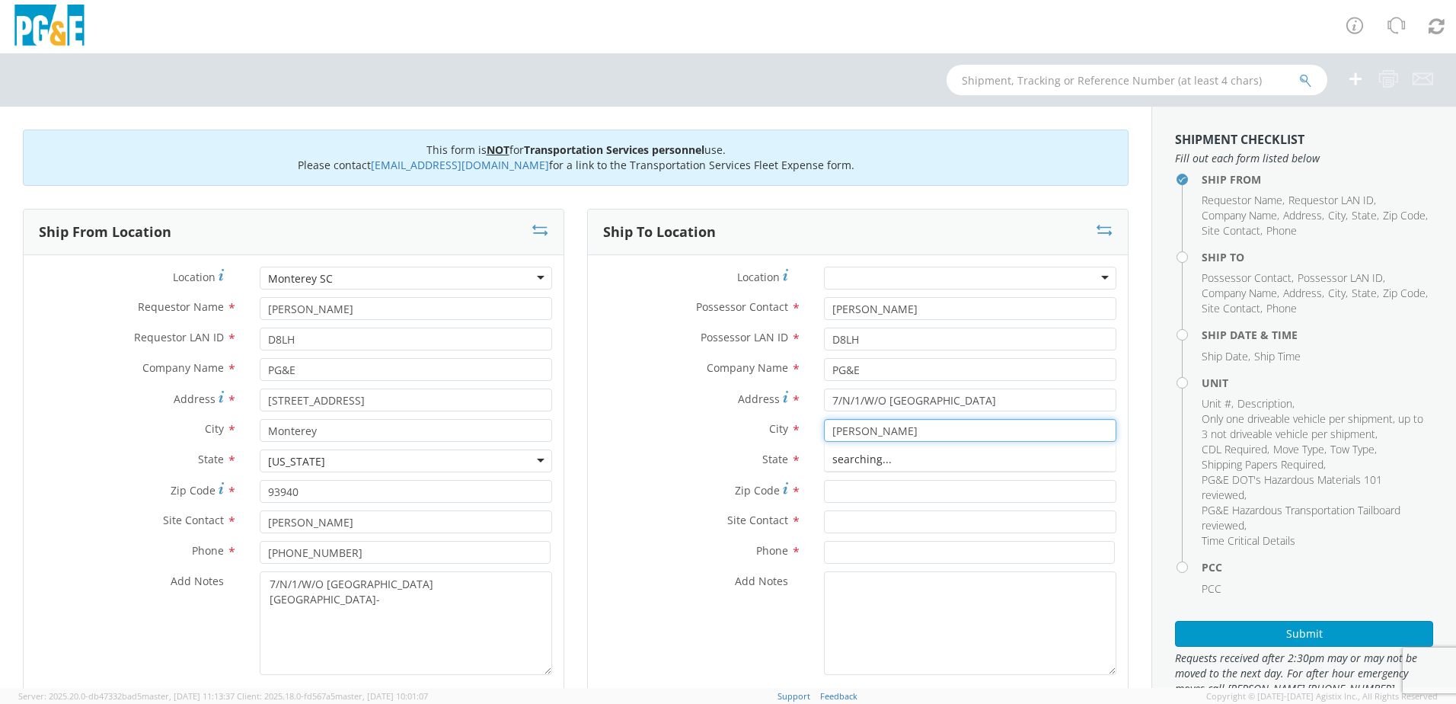
type input "[PERSON_NAME]"
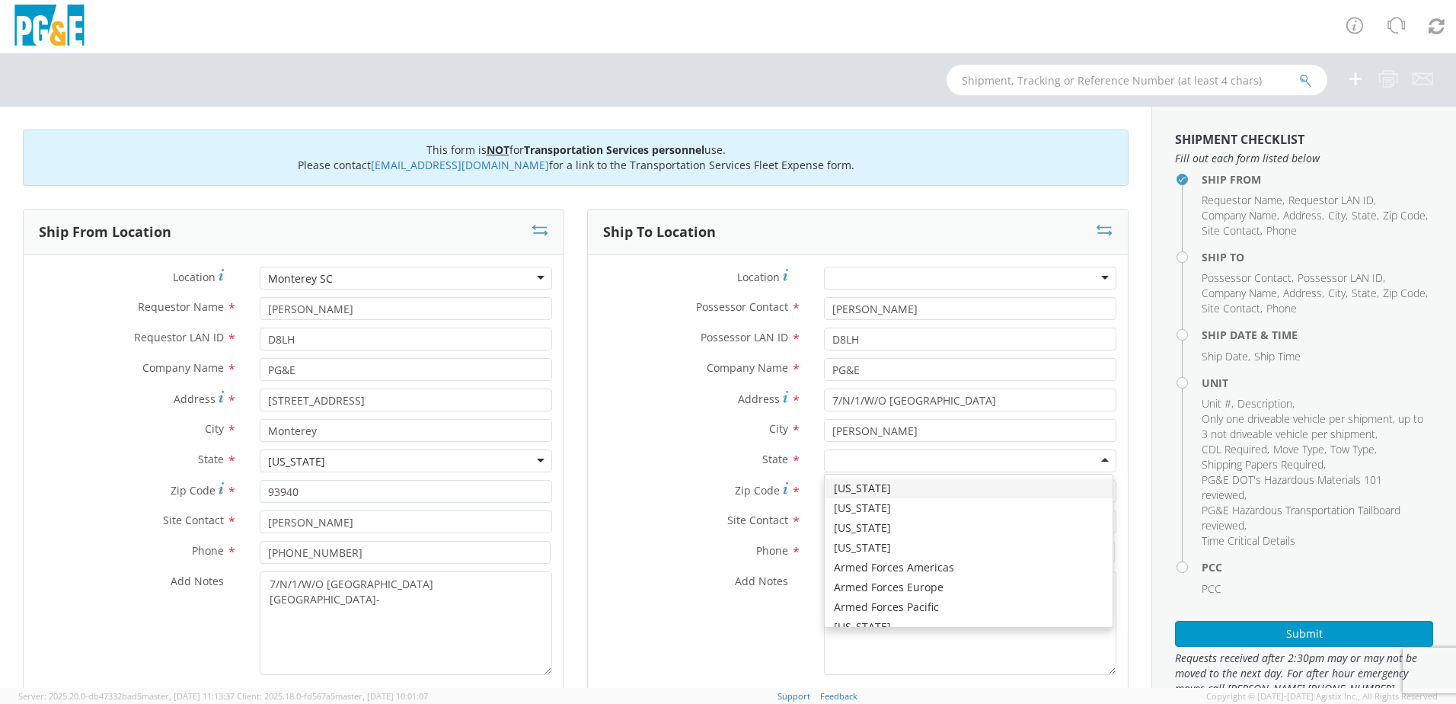
type input "C"
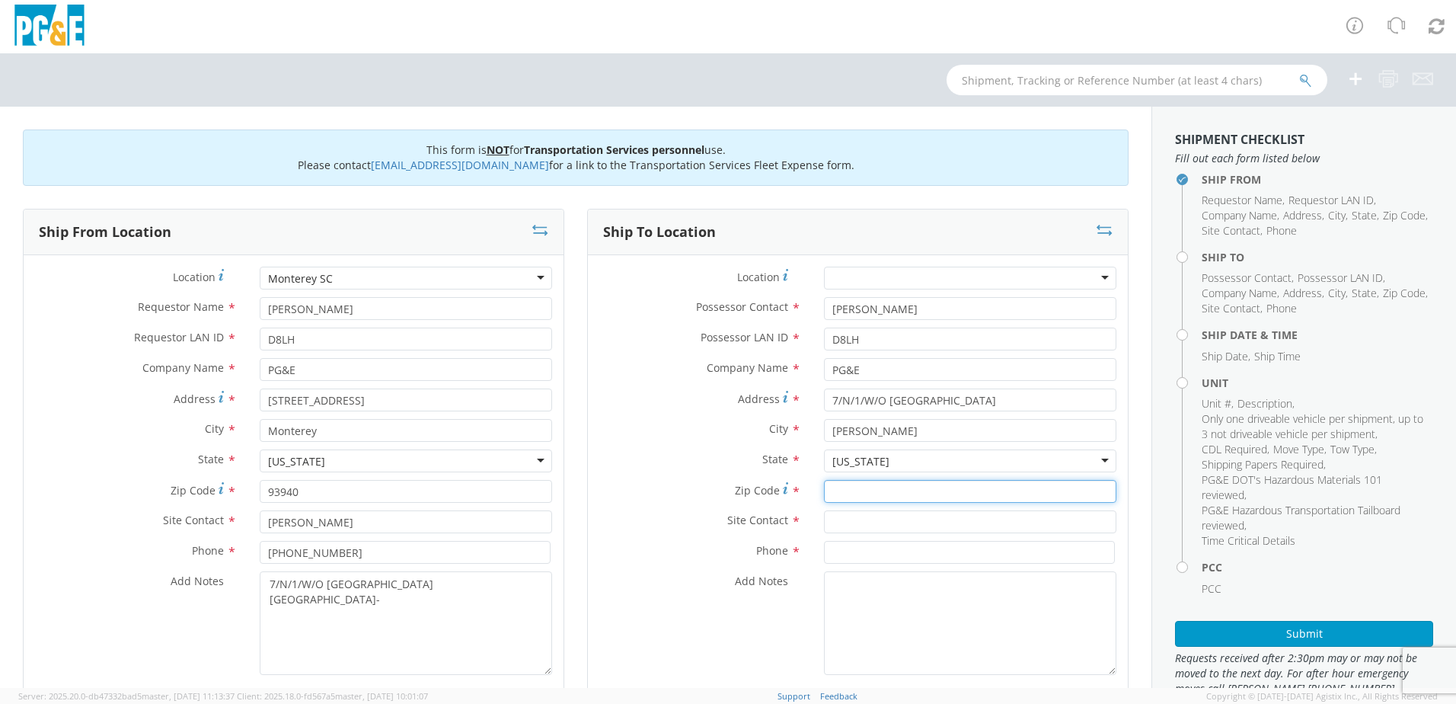
click at [865, 486] on input "Zip Code *" at bounding box center [970, 491] width 292 height 23
click at [882, 487] on input "Zip Code *" at bounding box center [970, 491] width 292 height 23
type input "93940"
click at [905, 522] on input "text" at bounding box center [970, 521] width 292 height 23
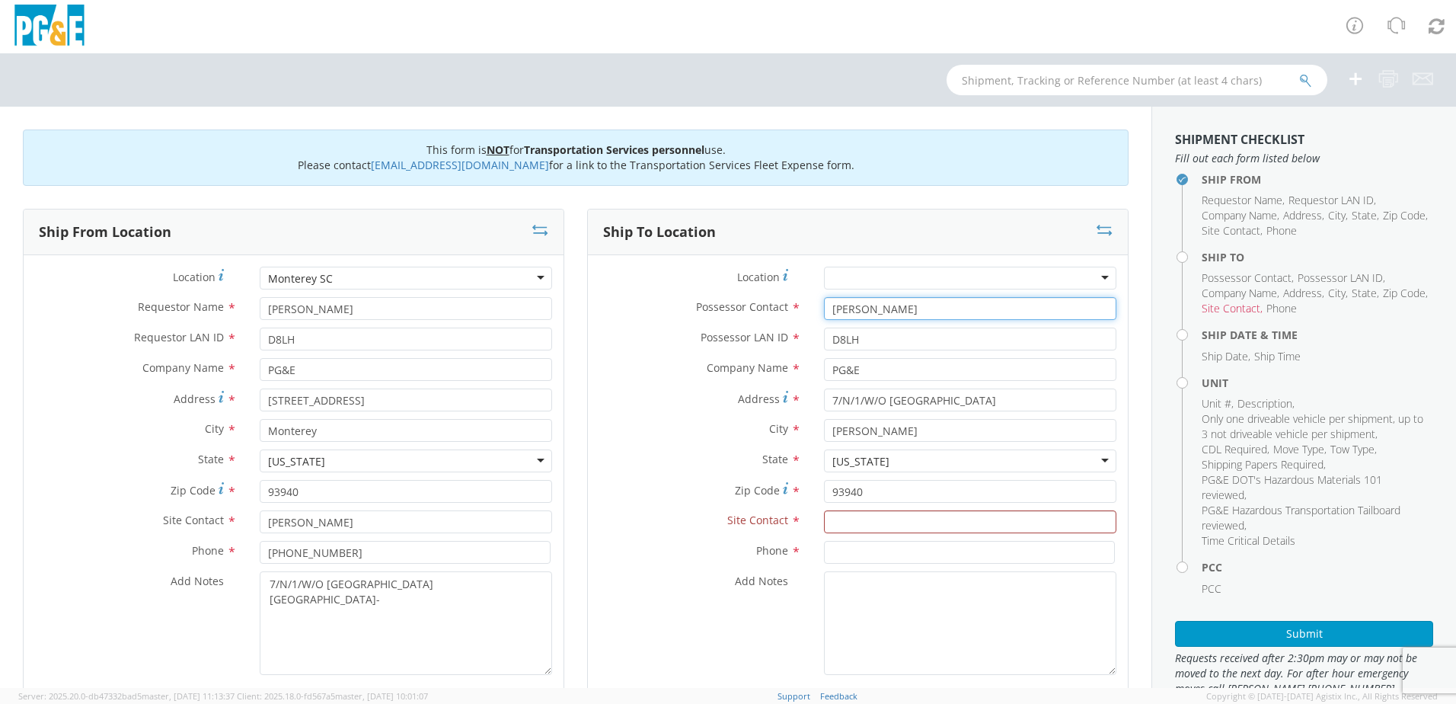
drag, startPoint x: 942, startPoint y: 307, endPoint x: 694, endPoint y: 301, distance: 248.3
click at [694, 301] on div "Possessor Contact * [PERSON_NAME]" at bounding box center [858, 308] width 540 height 23
click at [895, 523] on input "text" at bounding box center [970, 521] width 292 height 23
paste input "[PERSON_NAME]"
type input "[PERSON_NAME]"
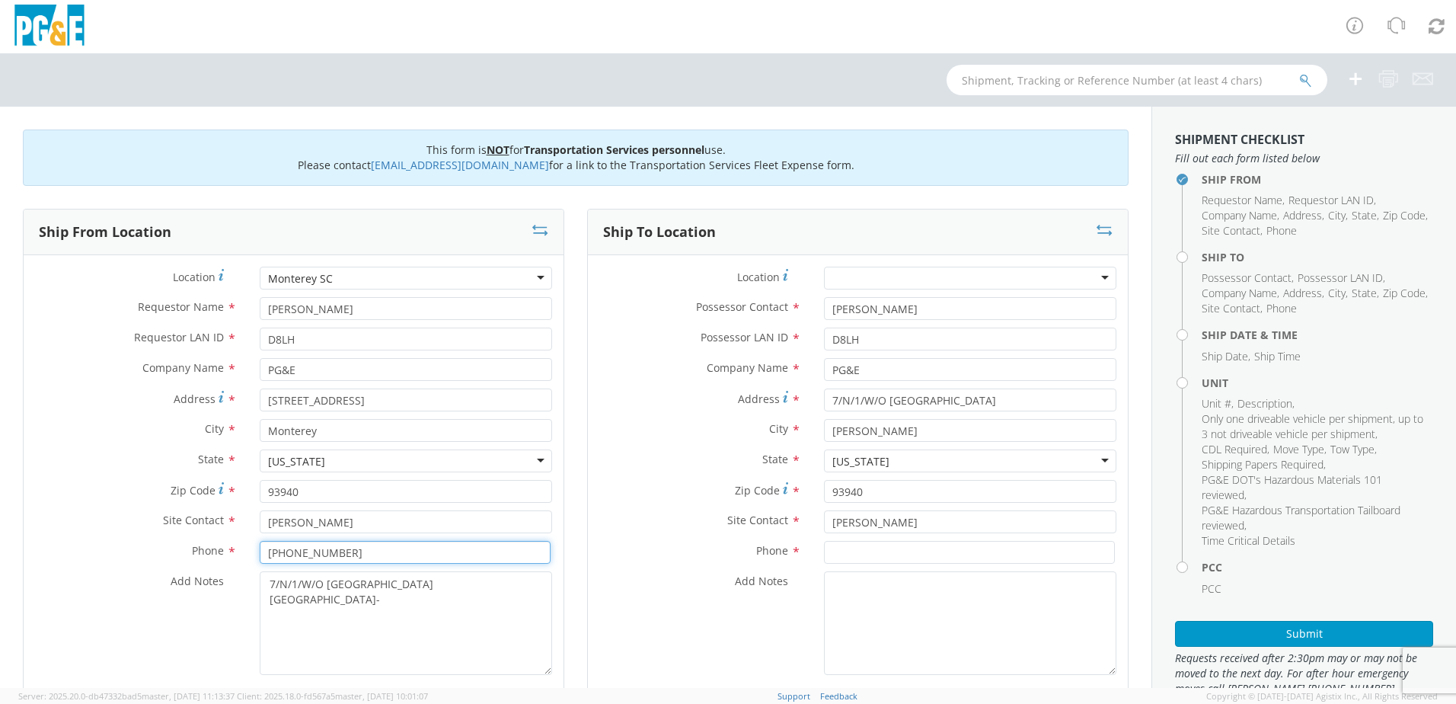
drag, startPoint x: 347, startPoint y: 544, endPoint x: 199, endPoint y: 550, distance: 147.9
click at [199, 550] on div "Phone * [PHONE_NUMBER]" at bounding box center [294, 552] width 540 height 23
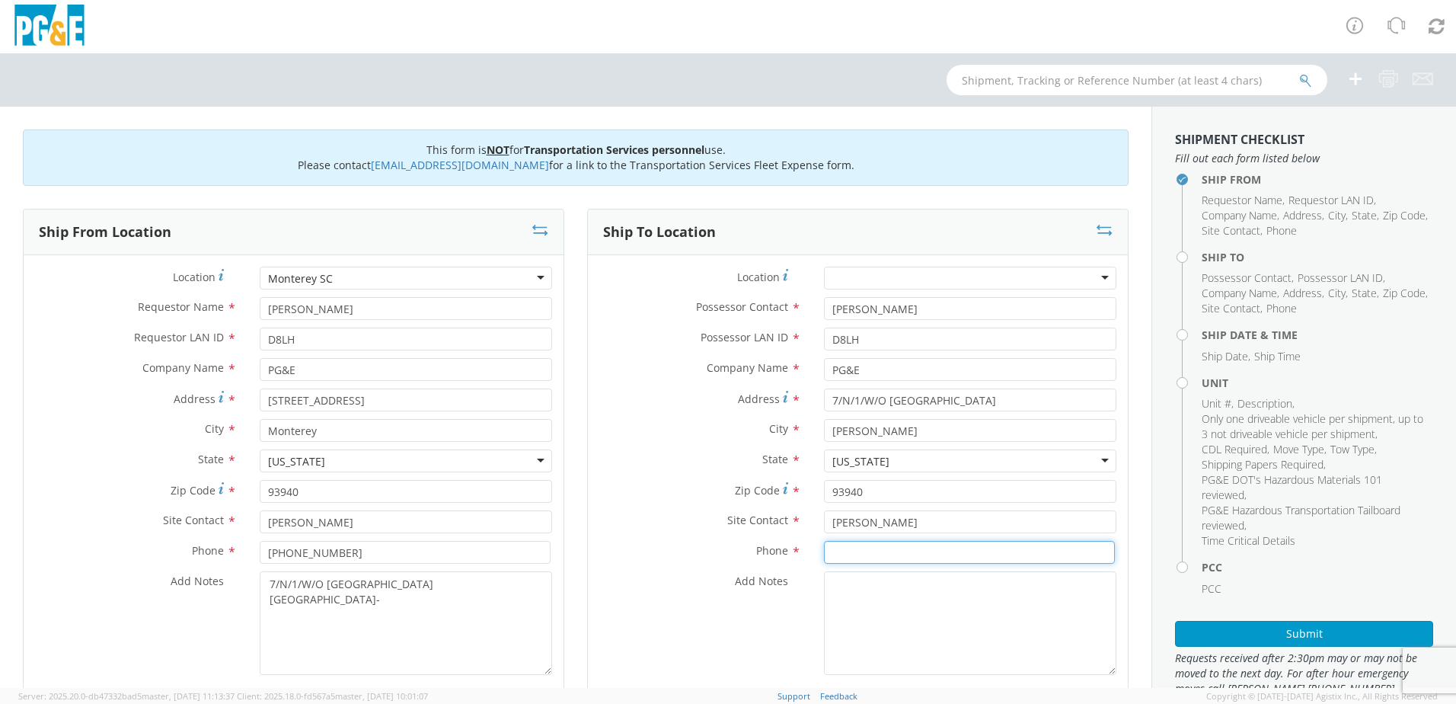
click at [983, 557] on input at bounding box center [969, 552] width 291 height 23
paste input "[PHONE_NUMBER]"
type input "[PHONE_NUMBER]"
drag, startPoint x: 455, startPoint y: 621, endPoint x: 259, endPoint y: 569, distance: 203.1
click at [259, 569] on div "Location * [GEOGRAPHIC_DATA] SC Monterey [GEOGRAPHIC_DATA] (OBSOLETE) [PERSON_N…" at bounding box center [294, 474] width 540 height 416
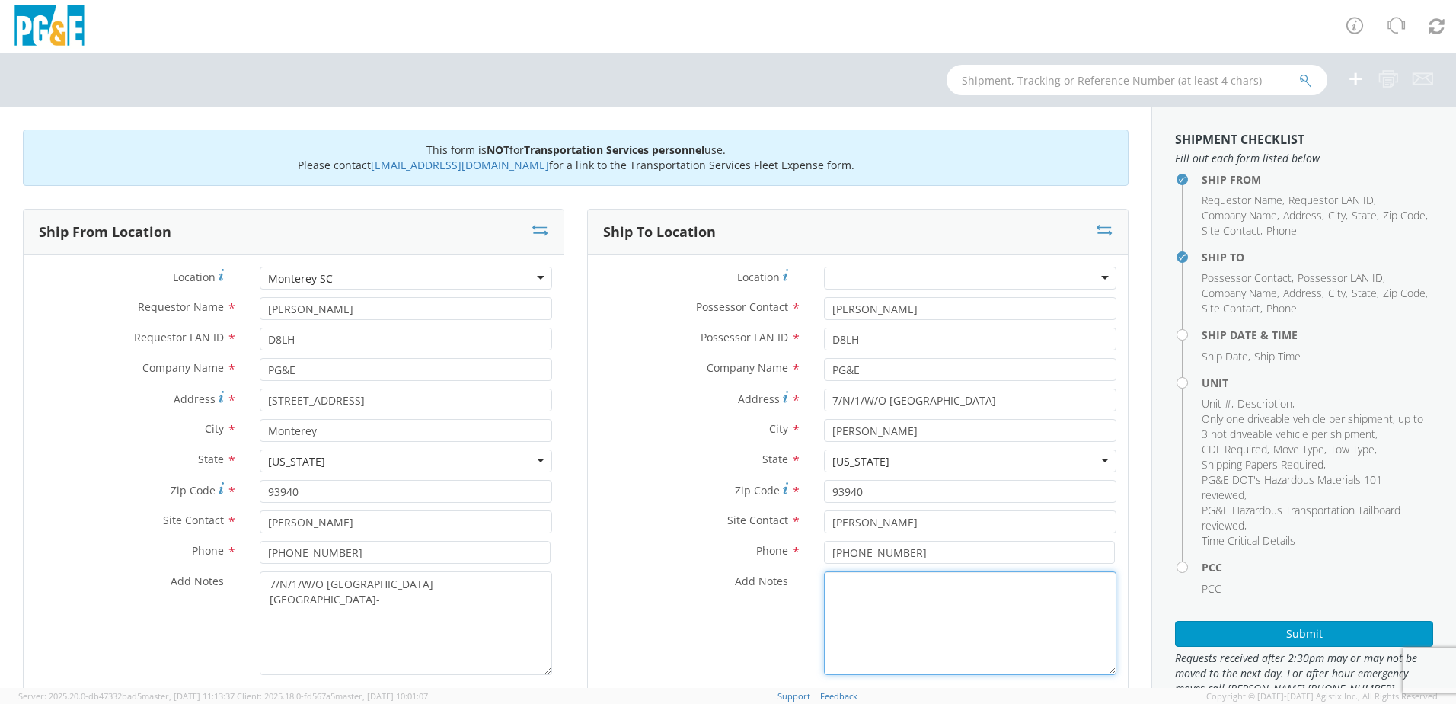
click at [1008, 583] on textarea "Add Notes *" at bounding box center [970, 623] width 292 height 104
paste textarea "7/N/1/W/O [GEOGRAPHIC_DATA] [GEOGRAPHIC_DATA]-"
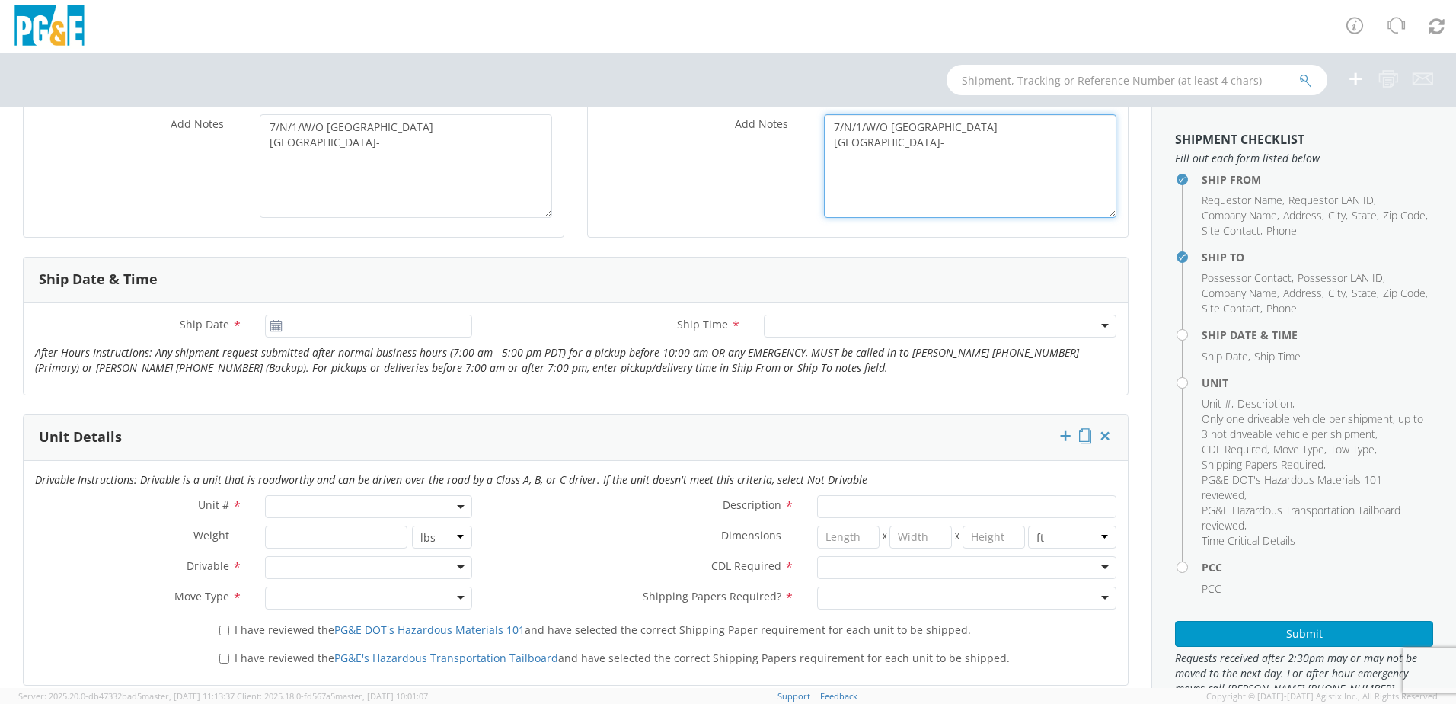
scroll to position [685, 0]
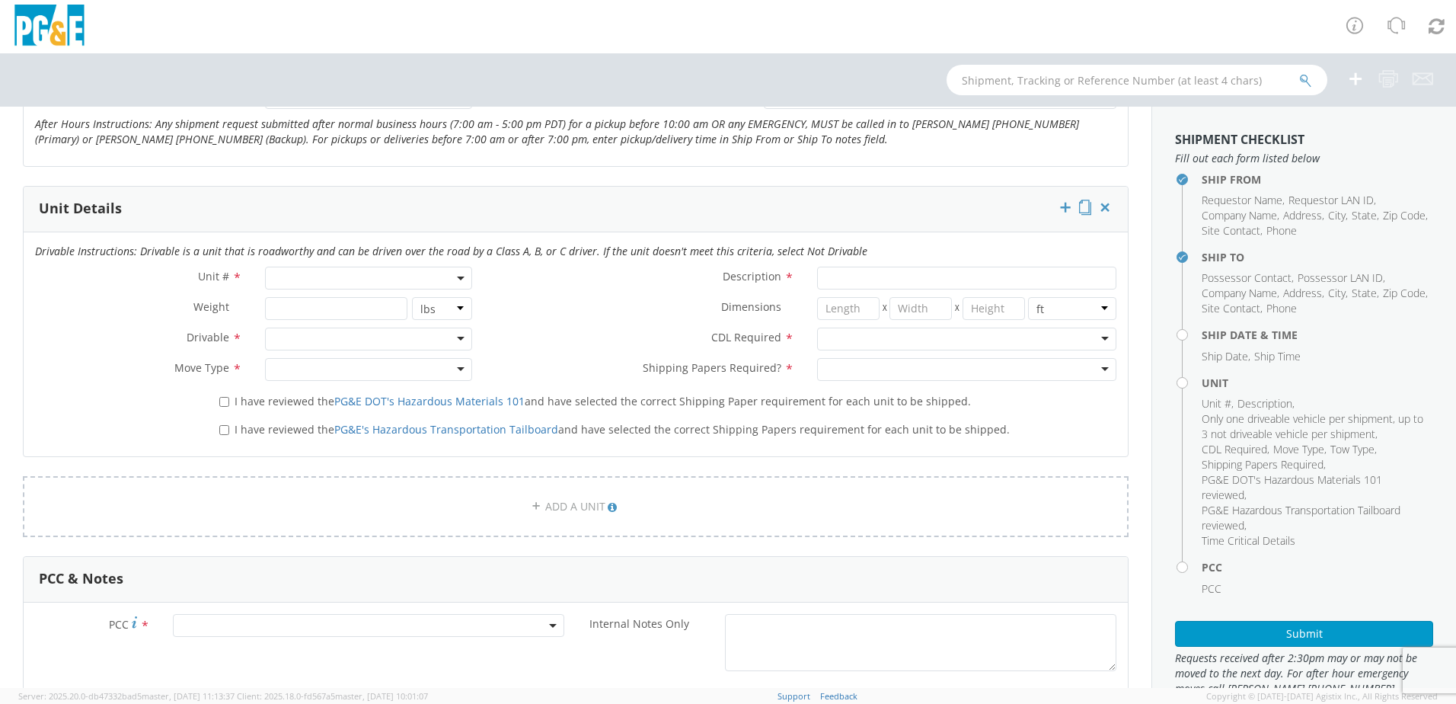
type textarea "7/N/1/W/O [GEOGRAPHIC_DATA] [GEOGRAPHIC_DATA]-"
click at [346, 277] on span at bounding box center [368, 277] width 207 height 23
click at [340, 304] on input "search" at bounding box center [367, 303] width 197 height 23
click at [336, 330] on li "Please enter 1 or more characters" at bounding box center [367, 329] width 203 height 24
click at [324, 295] on input "search" at bounding box center [367, 303] width 197 height 23
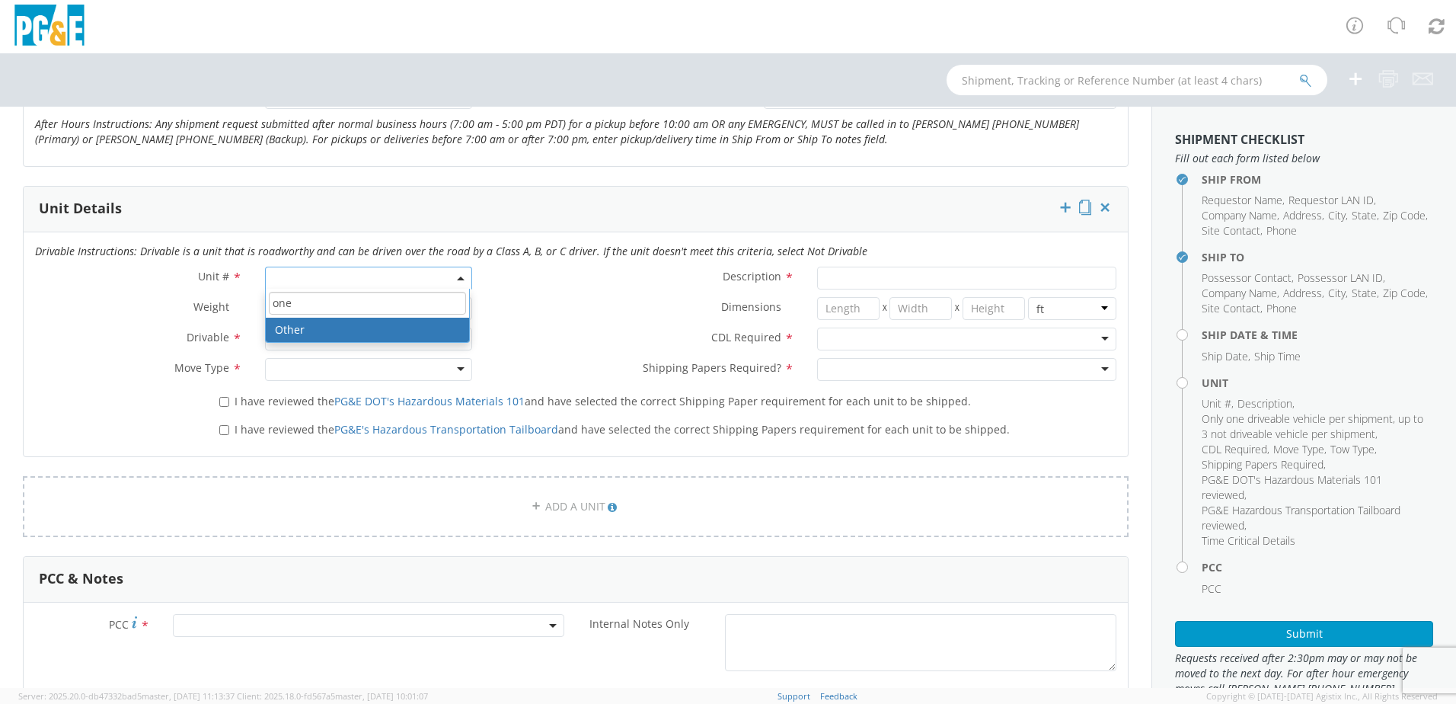
type input "one"
select select "Other"
select select "? undefined:undefined ?"
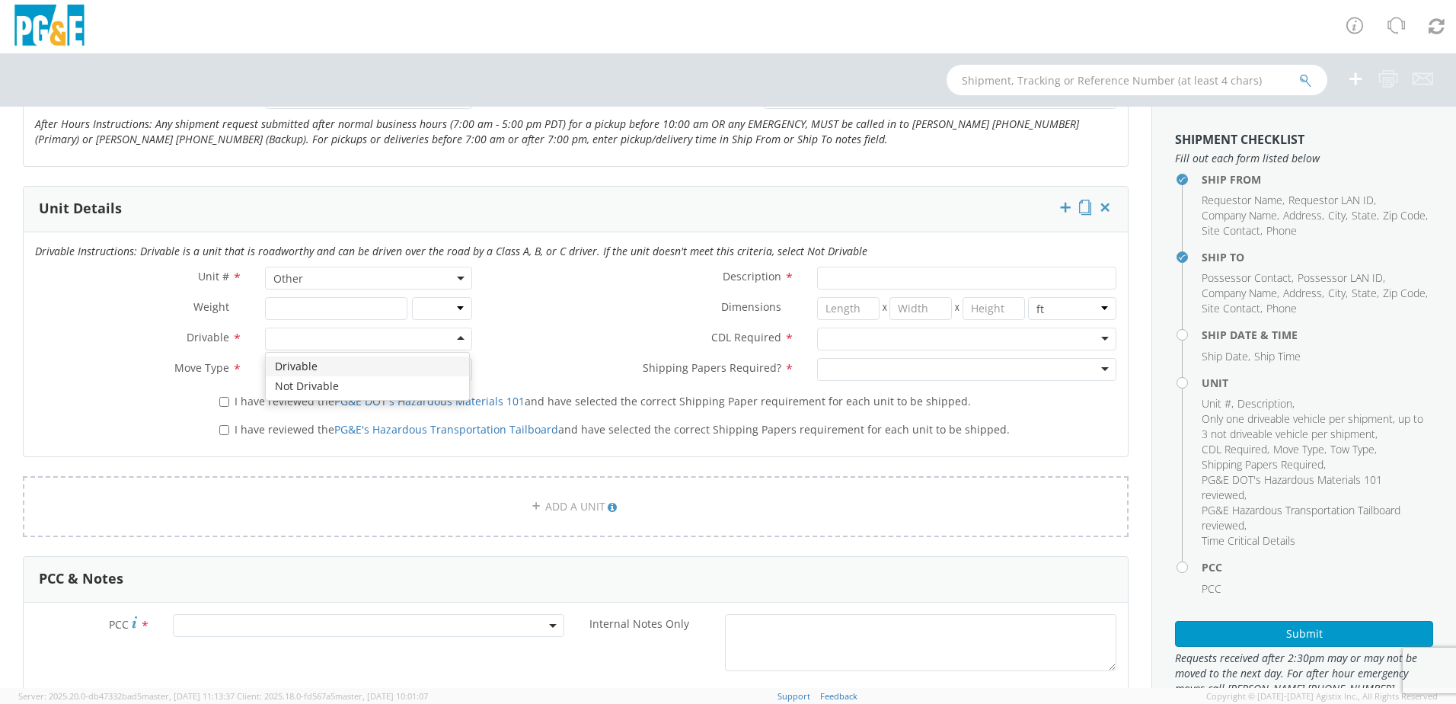
click at [329, 332] on div at bounding box center [368, 338] width 207 height 23
click at [309, 369] on div at bounding box center [368, 369] width 207 height 23
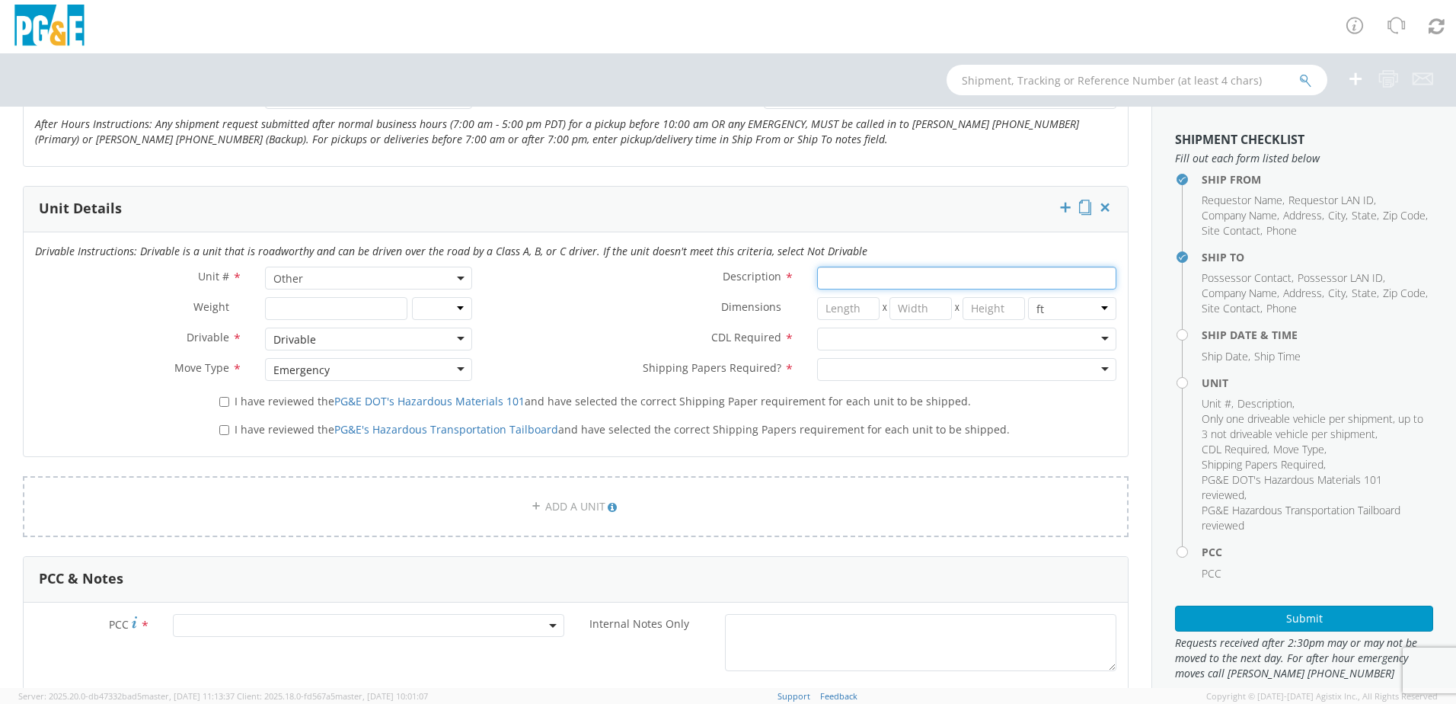
click at [910, 282] on input "Description *" at bounding box center [966, 277] width 299 height 23
click at [196, 627] on span at bounding box center [368, 625] width 391 height 23
click at [211, 647] on input "number" at bounding box center [366, 650] width 379 height 23
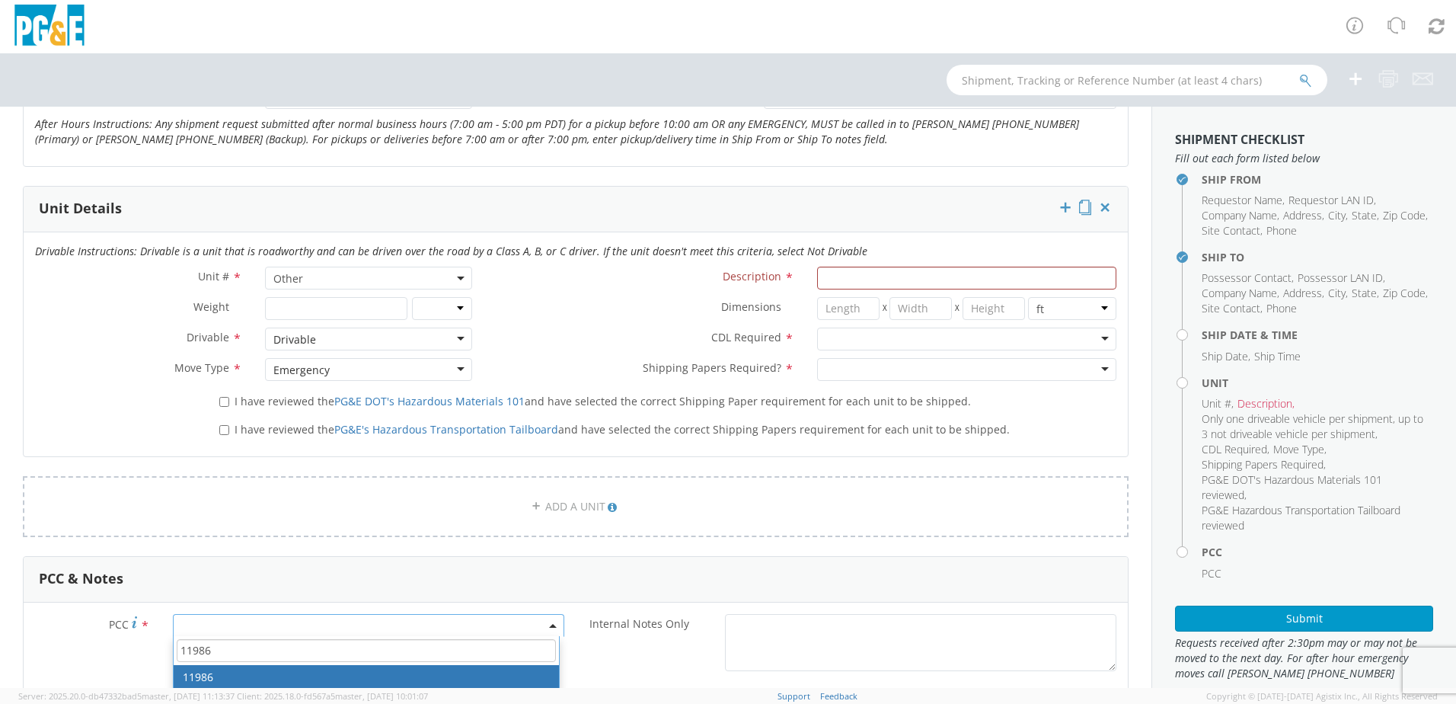
type input "11986"
select select "11986"
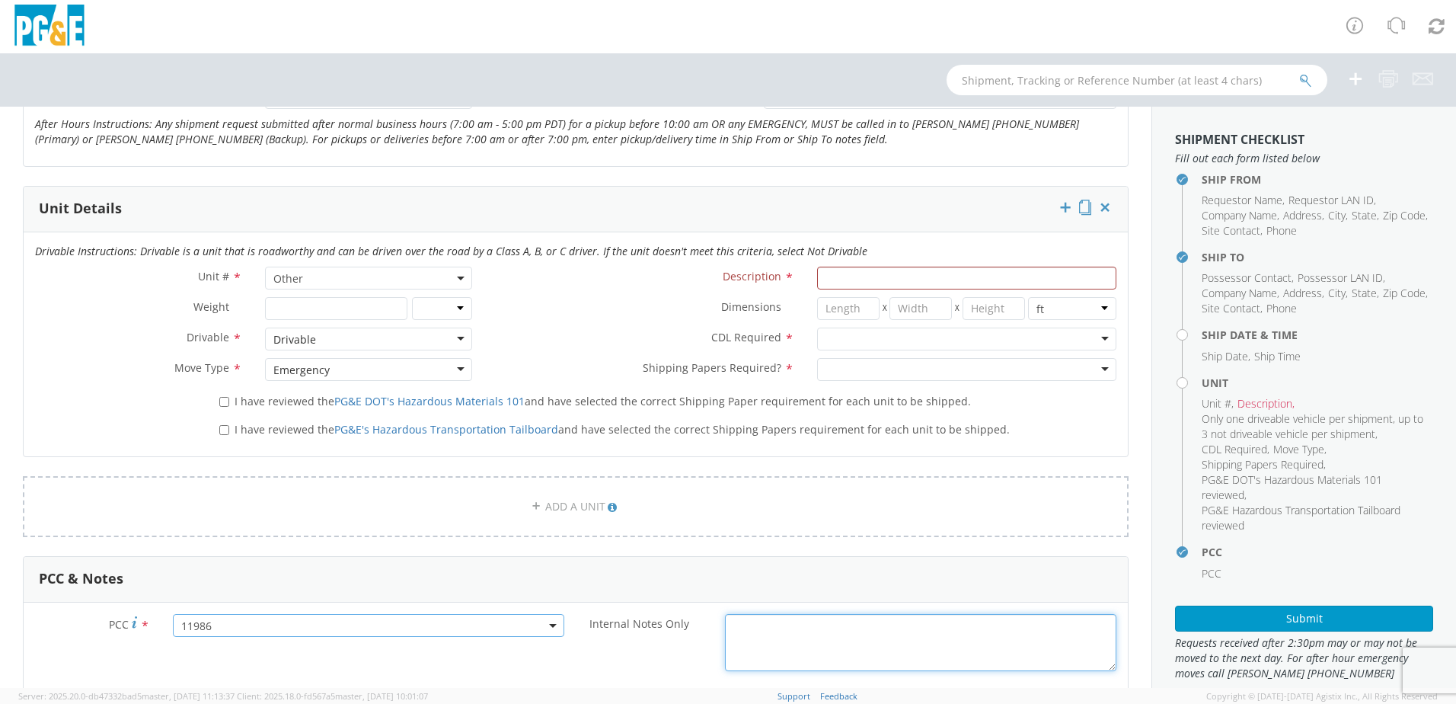
click at [766, 646] on textarea "Internal Notes Only *" at bounding box center [920, 642] width 391 height 57
click at [848, 342] on div at bounding box center [966, 338] width 299 height 23
click at [844, 372] on div at bounding box center [966, 369] width 299 height 23
click at [806, 637] on textarea "Internal Notes Only *" at bounding box center [920, 642] width 391 height 57
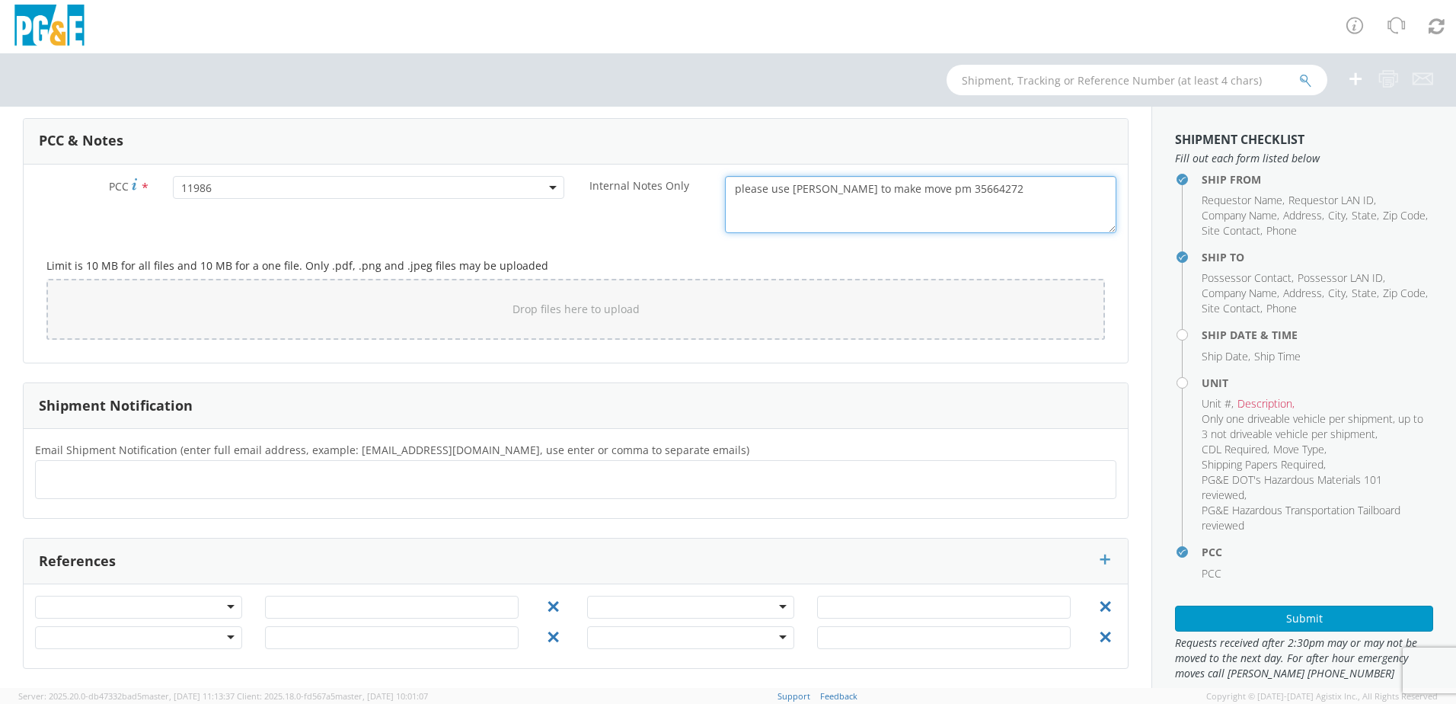
type textarea "please use [PERSON_NAME] to make move pm 35664272"
click at [209, 609] on div at bounding box center [138, 606] width 207 height 23
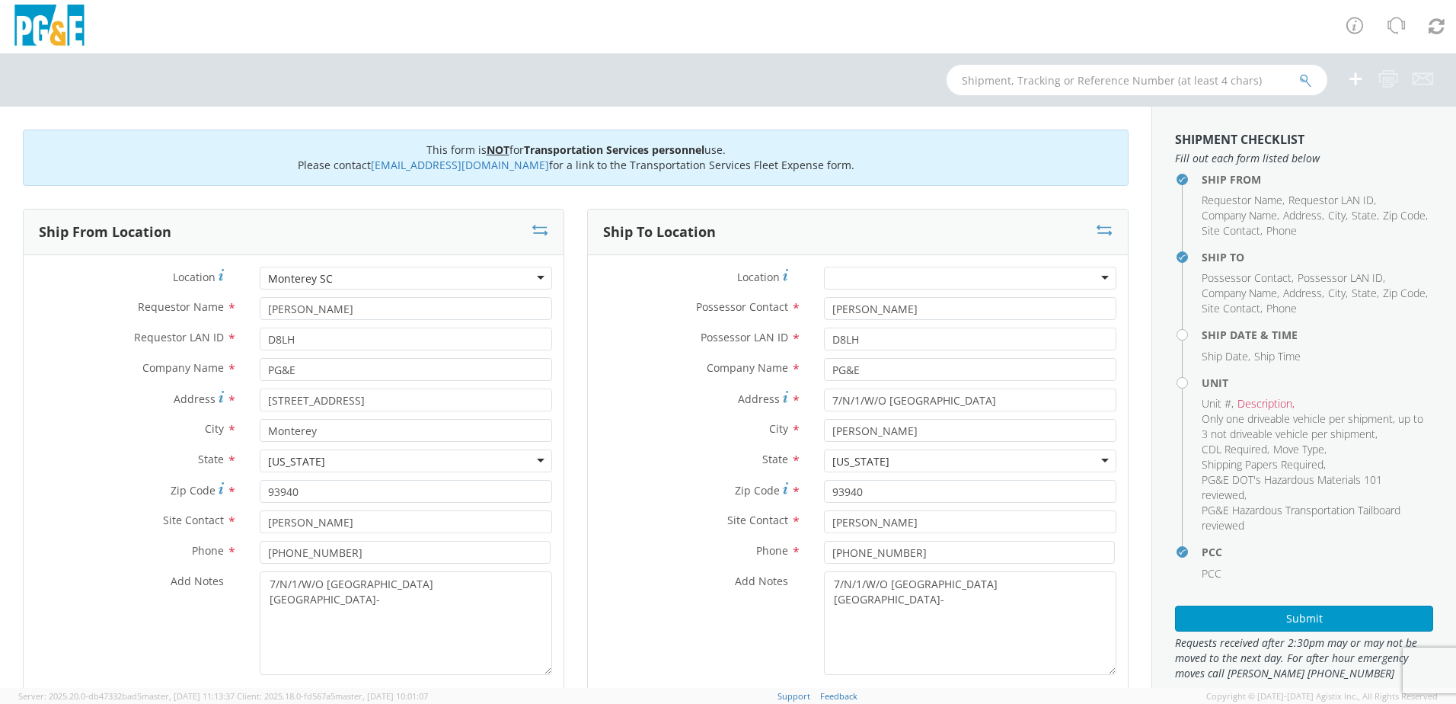
scroll to position [457, 0]
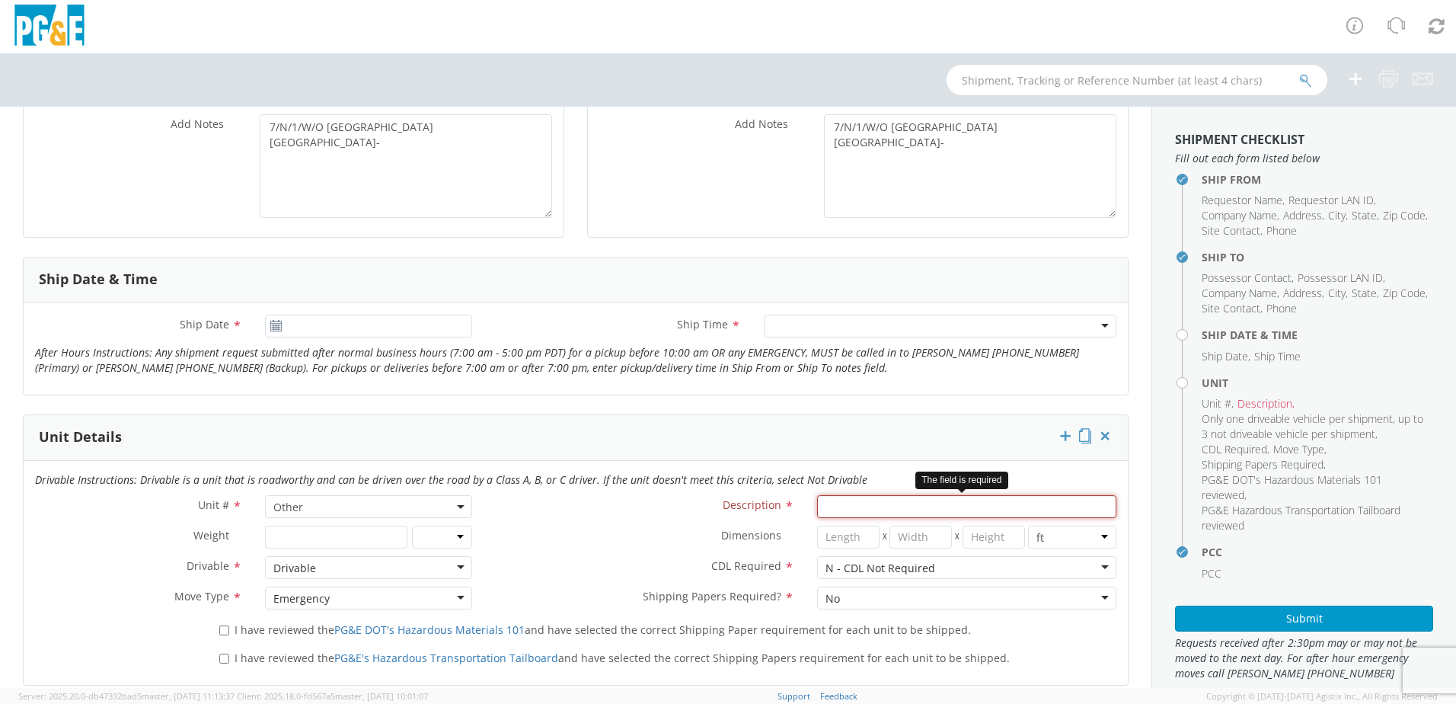
click at [845, 505] on input "Description *" at bounding box center [966, 506] width 299 height 23
paste input "From Subject Received Size Categories [PERSON_NAME] Job Request 2:53 PM 122 KB"
type input "From Subject Received Size Categories [PERSON_NAME] Job Request 2:53 PM 122 KB"
drag, startPoint x: 1092, startPoint y: 500, endPoint x: 684, endPoint y: 461, distance: 410.0
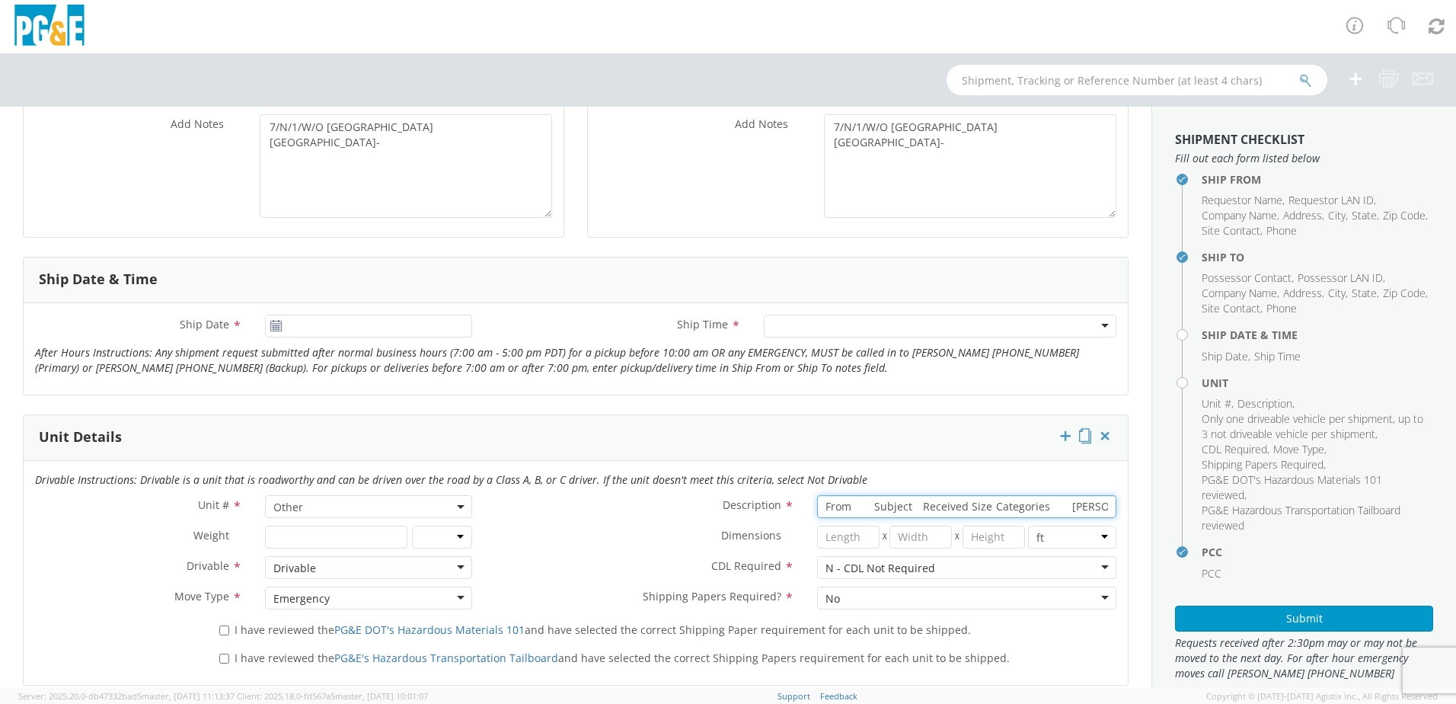
click at [687, 461] on div "Drivable Instructions: Drivable is a unit that is roadworthy and can be driven …" at bounding box center [576, 573] width 1104 height 224
click at [624, 552] on div "Dimensions * X X in cm ft" at bounding box center [805, 540] width 644 height 30
click at [831, 508] on input "Description *" at bounding box center [966, 506] width 299 height 23
paste input "35395213"
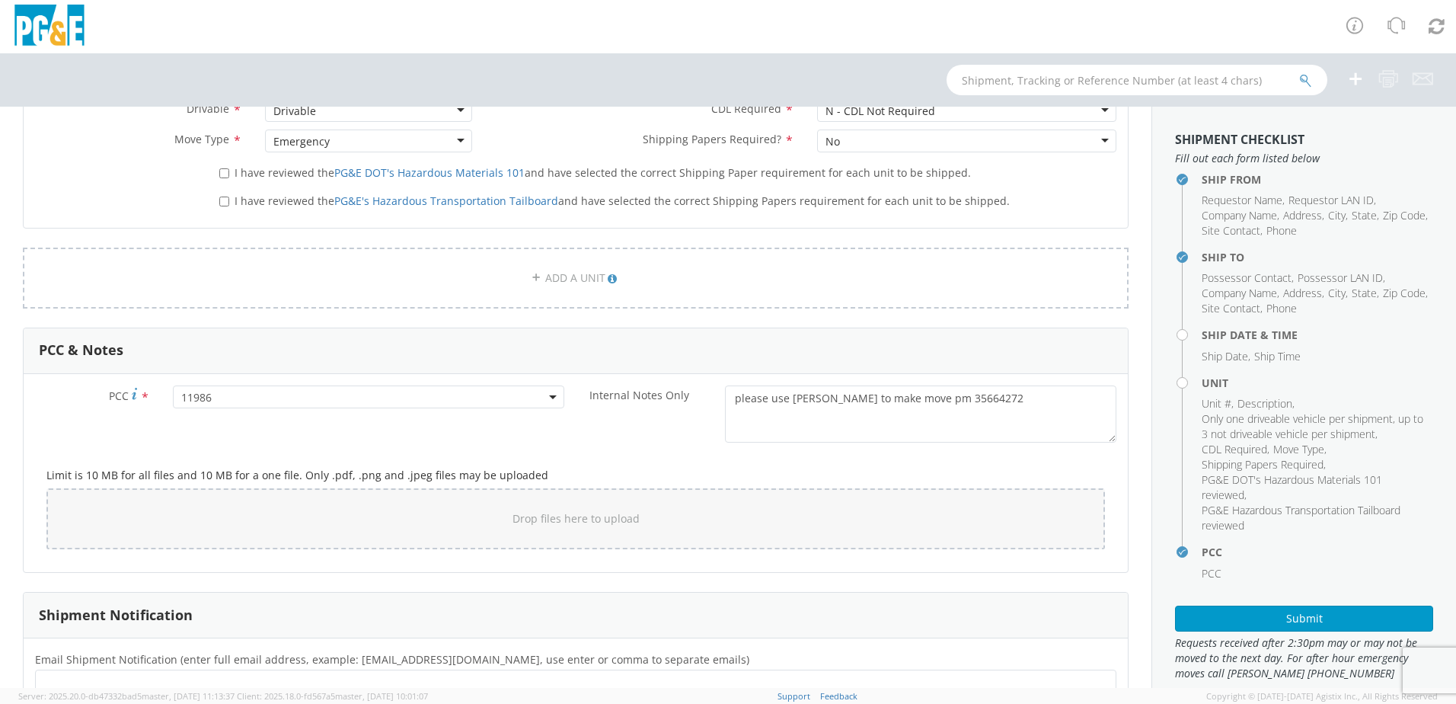
scroll to position [685, 0]
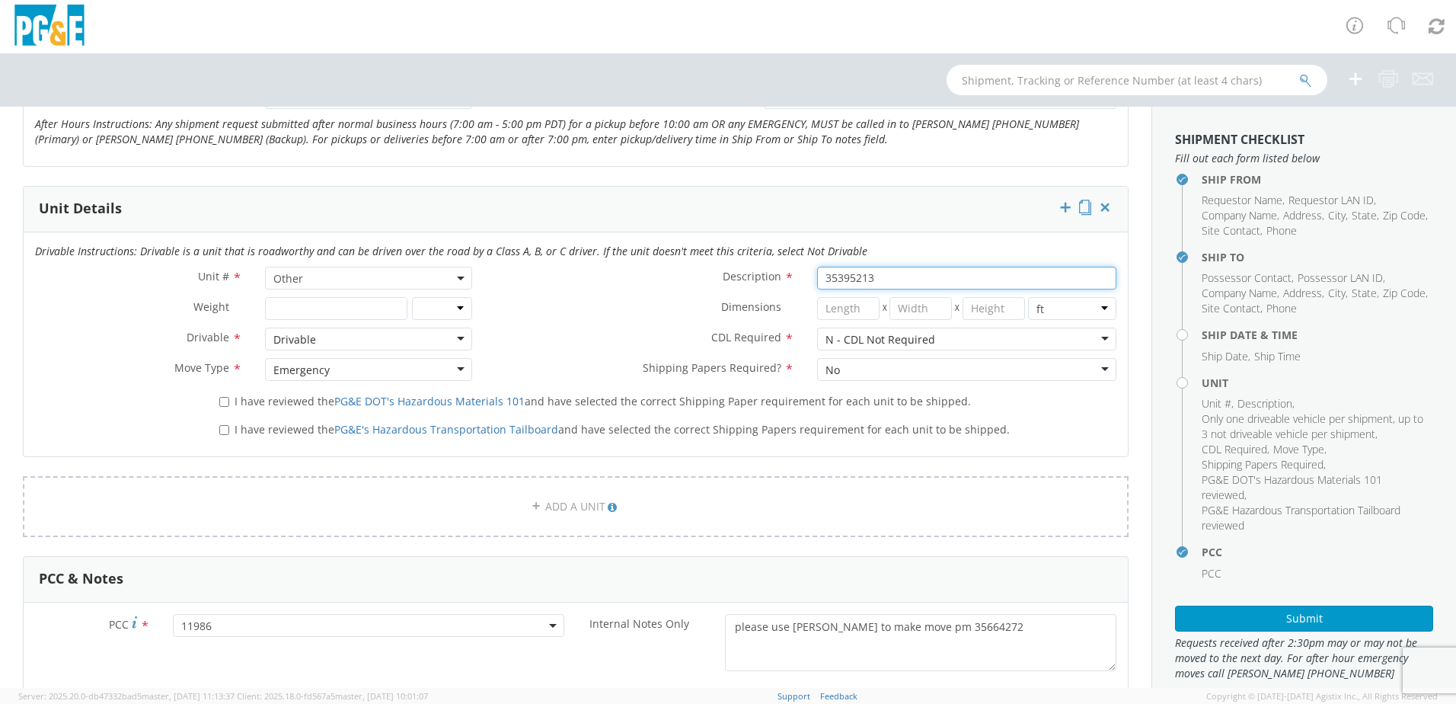
type input "35395213"
drag, startPoint x: 971, startPoint y: 628, endPoint x: 906, endPoint y: 630, distance: 64.8
click at [912, 638] on textarea "please use [PERSON_NAME] to make move pm 35664272" at bounding box center [920, 642] width 391 height 57
type textarea "please use [PERSON_NAME] to make move pm 35395213"
click at [815, 566] on div "PCC & Notes" at bounding box center [576, 580] width 1104 height 46
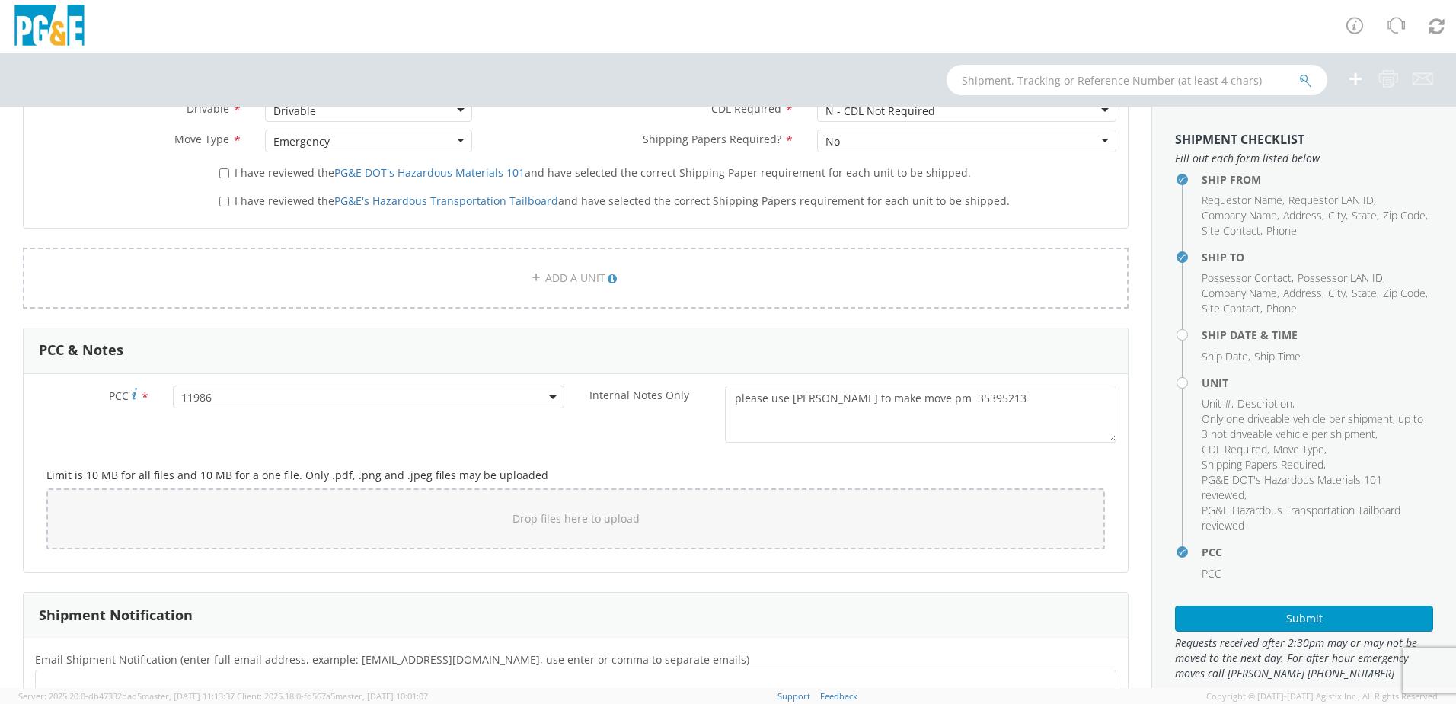
scroll to position [1123, 0]
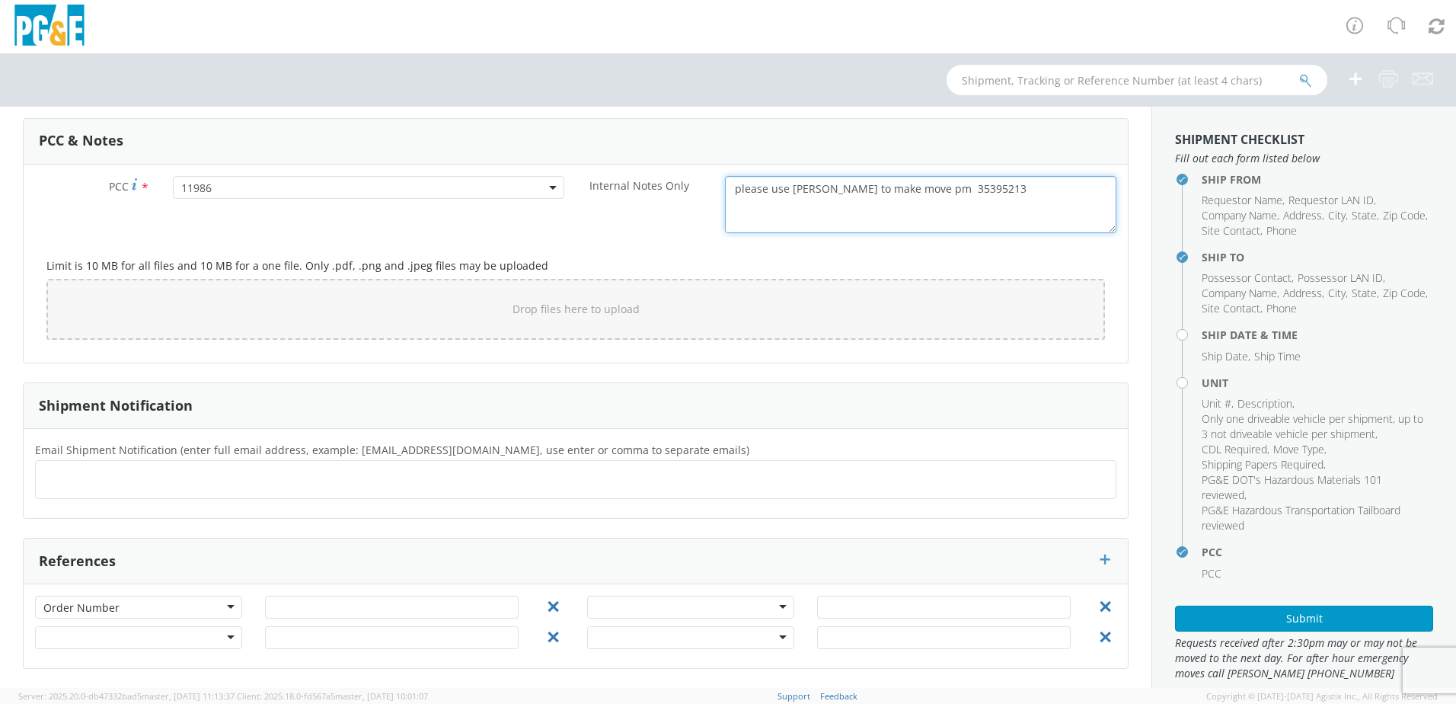
drag, startPoint x: 1013, startPoint y: 202, endPoint x: 912, endPoint y: 194, distance: 100.8
click at [912, 194] on textarea "please use [PERSON_NAME] to make move pm 35395213" at bounding box center [920, 204] width 391 height 57
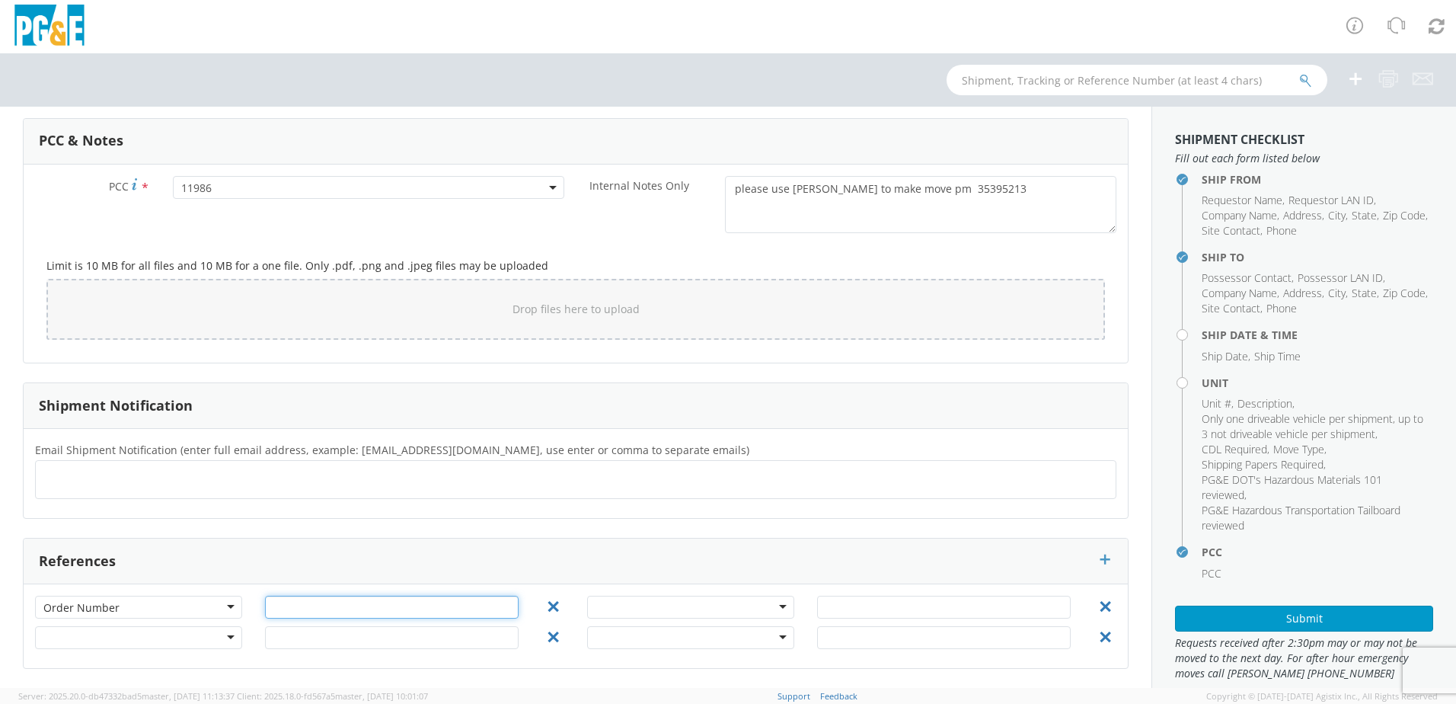
click at [320, 614] on input "text" at bounding box center [392, 606] width 254 height 23
paste input "35395213"
type input "35395213"
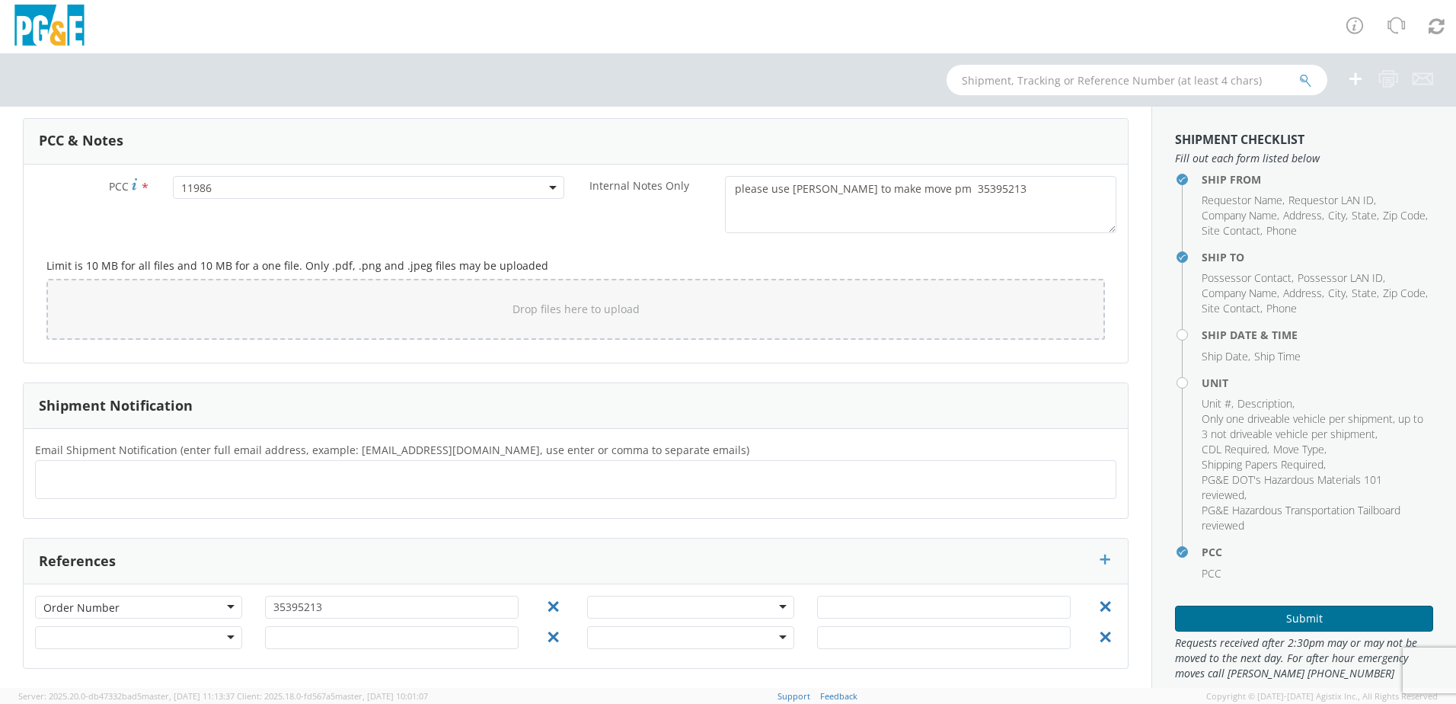
click at [1301, 610] on button "Submit" at bounding box center [1304, 618] width 258 height 26
click at [1329, 621] on button "Submit" at bounding box center [1304, 618] width 258 height 26
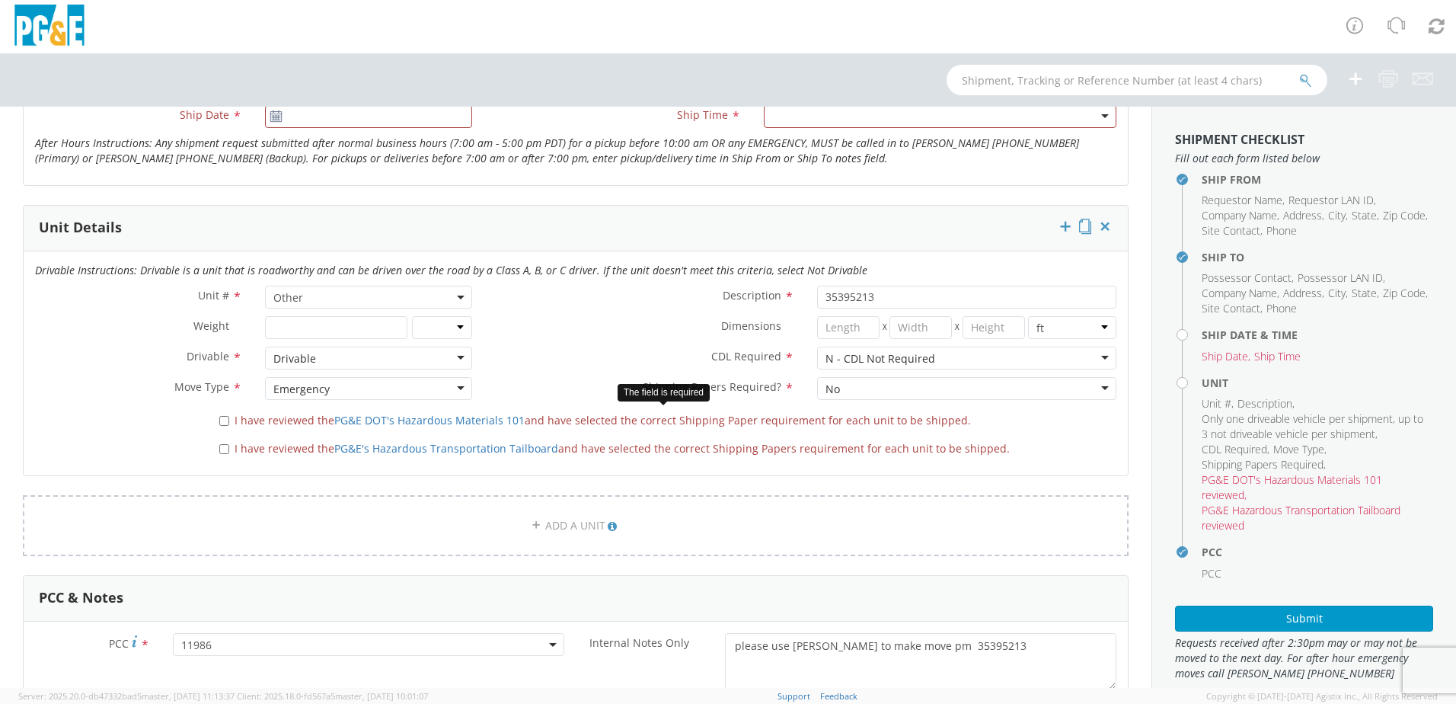
drag, startPoint x: 218, startPoint y: 414, endPoint x: 225, endPoint y: 420, distance: 8.7
click at [219, 414] on label "I have reviewed the PG&E DOT's Hazardous Materials 101 and have selected the co…" at bounding box center [596, 419] width 755 height 18
click at [219, 416] on input "I have reviewed the PG&E DOT's Hazardous Materials 101 and have selected the co…" at bounding box center [224, 421] width 10 height 10
checkbox input "true"
click at [220, 454] on label "I have reviewed the PG&E's Hazardous Transportation Tailboard and have selected…" at bounding box center [615, 448] width 793 height 18
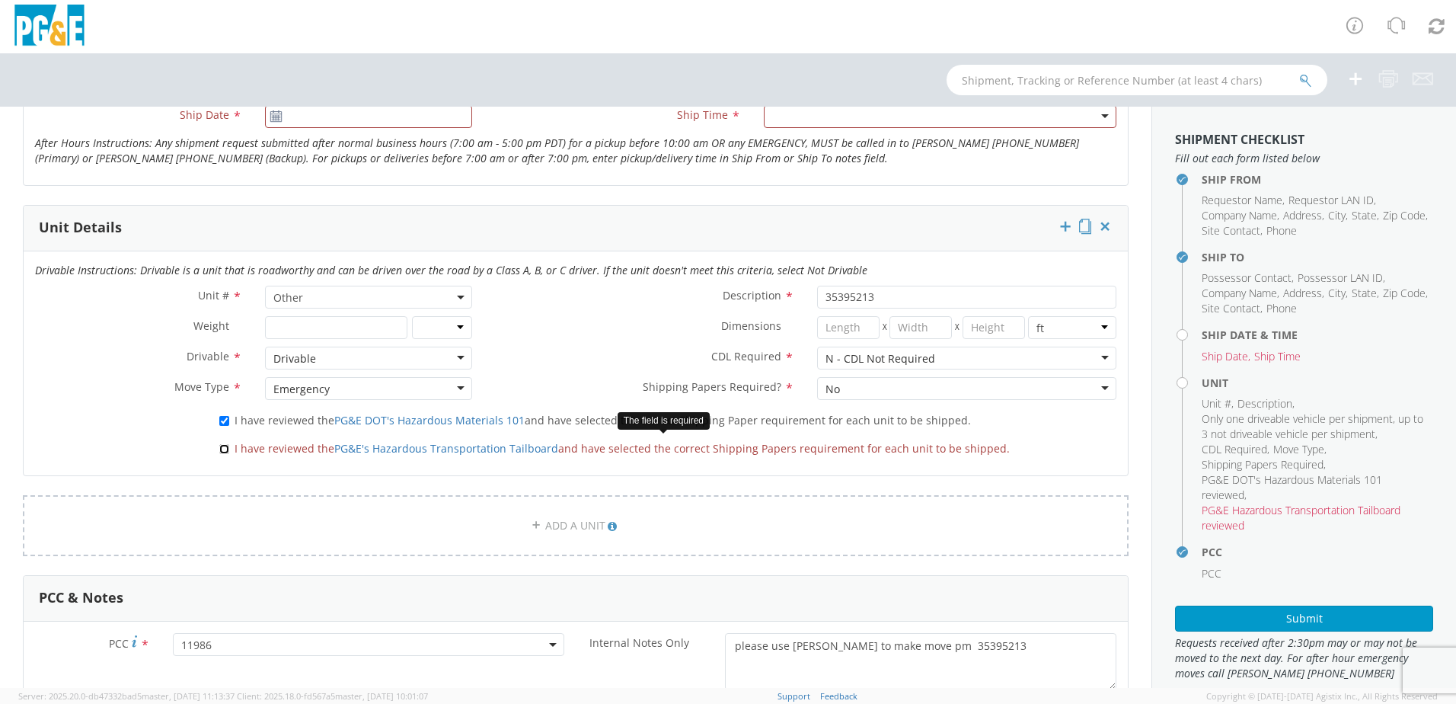
click at [220, 454] on input "I have reviewed the PG&E's Hazardous Transportation Tailboard and have selected…" at bounding box center [224, 449] width 10 height 10
checkbox input "true"
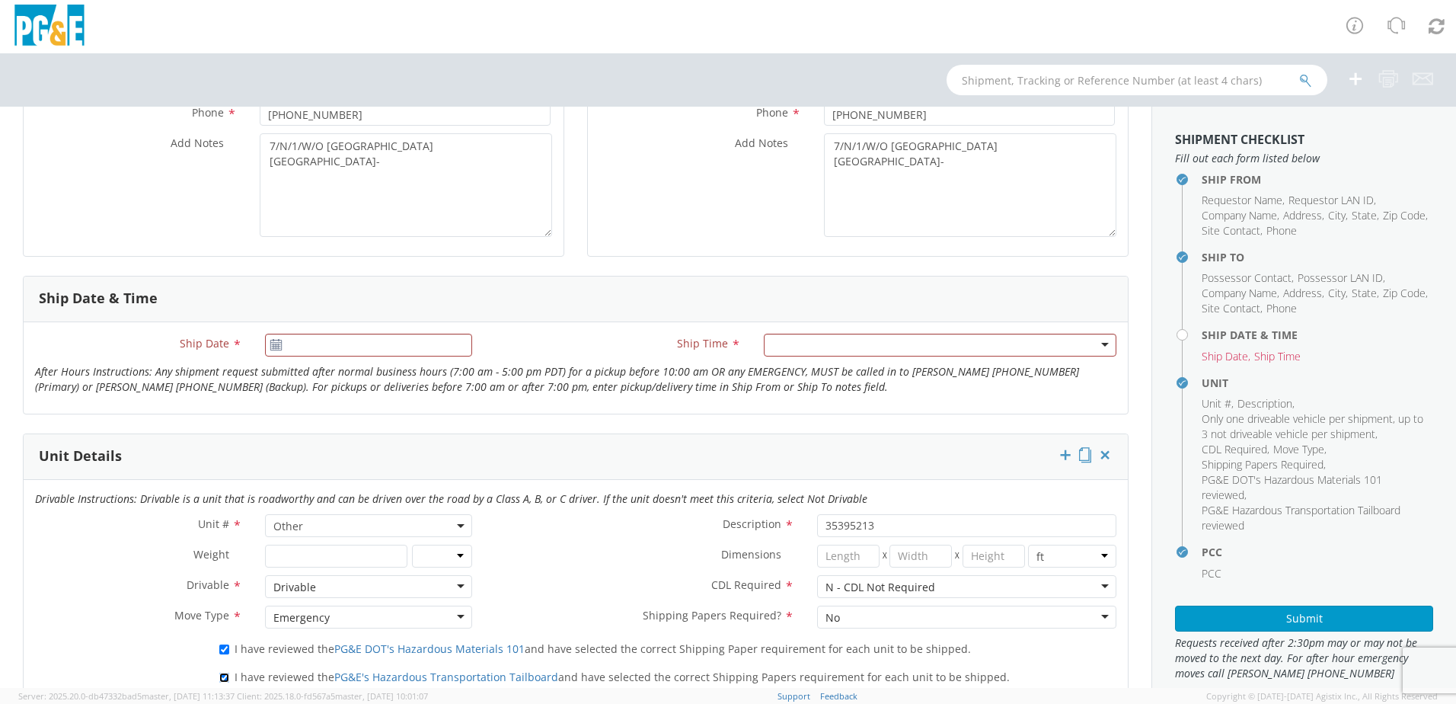
scroll to position [209, 0]
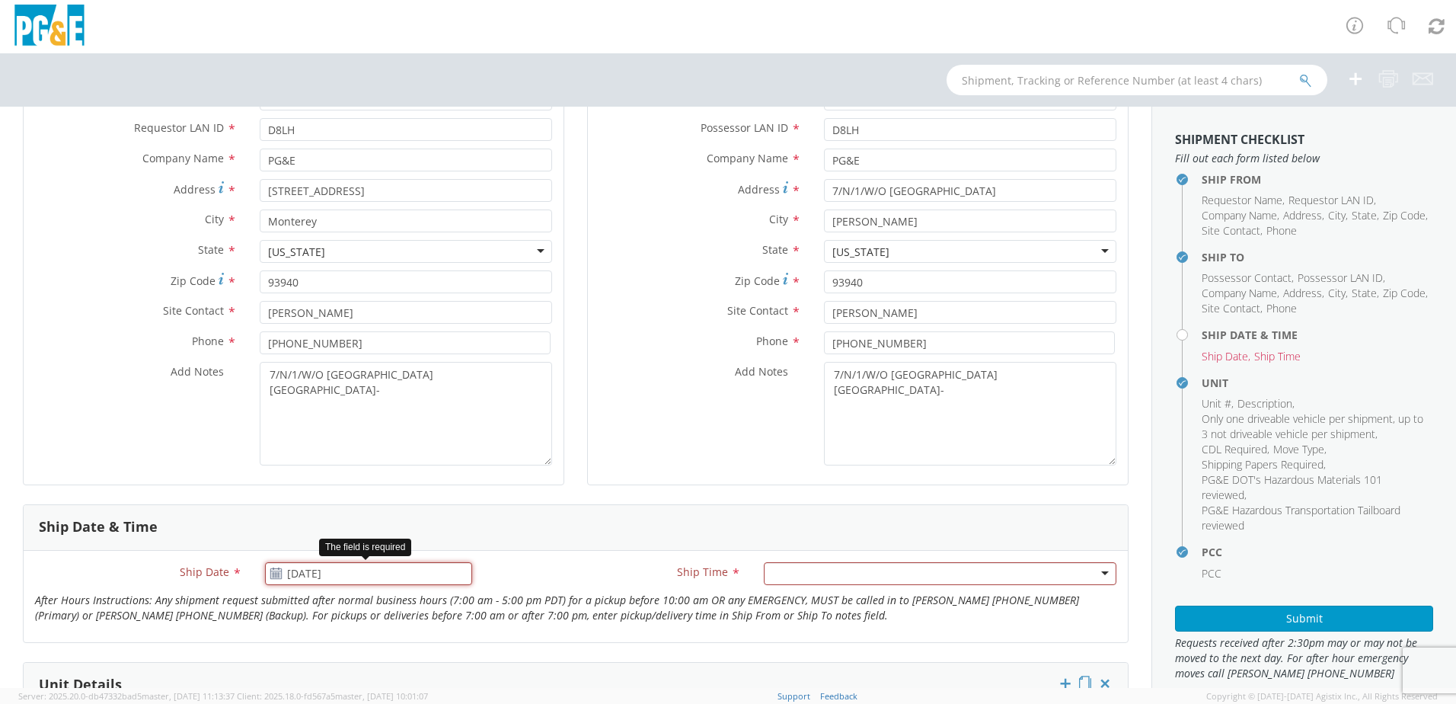
click at [401, 567] on input "[DATE]" at bounding box center [368, 573] width 207 height 23
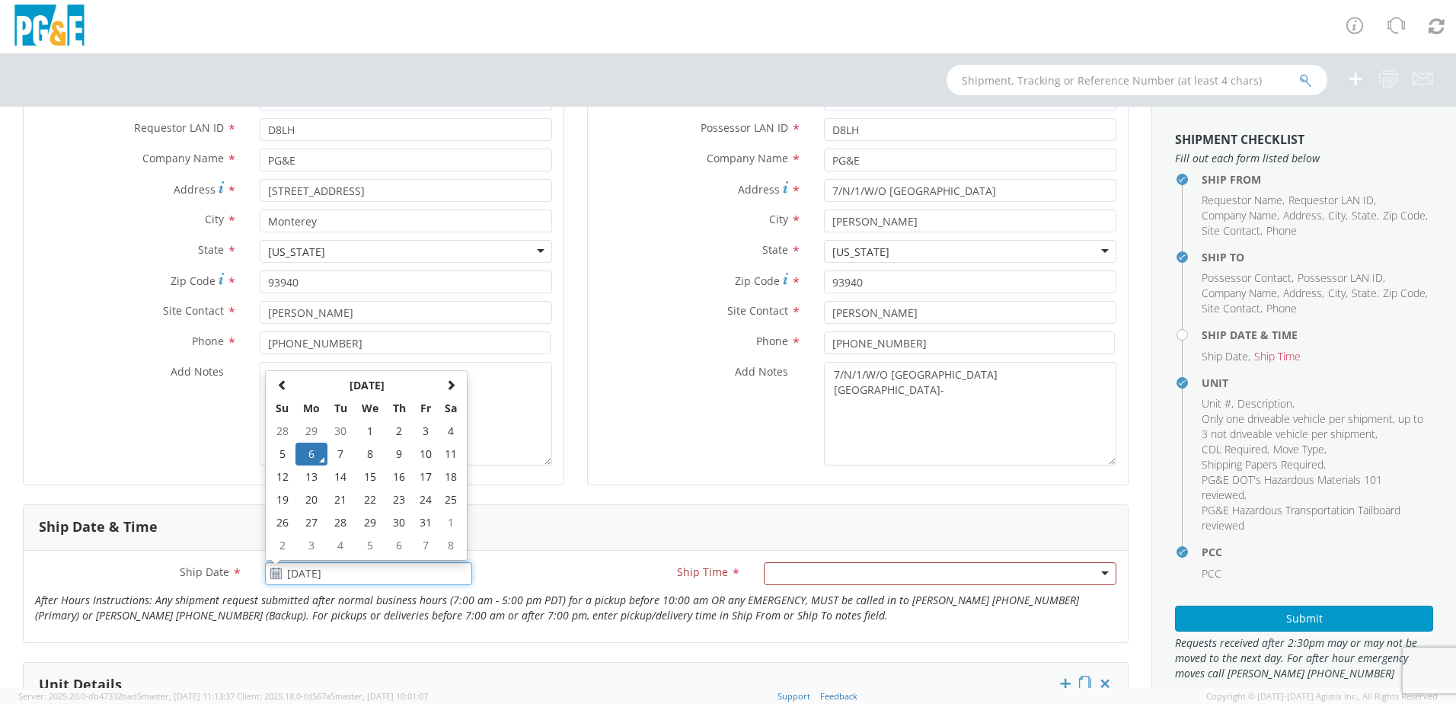
click at [369, 471] on td "15" at bounding box center [370, 476] width 32 height 23
type input "[DATE]"
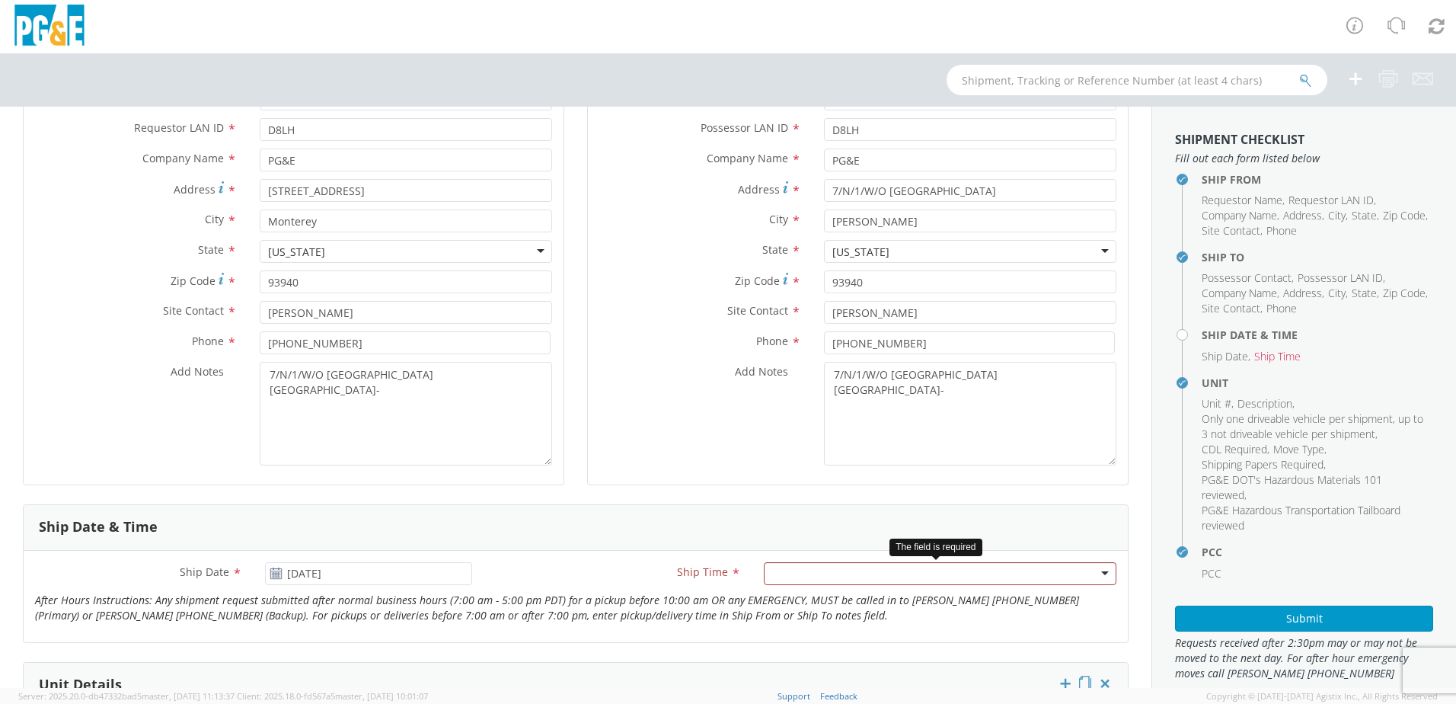
click at [908, 573] on div at bounding box center [940, 573] width 353 height 23
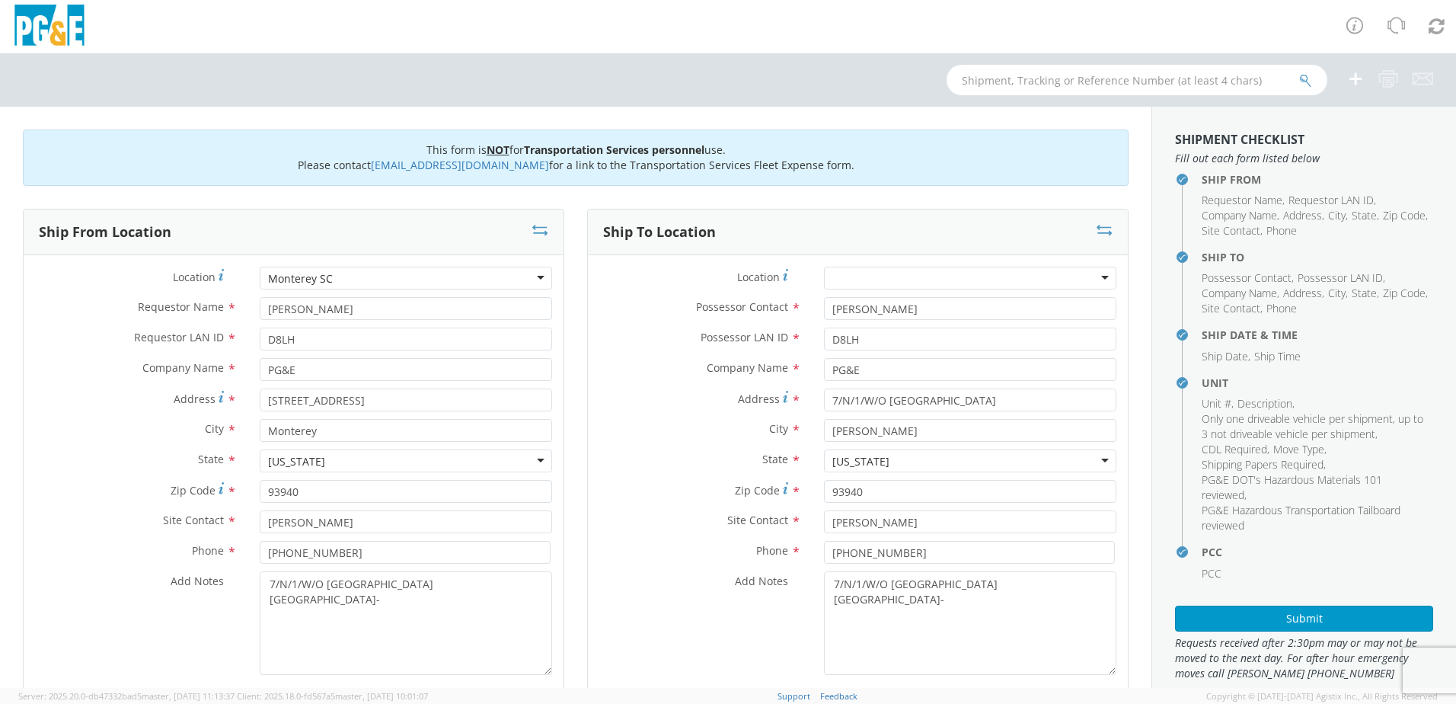
scroll to position [228, 0]
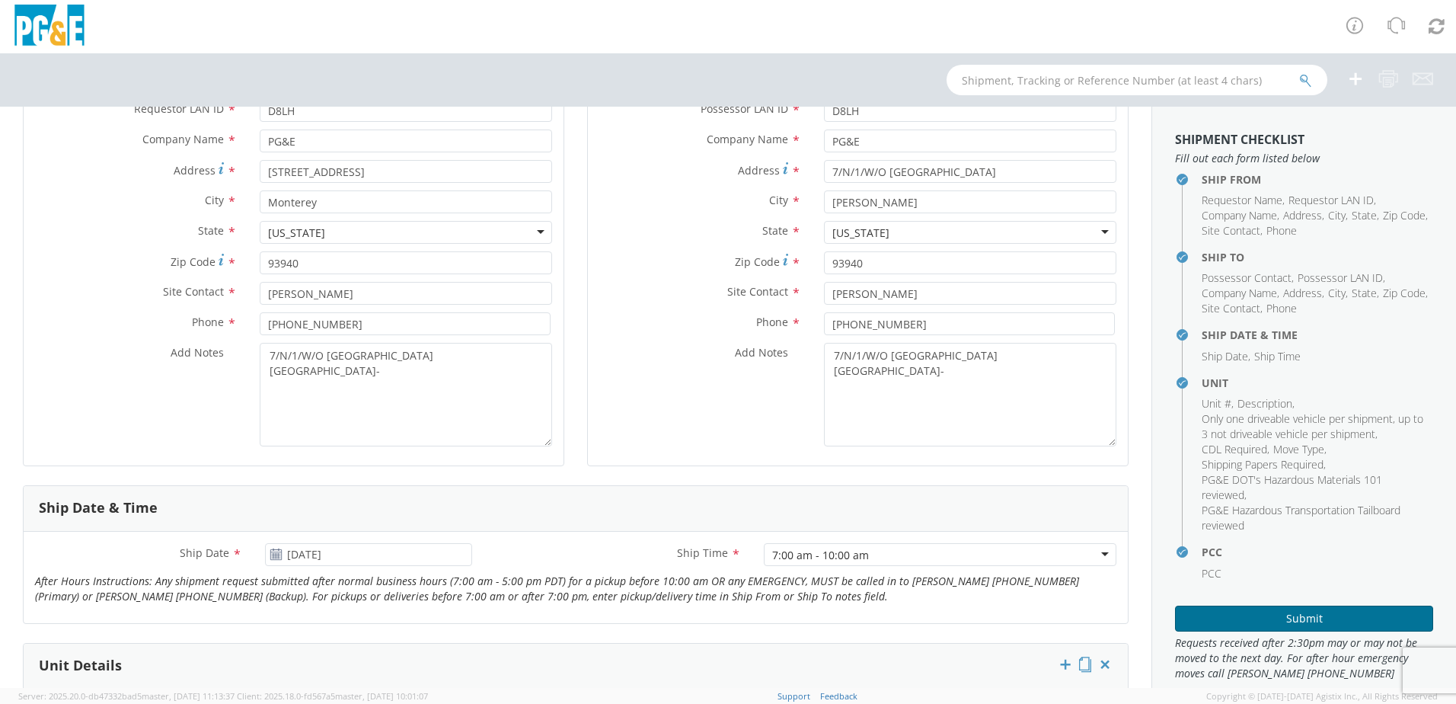
click at [1297, 605] on button "Submit" at bounding box center [1304, 618] width 258 height 26
